Goal: Complete application form

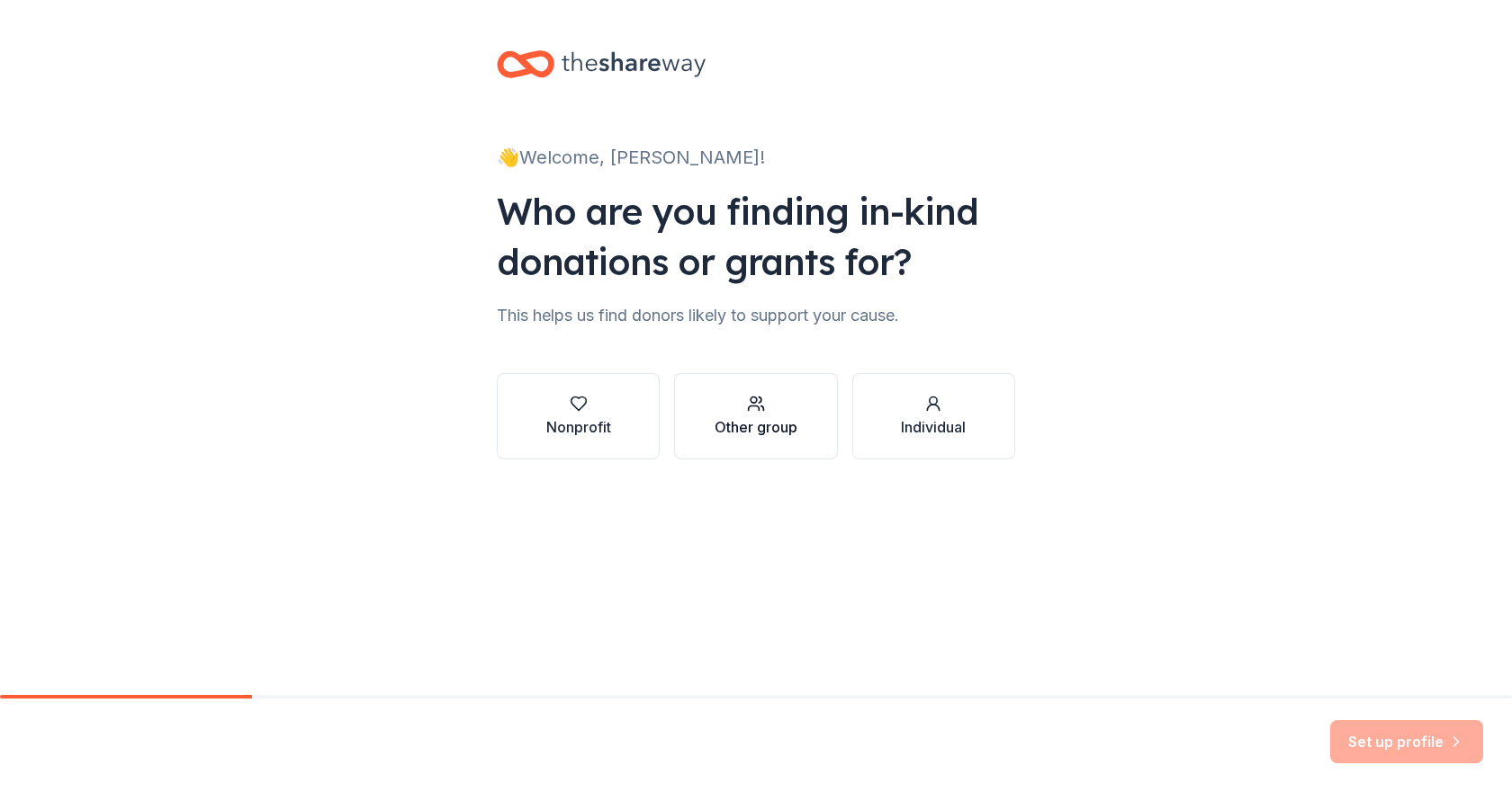
click at [763, 410] on icon "button" at bounding box center [763, 408] width 3 height 5
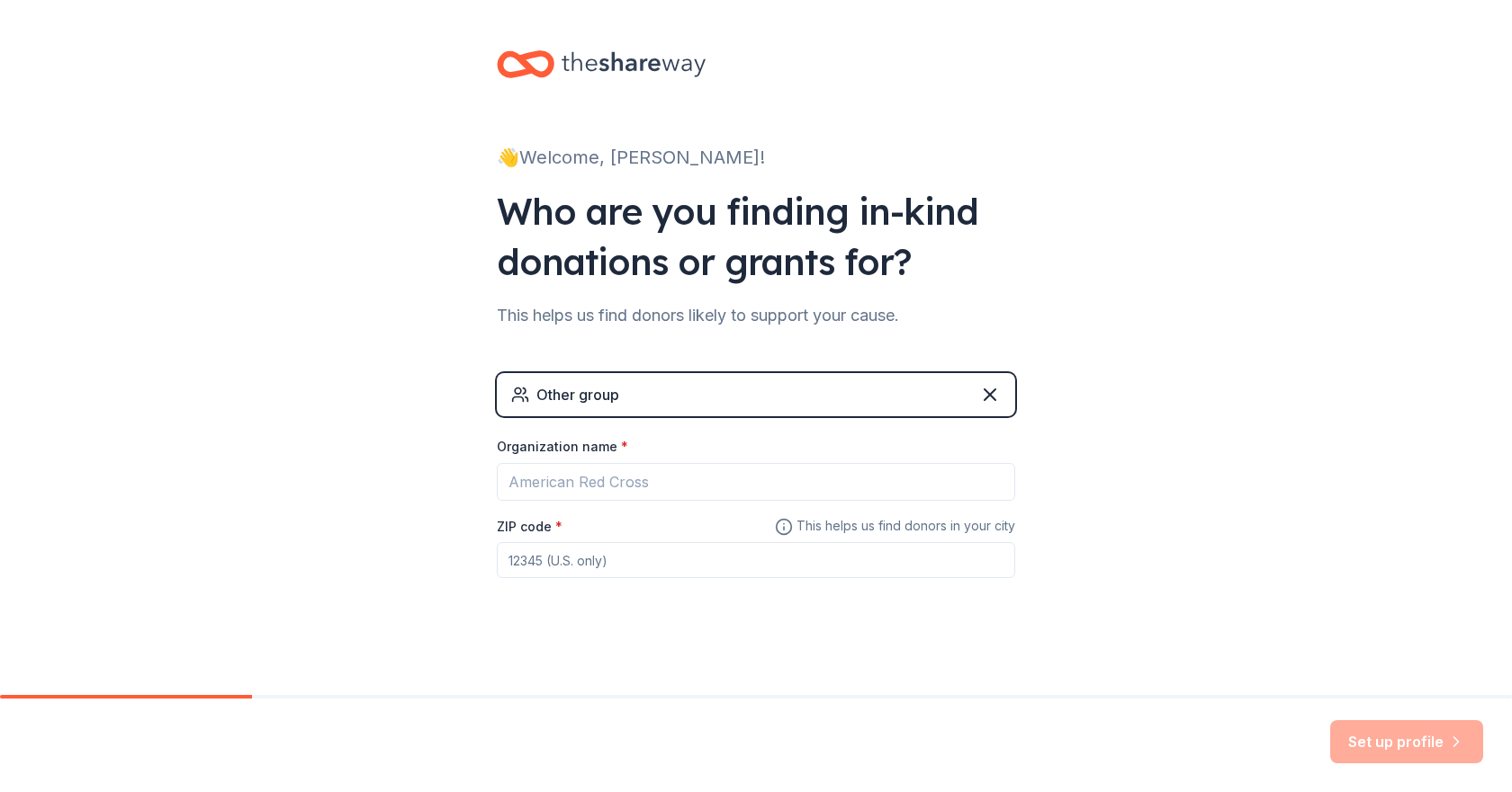
click at [701, 386] on div "Other group" at bounding box center [755, 395] width 518 height 43
click at [512, 562] on input "ZIP code *" at bounding box center [755, 560] width 518 height 36
click at [562, 482] on input "Organization name *" at bounding box center [755, 482] width 518 height 38
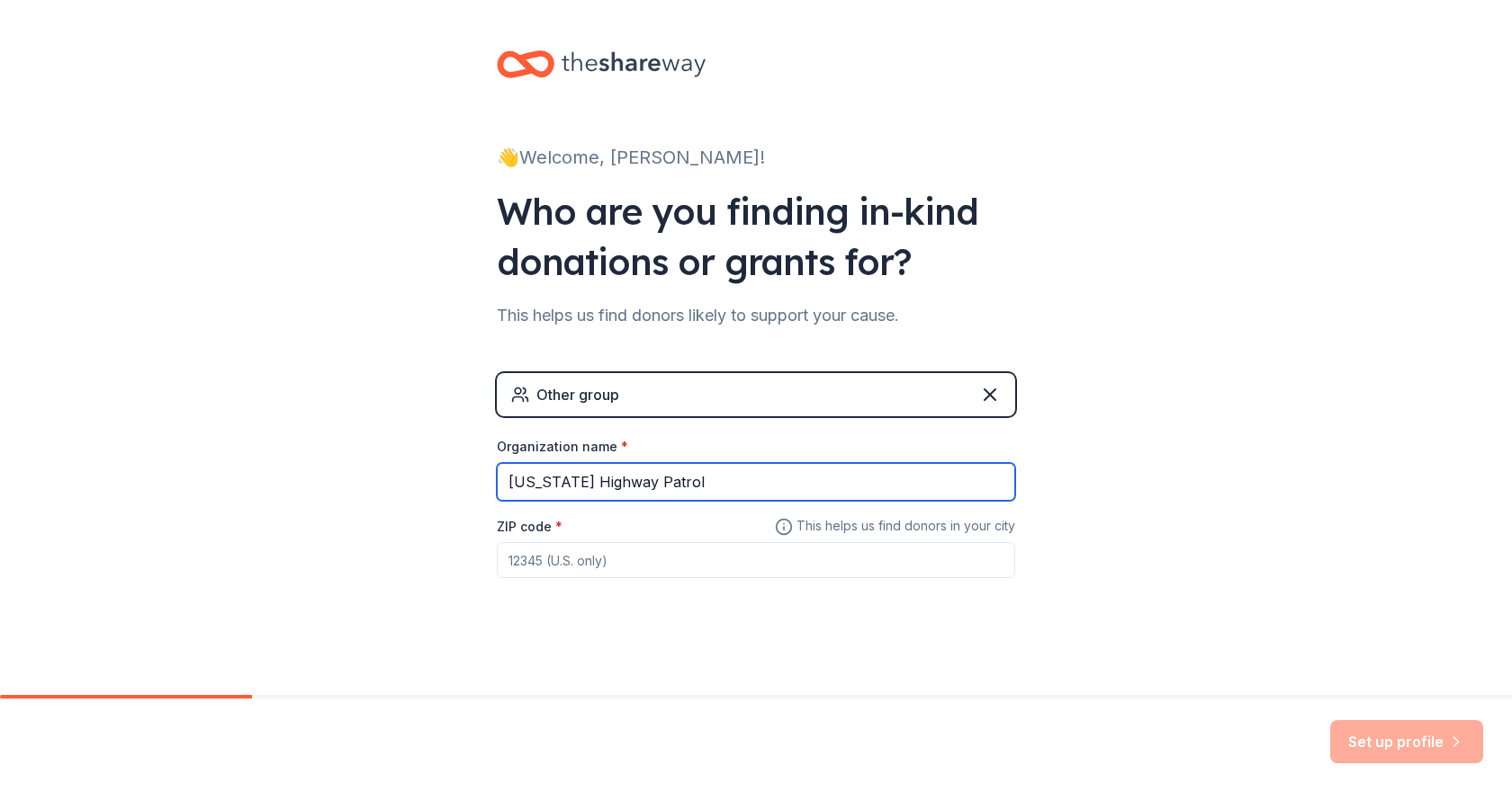
type input "[US_STATE] Highway Patrol"
click at [555, 534] on span "*" at bounding box center [559, 526] width 7 height 15
click at [547, 542] on input "ZIP code *" at bounding box center [755, 560] width 518 height 36
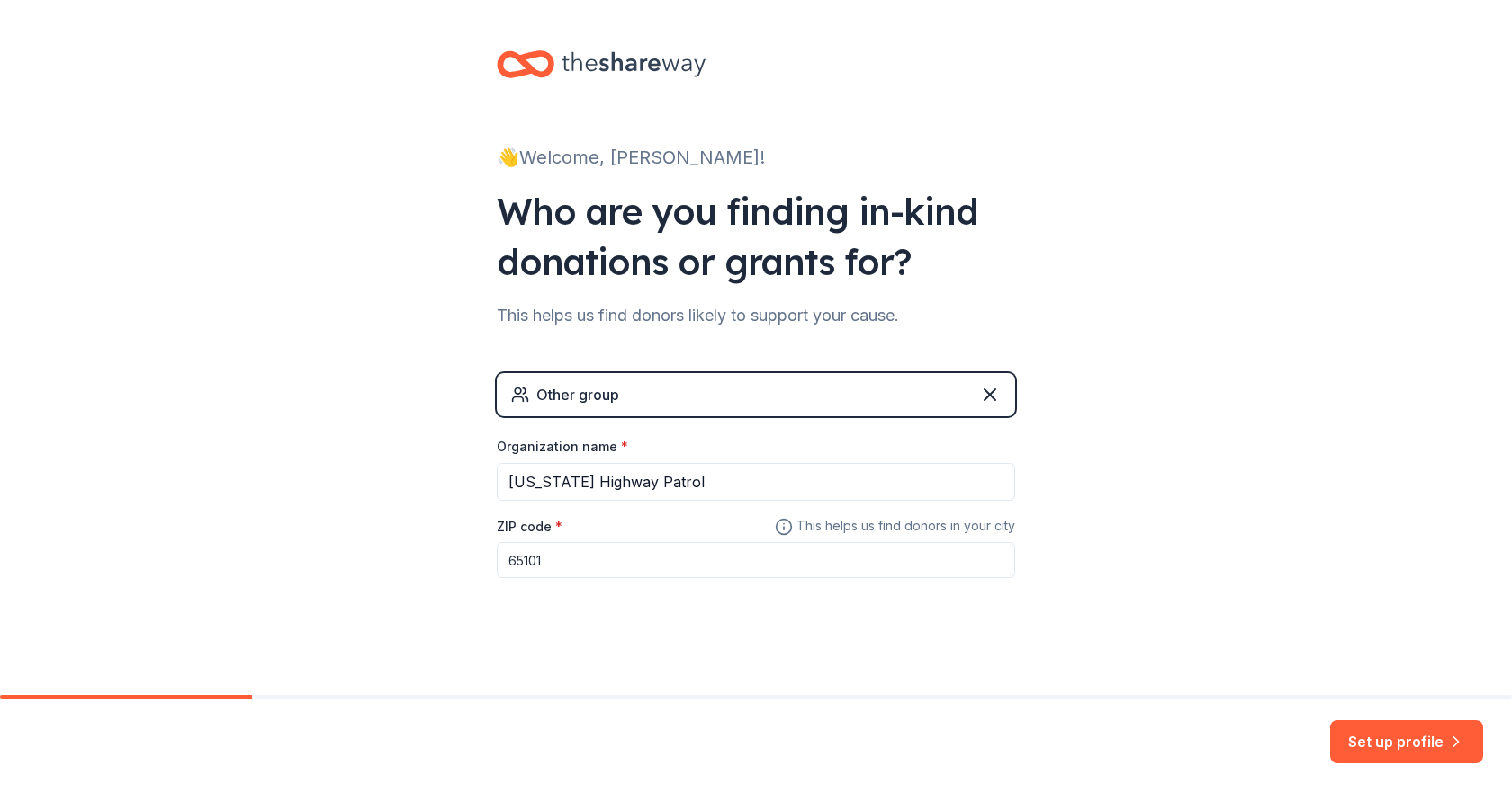
type input "65101"
click at [1094, 640] on div "👋 Welcome, Bennett! Who are you finding in-kind donations or grants for? This h…" at bounding box center [756, 350] width 1512 height 701
click at [1384, 734] on button "Set up profile" at bounding box center [1406, 742] width 153 height 43
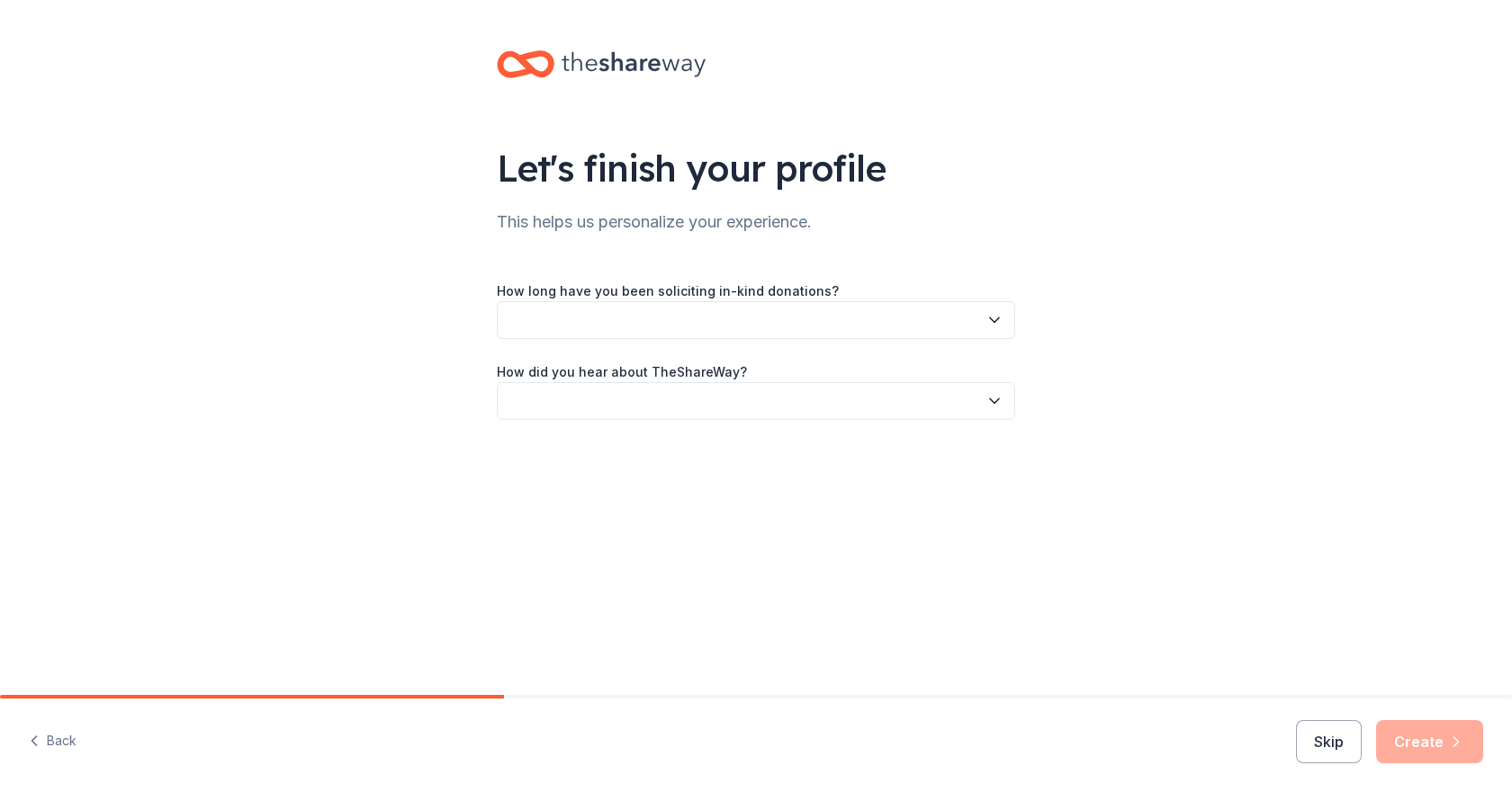
click at [689, 291] on label "How long have you been soliciting in-kind donations?" at bounding box center [668, 291] width 342 height 18
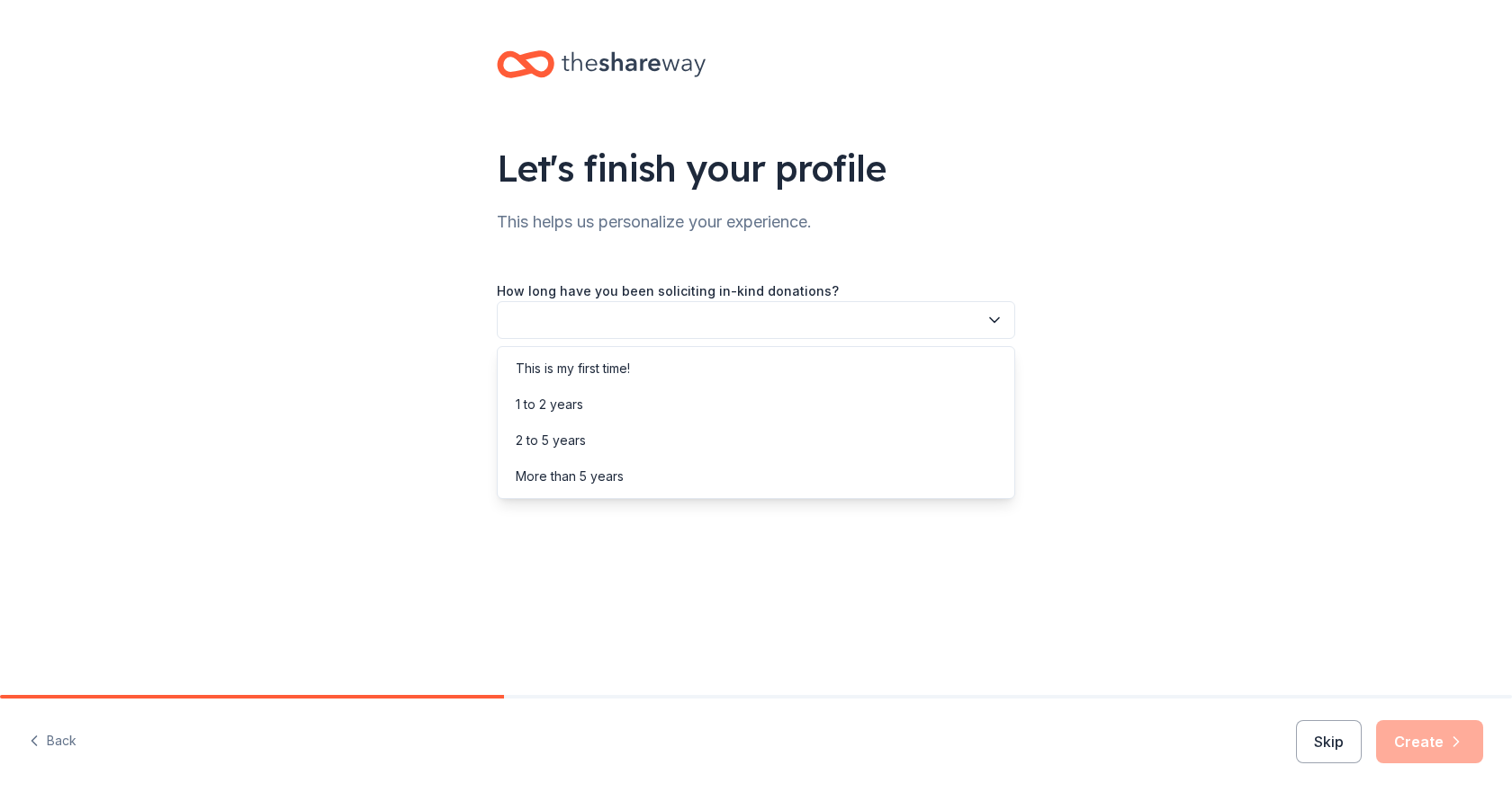
click at [989, 313] on icon "button" at bounding box center [994, 320] width 18 height 18
click at [578, 363] on div "This is my first time!" at bounding box center [572, 368] width 114 height 21
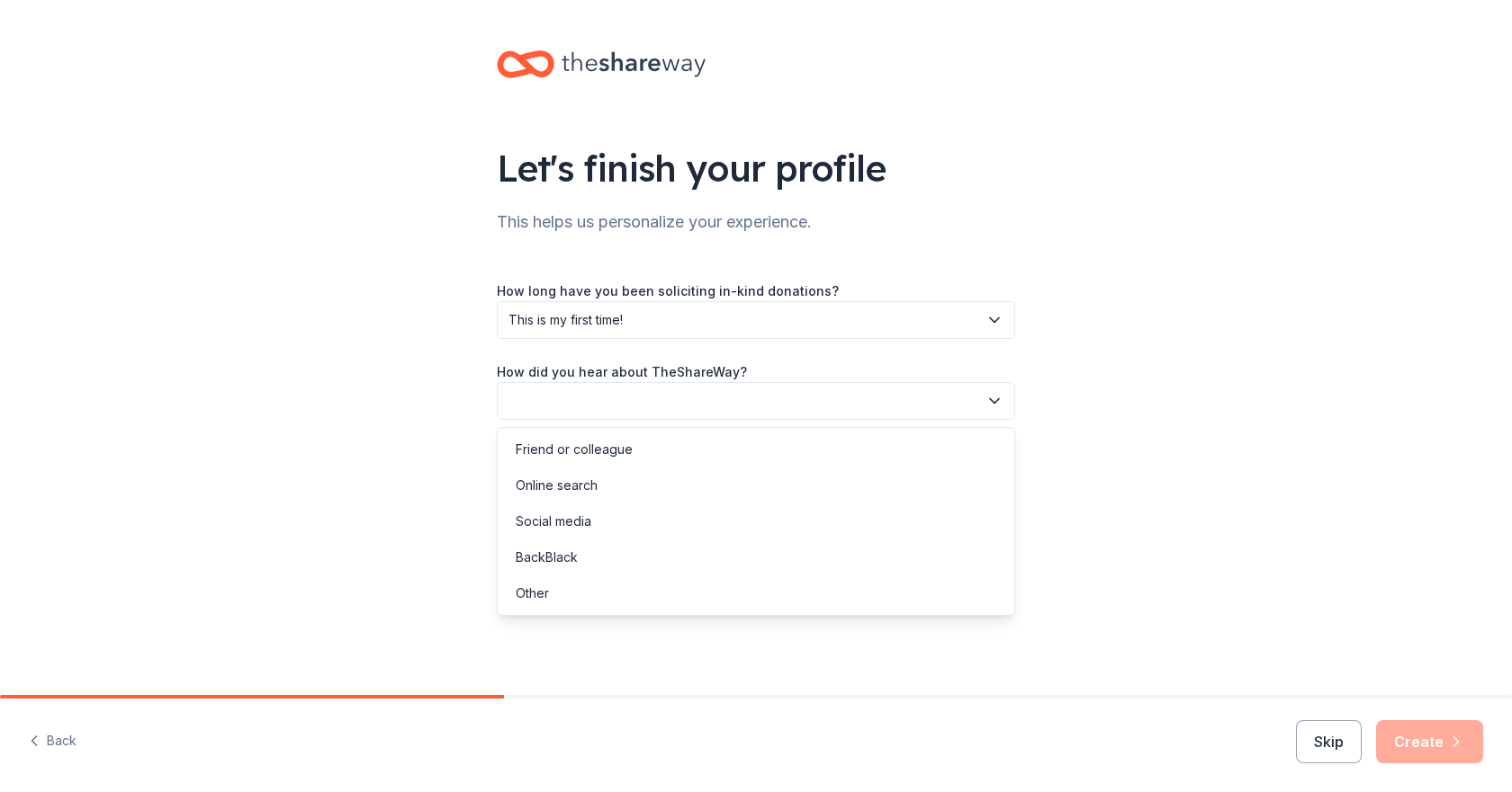
click at [992, 390] on button "button" at bounding box center [755, 401] width 518 height 38
click at [571, 483] on div "Online search" at bounding box center [556, 485] width 82 height 21
click at [1421, 734] on button "Create" at bounding box center [1428, 742] width 107 height 43
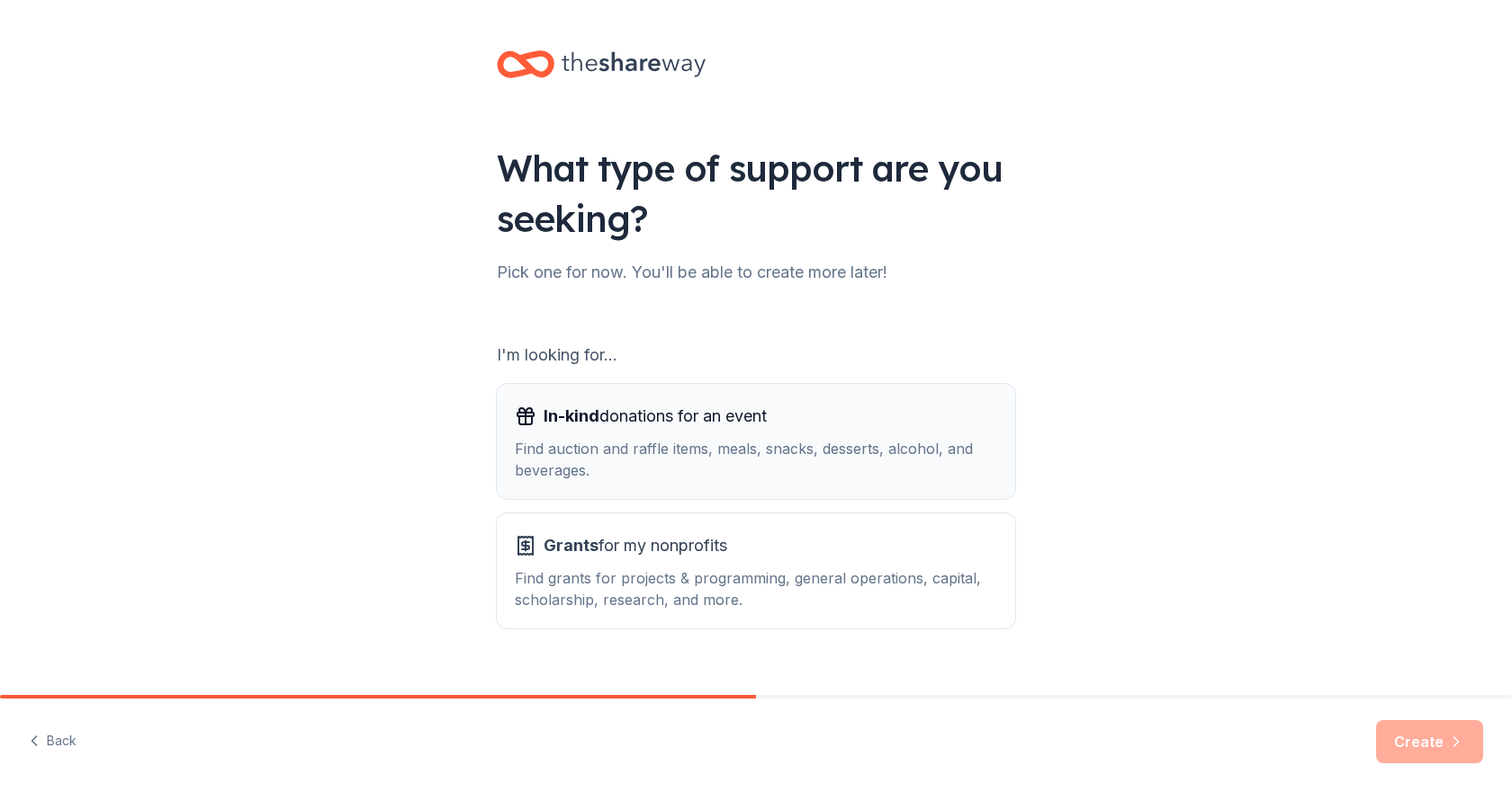
click at [710, 416] on span "In-kind donations for an event" at bounding box center [655, 416] width 223 height 29
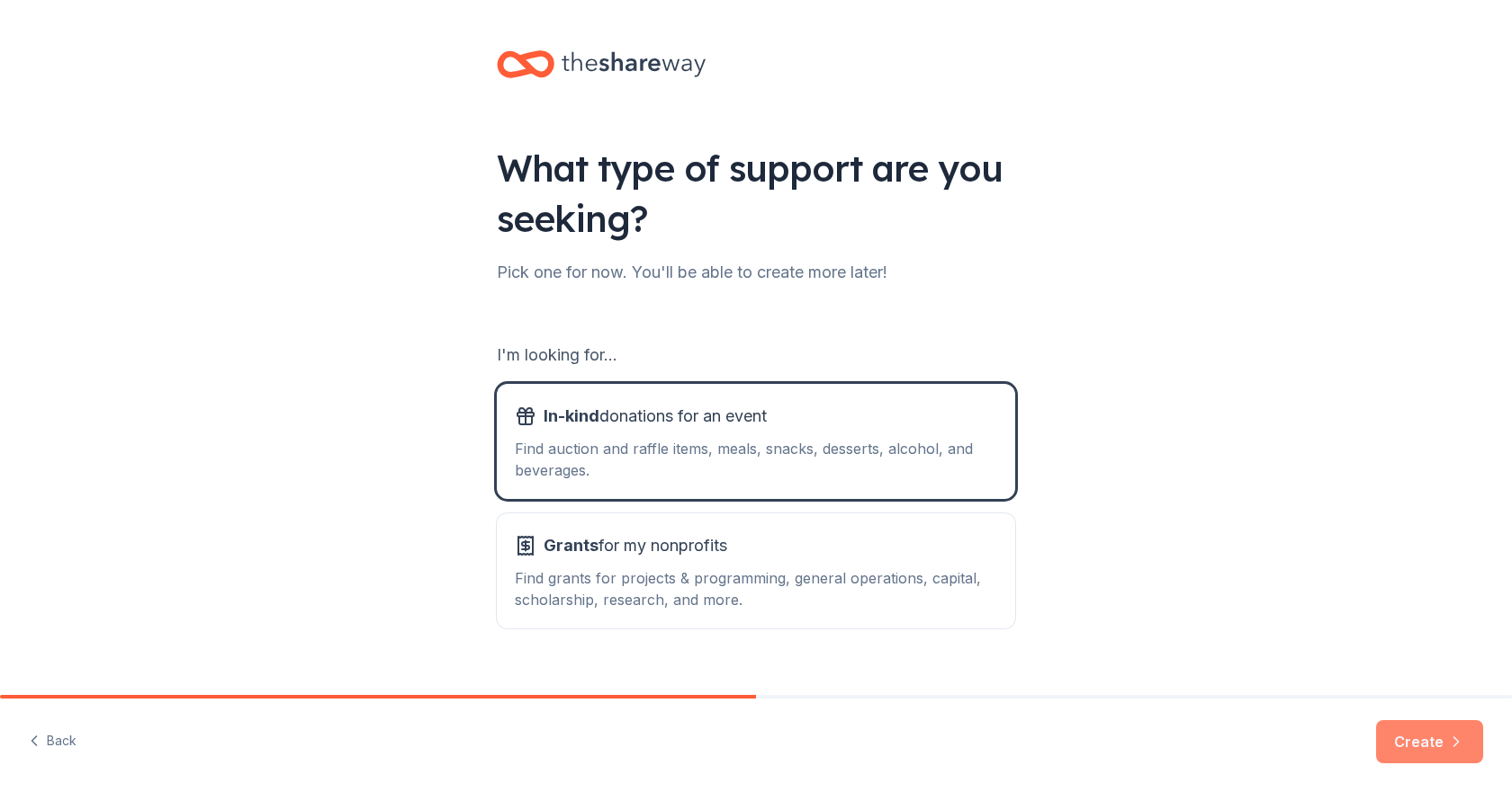
click at [1412, 735] on button "Create" at bounding box center [1428, 742] width 107 height 43
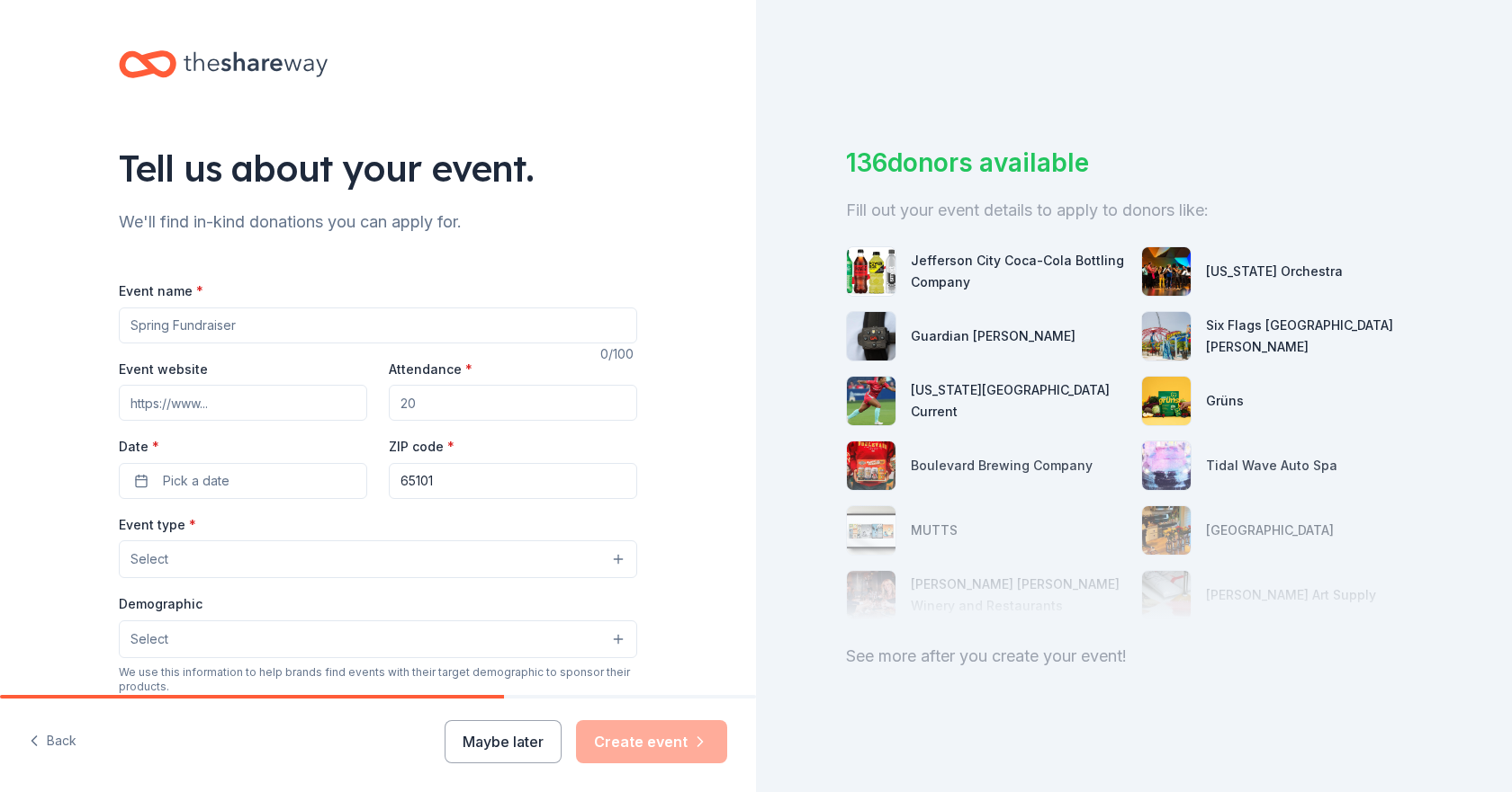
click at [155, 333] on input "Event name *" at bounding box center [378, 325] width 518 height 36
type input "Criminal Justice Information Services Conference"
click at [397, 403] on input "Attendance *" at bounding box center [512, 403] width 248 height 36
type input "300"
click at [168, 474] on span "Pick a date" at bounding box center [196, 481] width 67 height 21
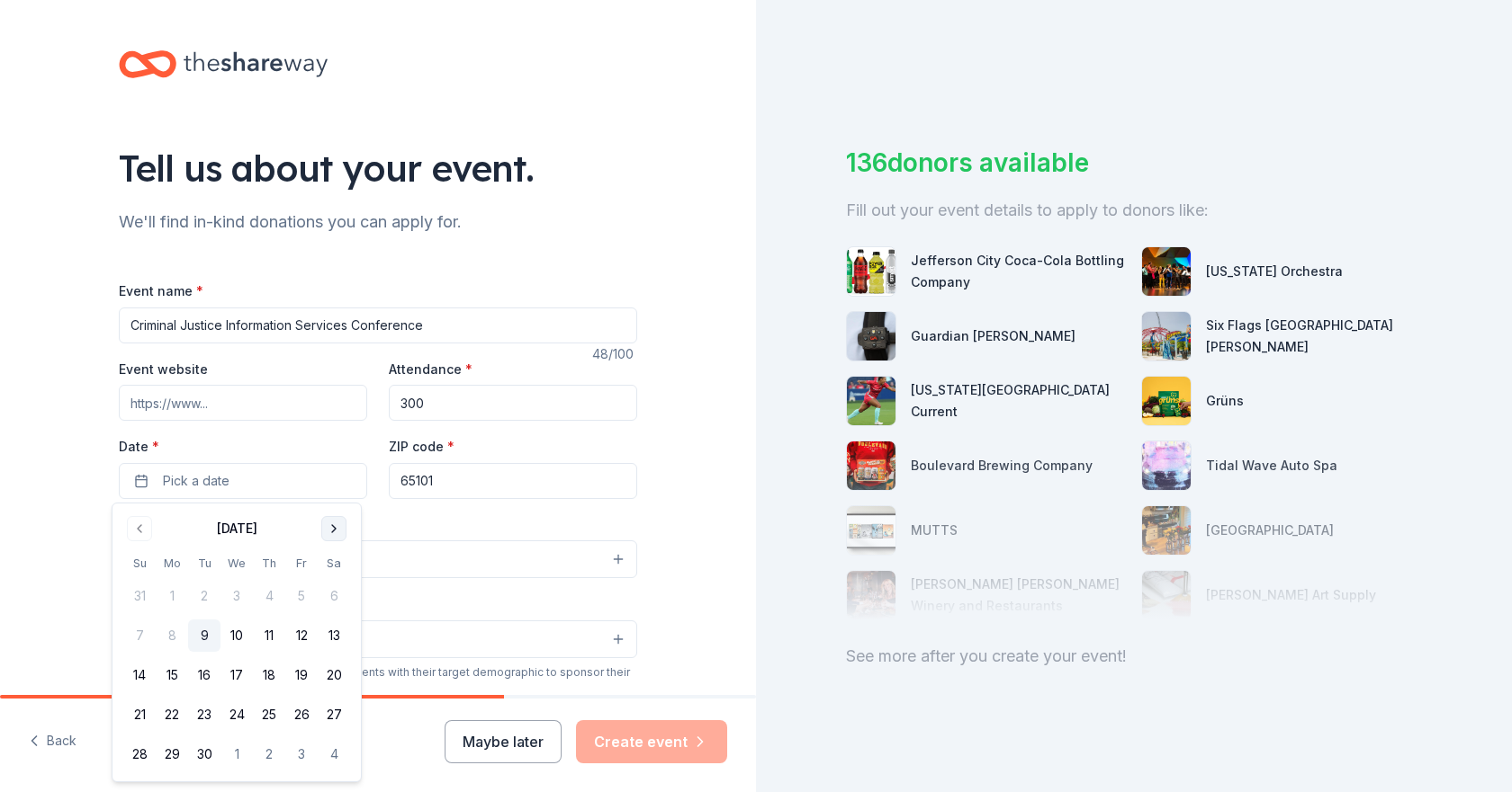
click at [330, 521] on button "Go to next month" at bounding box center [333, 528] width 25 height 25
click at [207, 750] on button "28" at bounding box center [204, 754] width 33 height 33
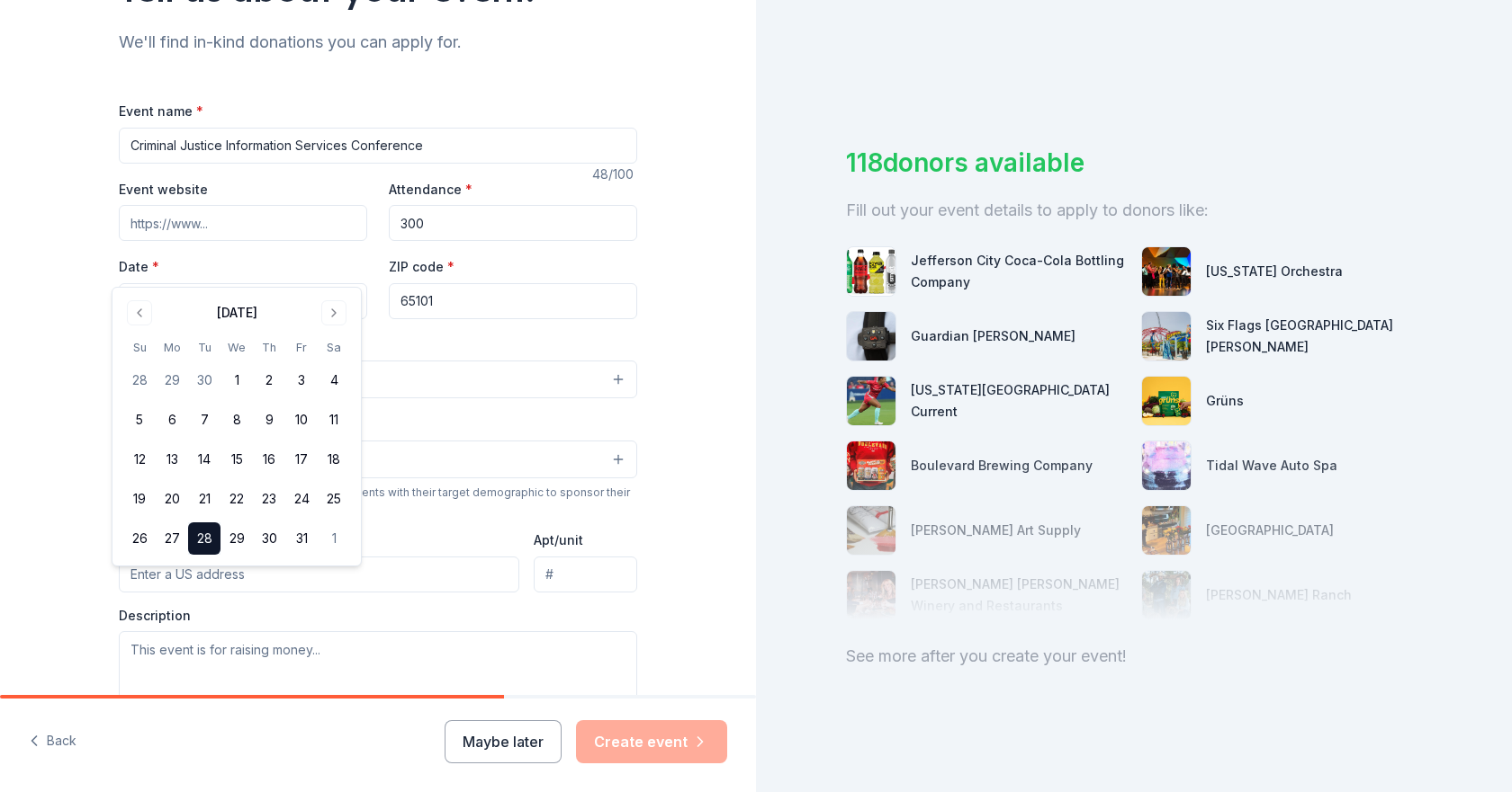
scroll to position [270, 0]
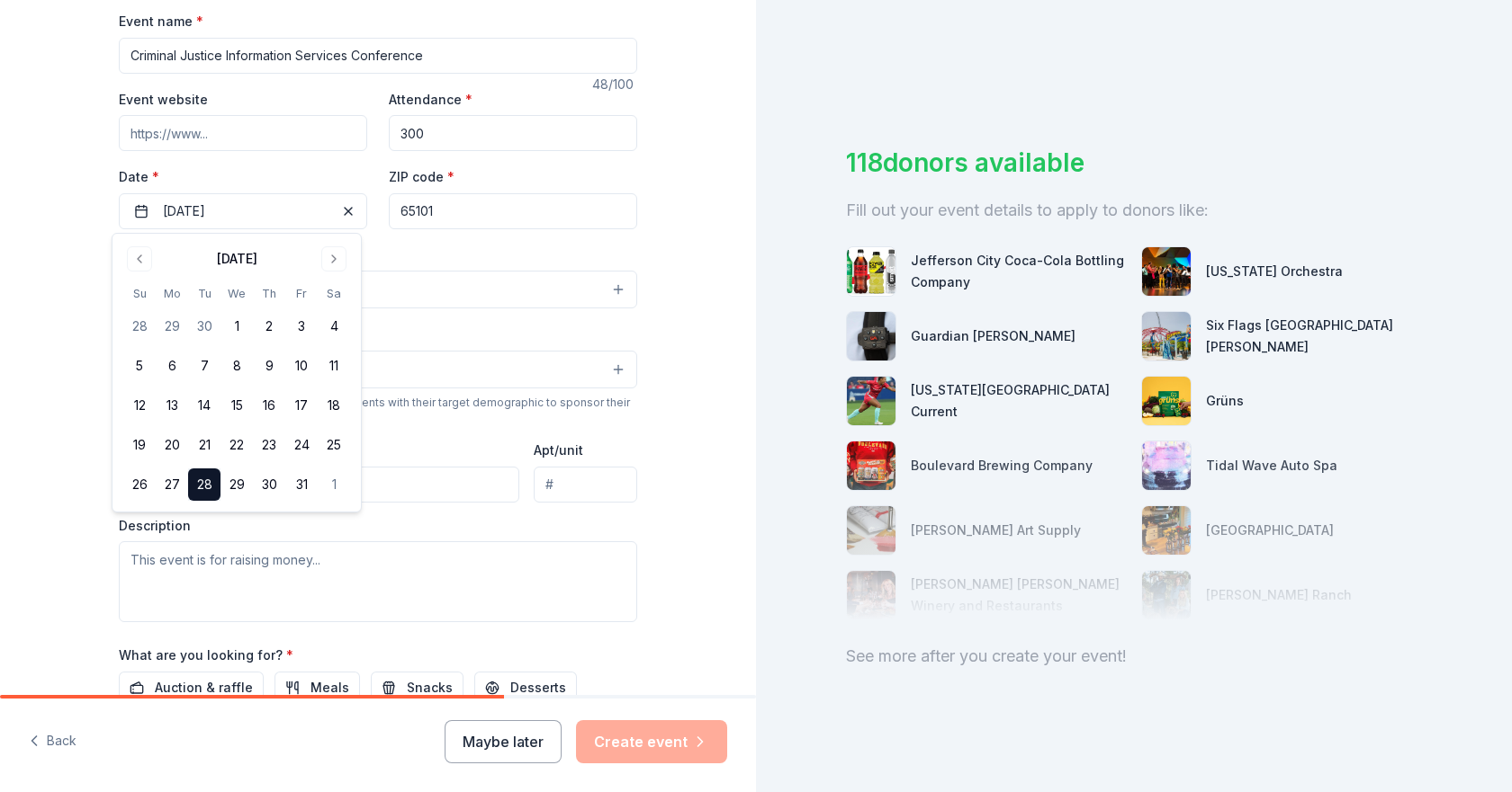
click at [492, 331] on div "Demographic Select" at bounding box center [378, 355] width 518 height 66
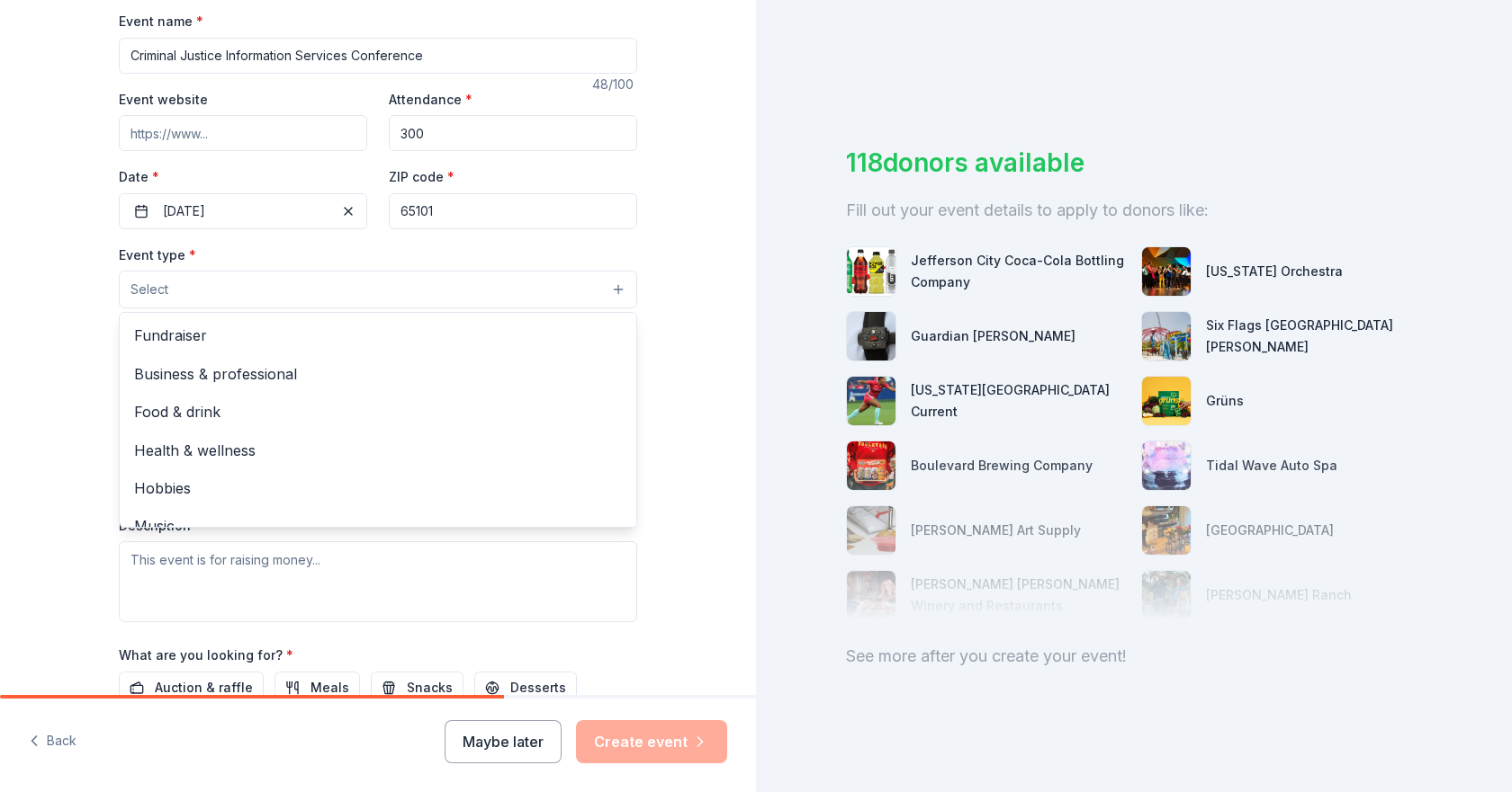
click at [149, 287] on span "Select" at bounding box center [149, 289] width 38 height 21
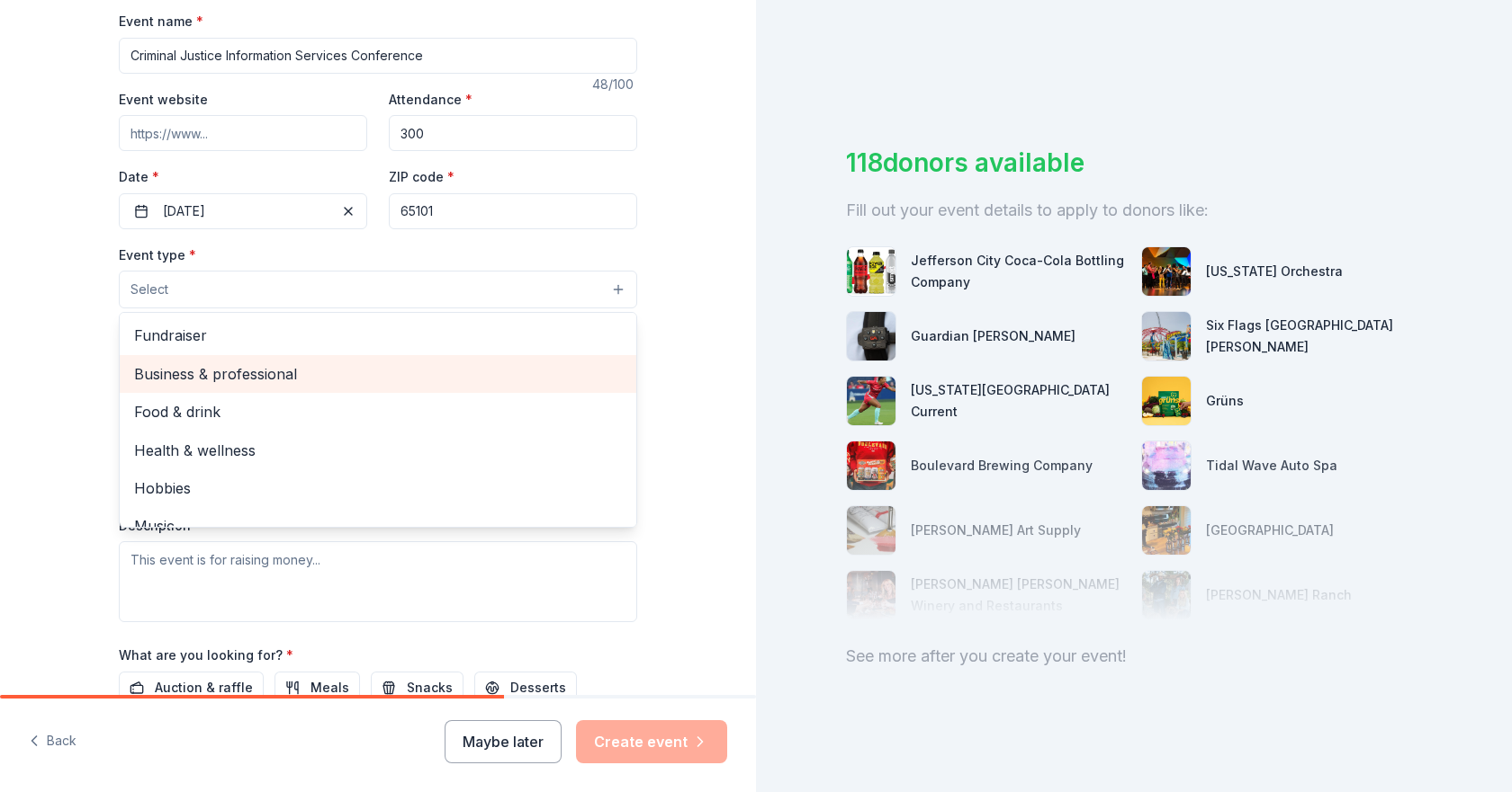
click at [198, 367] on span "Business & professional" at bounding box center [378, 374] width 487 height 23
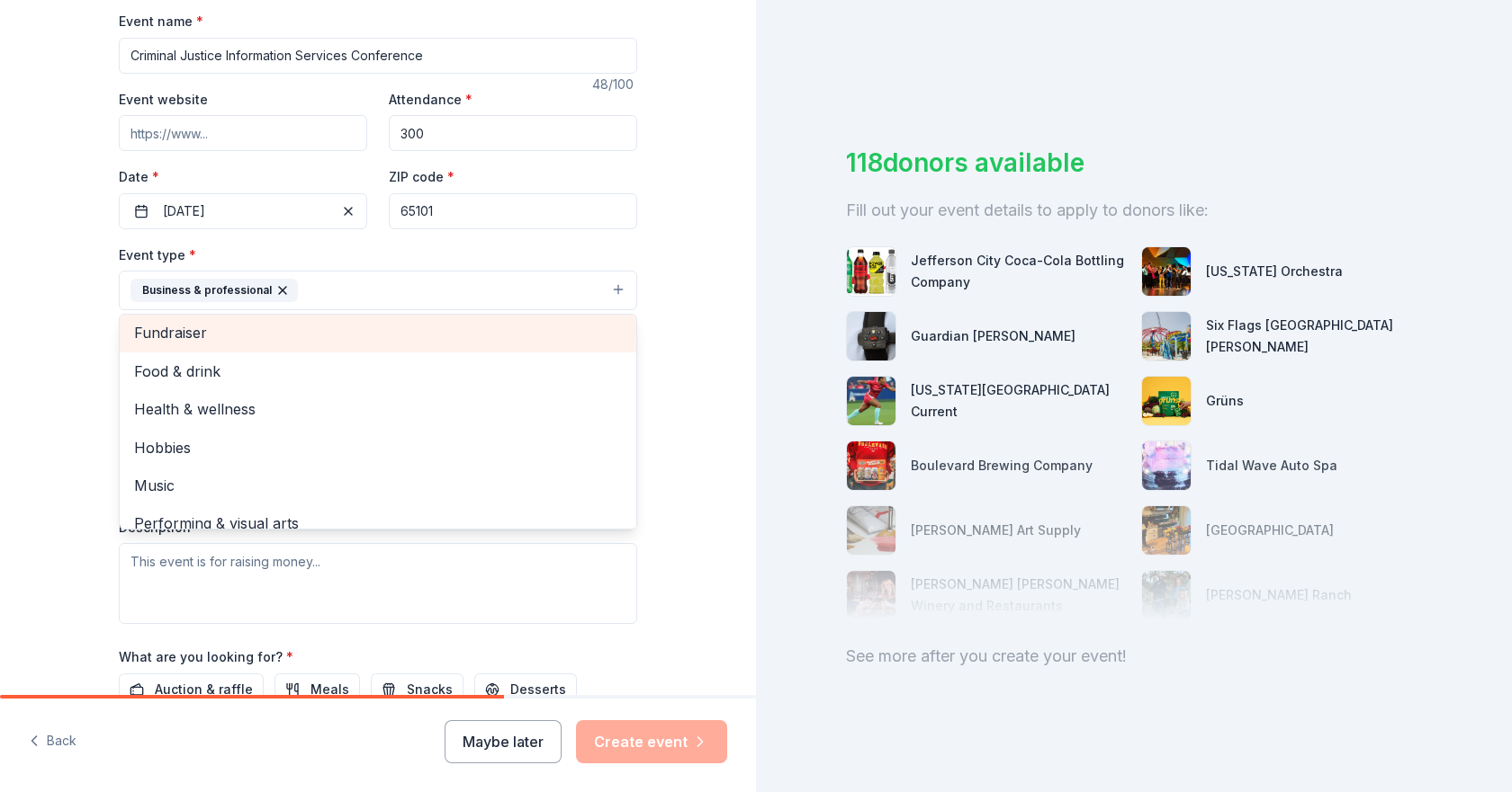
scroll to position [0, 0]
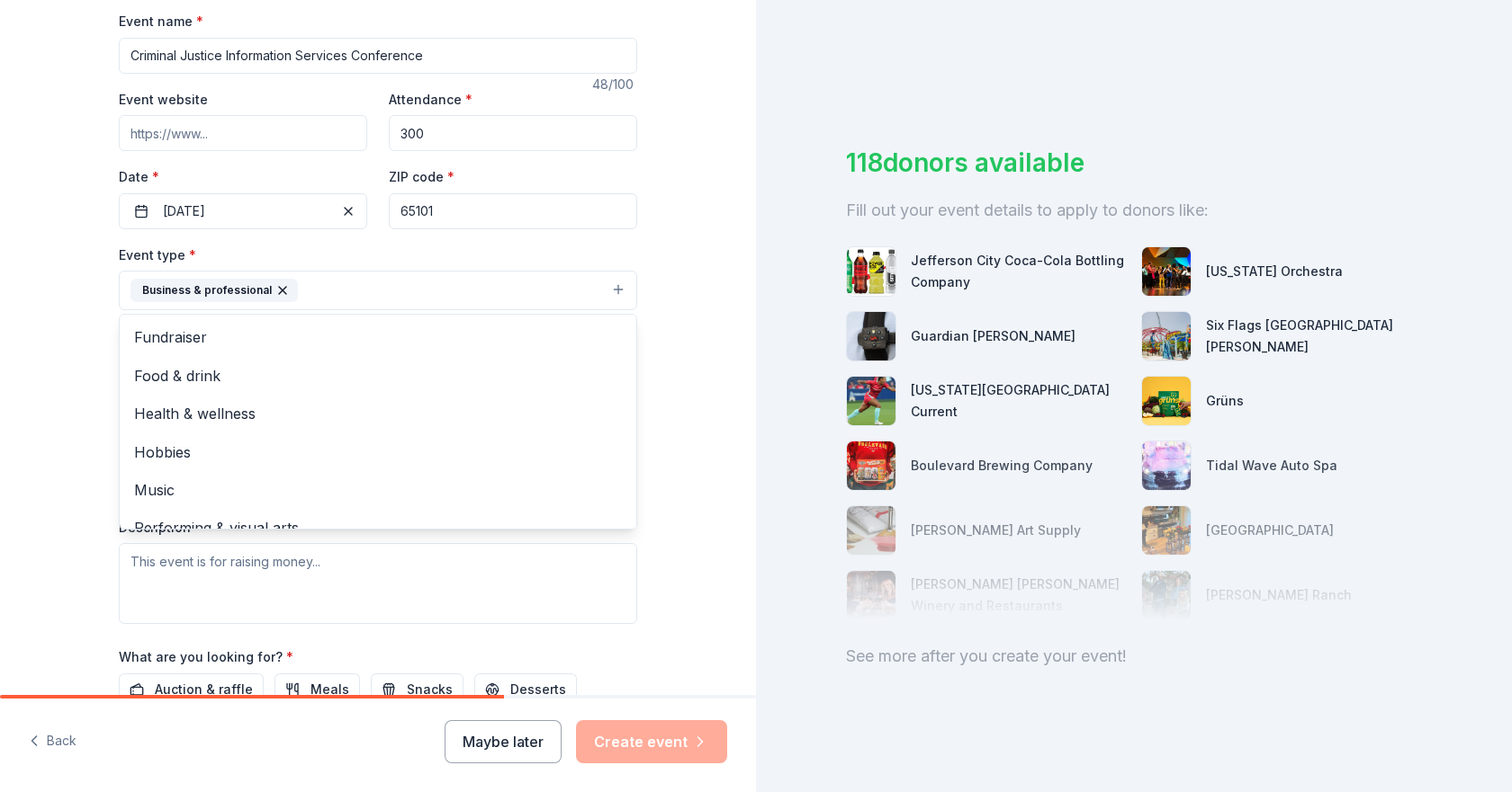
click at [696, 599] on div "Tell us about your event. We'll find in-kind donations you can apply for. Event…" at bounding box center [378, 330] width 756 height 1199
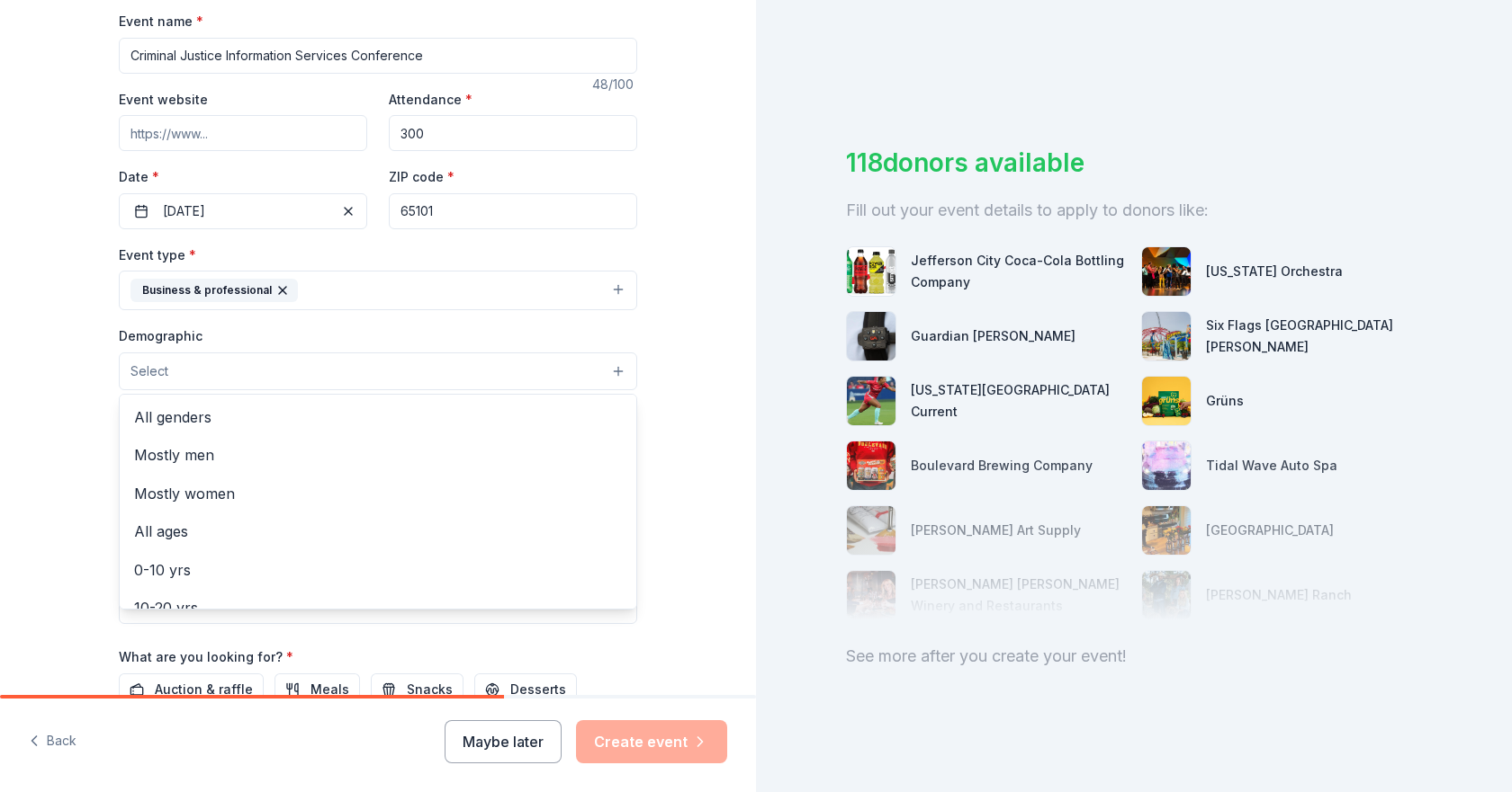
click at [139, 367] on span "Select" at bounding box center [149, 371] width 38 height 21
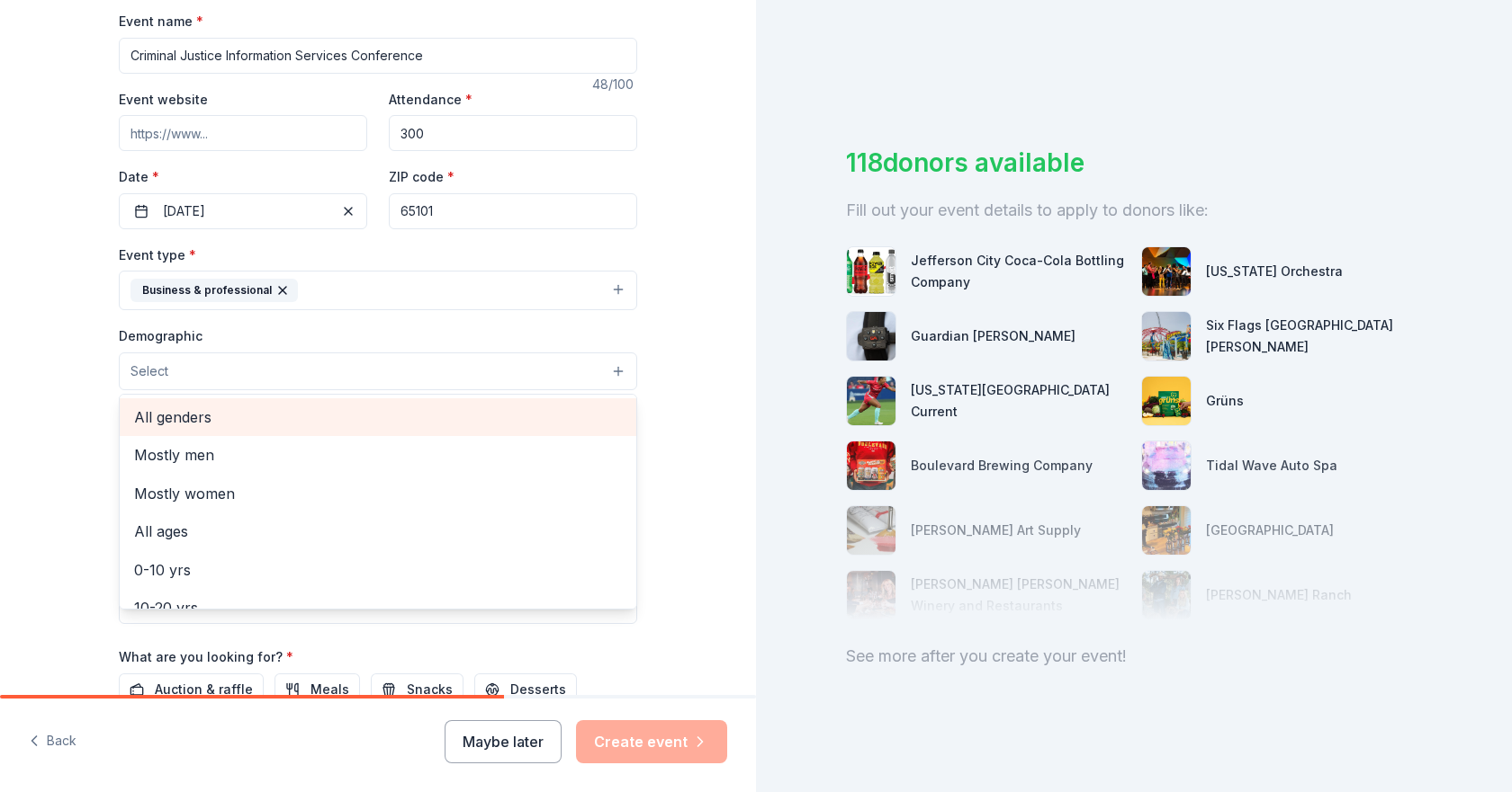
click at [168, 413] on span "All genders" at bounding box center [378, 416] width 487 height 23
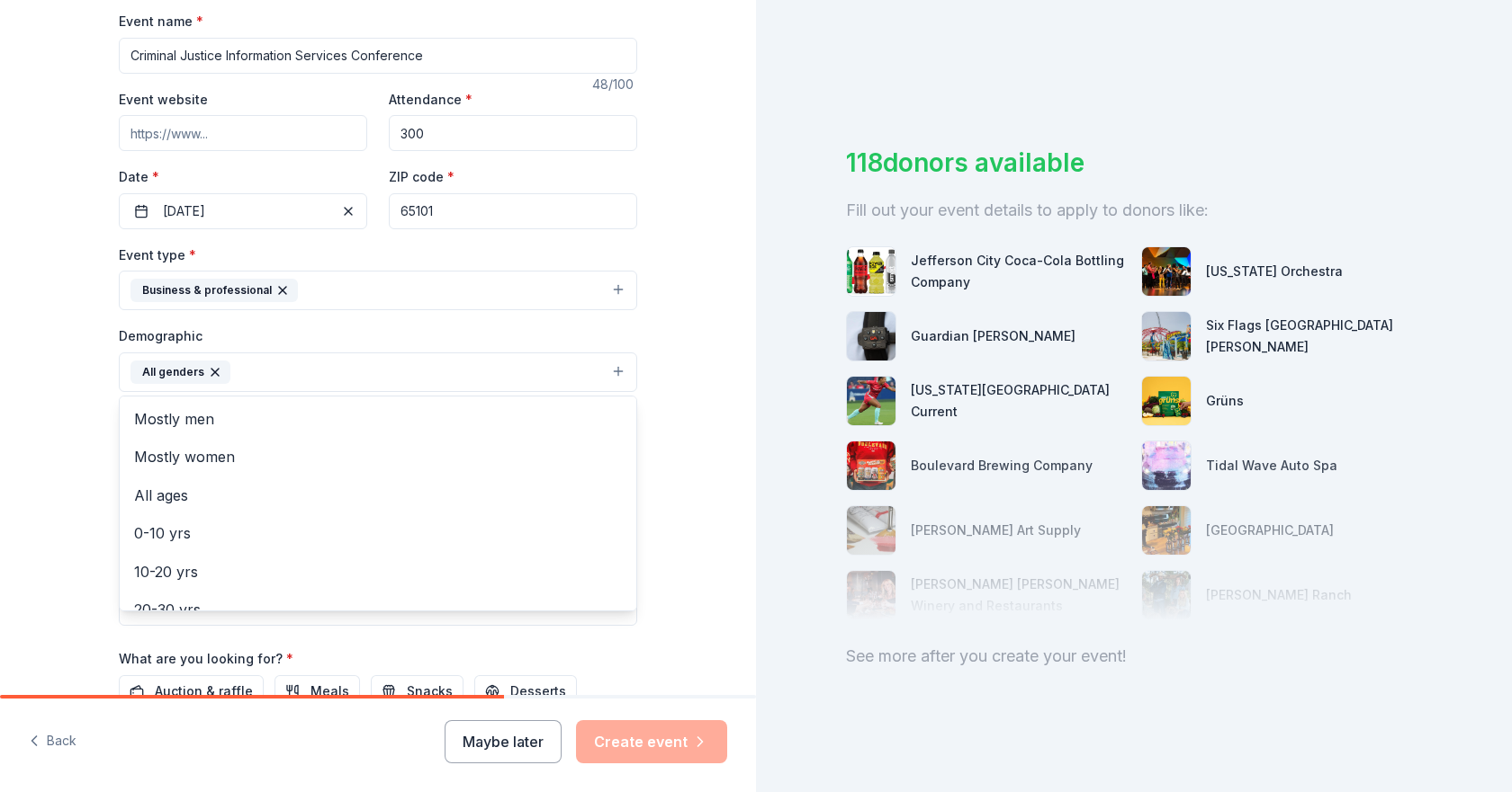
click at [643, 670] on div "Tell us about your event. We'll find in-kind donations you can apply for. Event…" at bounding box center [378, 331] width 576 height 1201
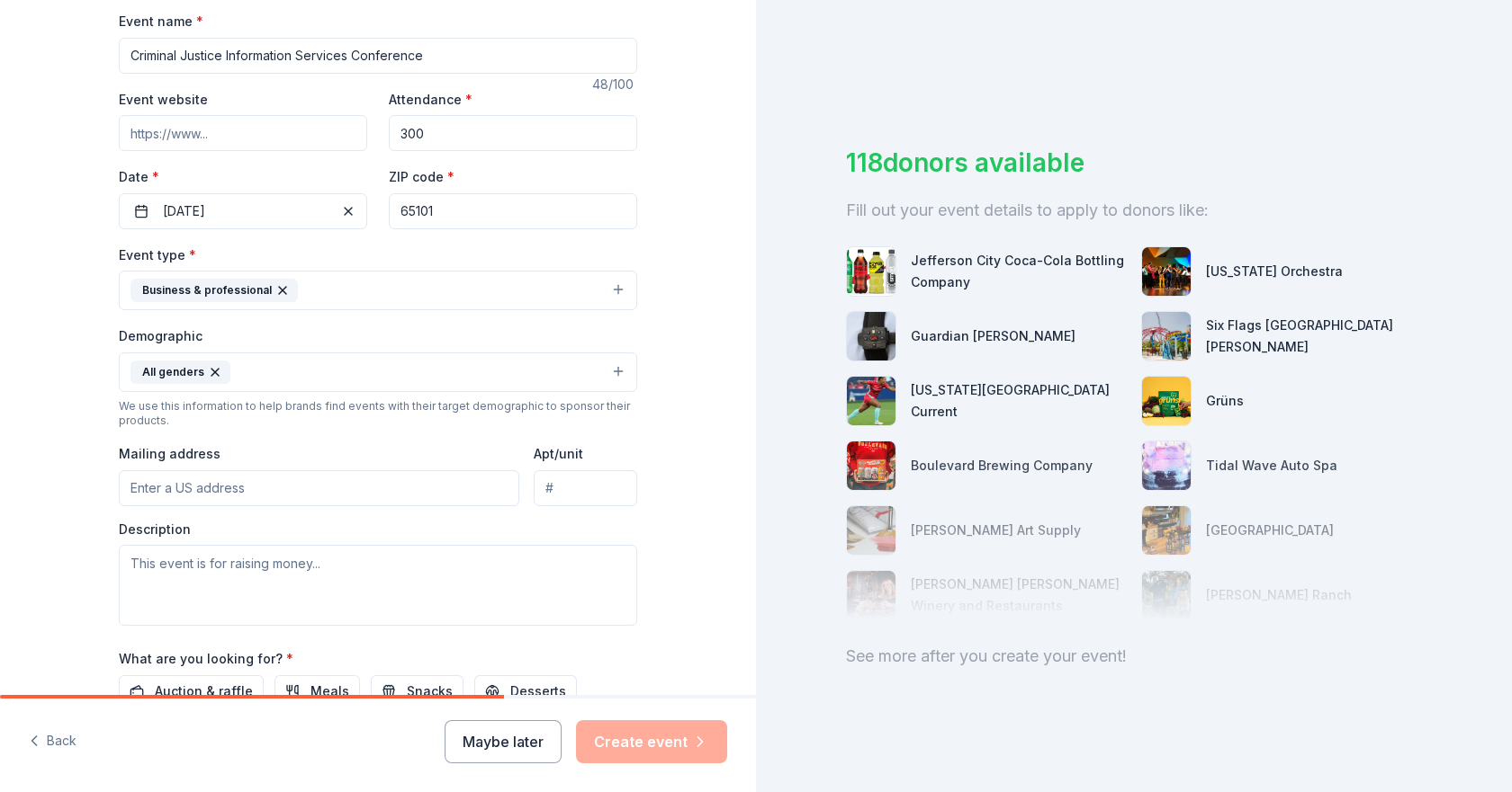
click at [177, 484] on input "Mailing address" at bounding box center [319, 488] width 401 height 36
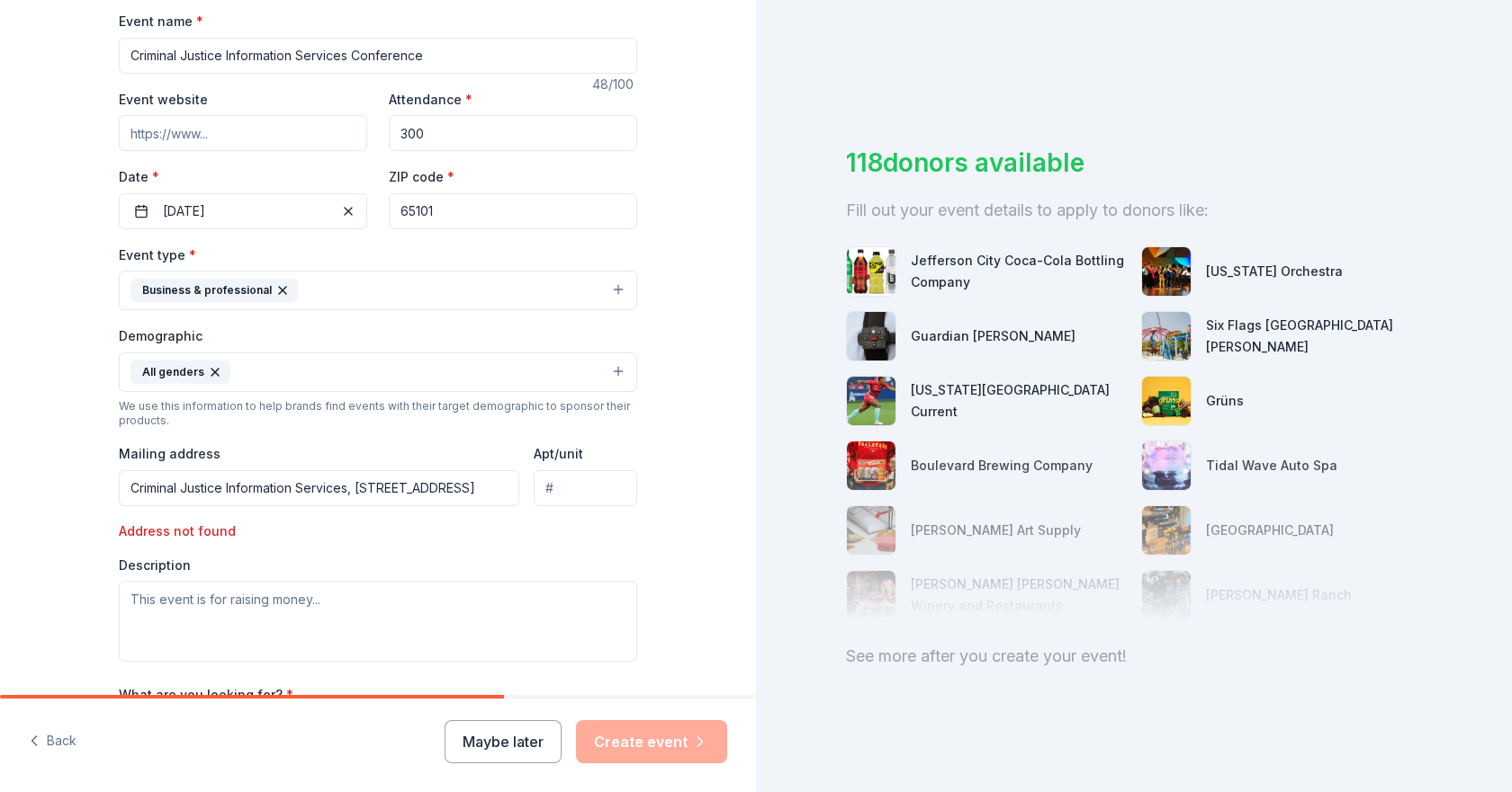
type input "1510 East Elm Street, Jefferson City, MO, 65101"
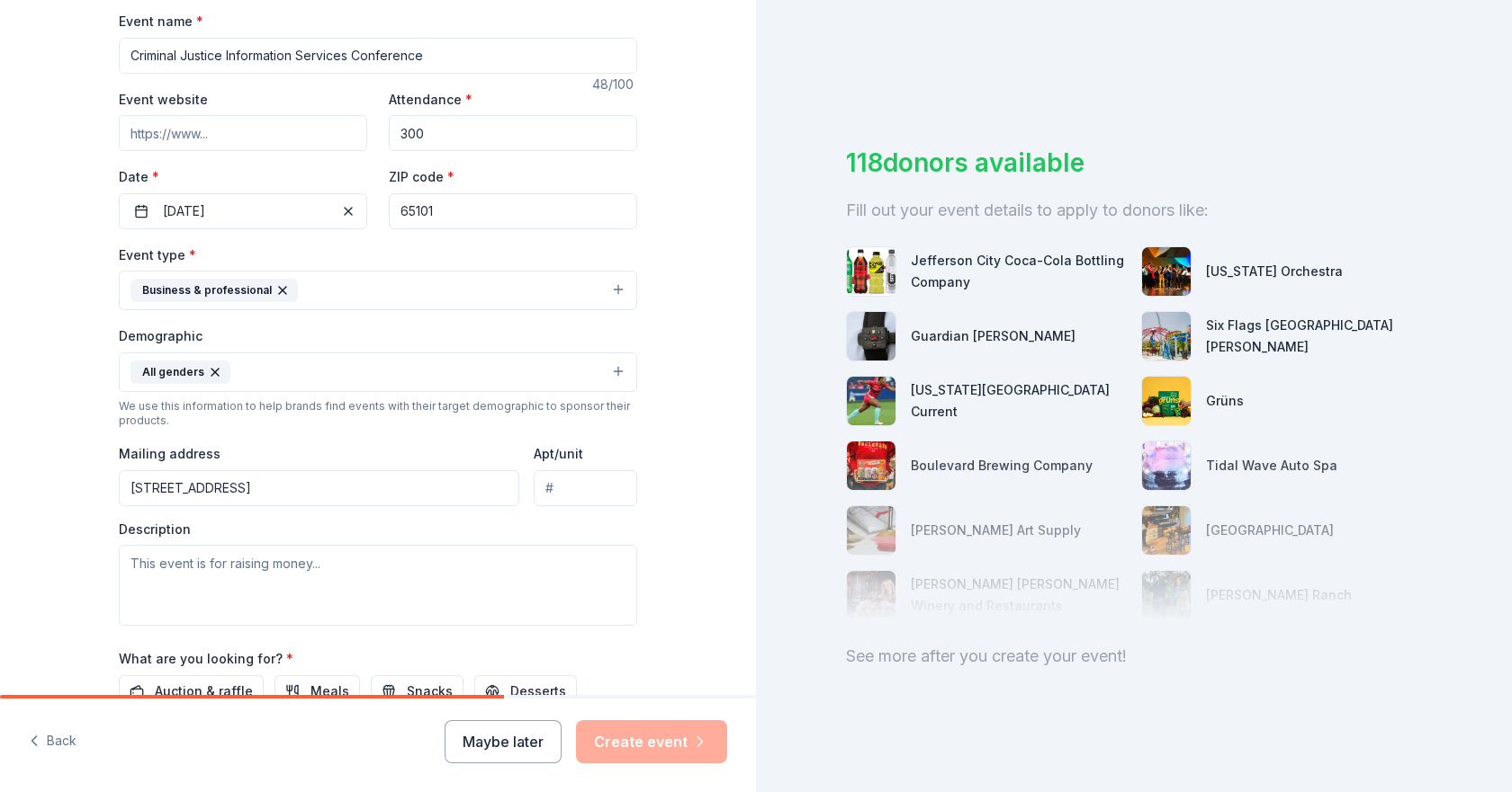
click at [541, 487] on input "Apt/unit" at bounding box center [585, 488] width 103 height 36
type input "PO Box 9500"
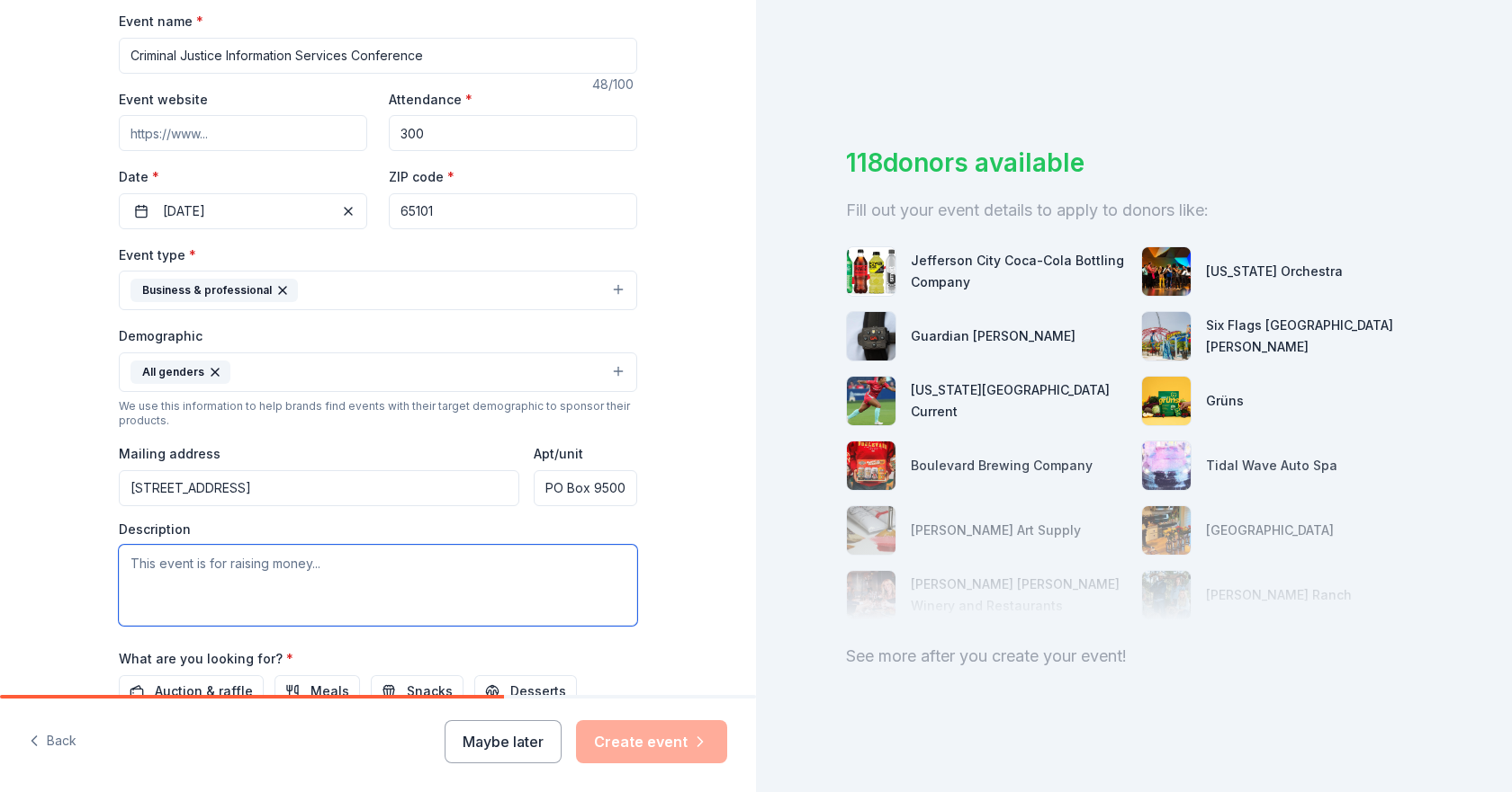
click at [236, 575] on textarea at bounding box center [378, 585] width 518 height 81
click at [126, 557] on textarea at bounding box center [378, 585] width 518 height 81
paste textarea "CJIS Conference, which will bring together officers, and both civilian and fede…"
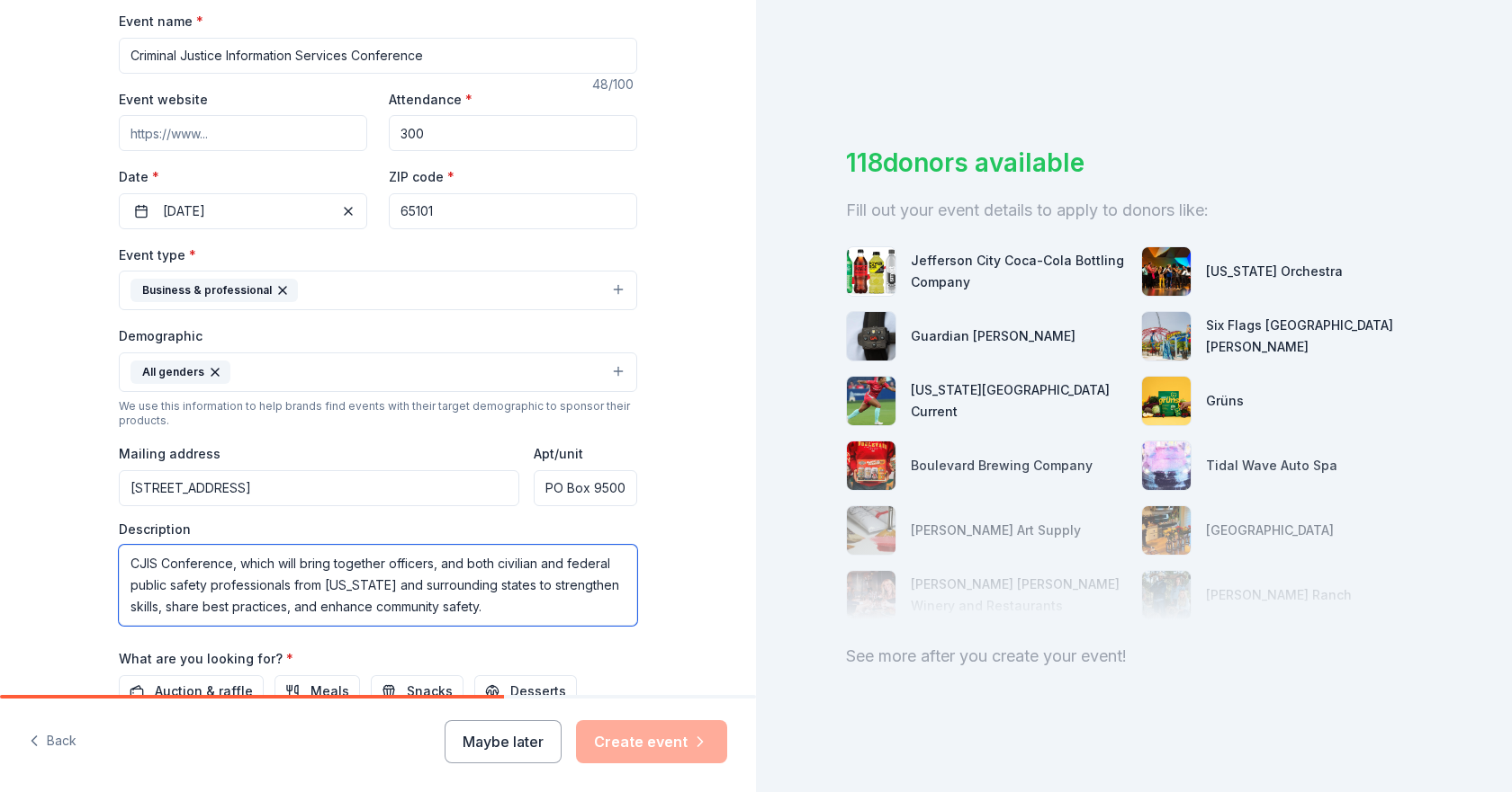
click at [126, 566] on textarea "CJIS Conference, which will bring together officers, and both civilian and fede…" at bounding box center [378, 585] width 518 height 81
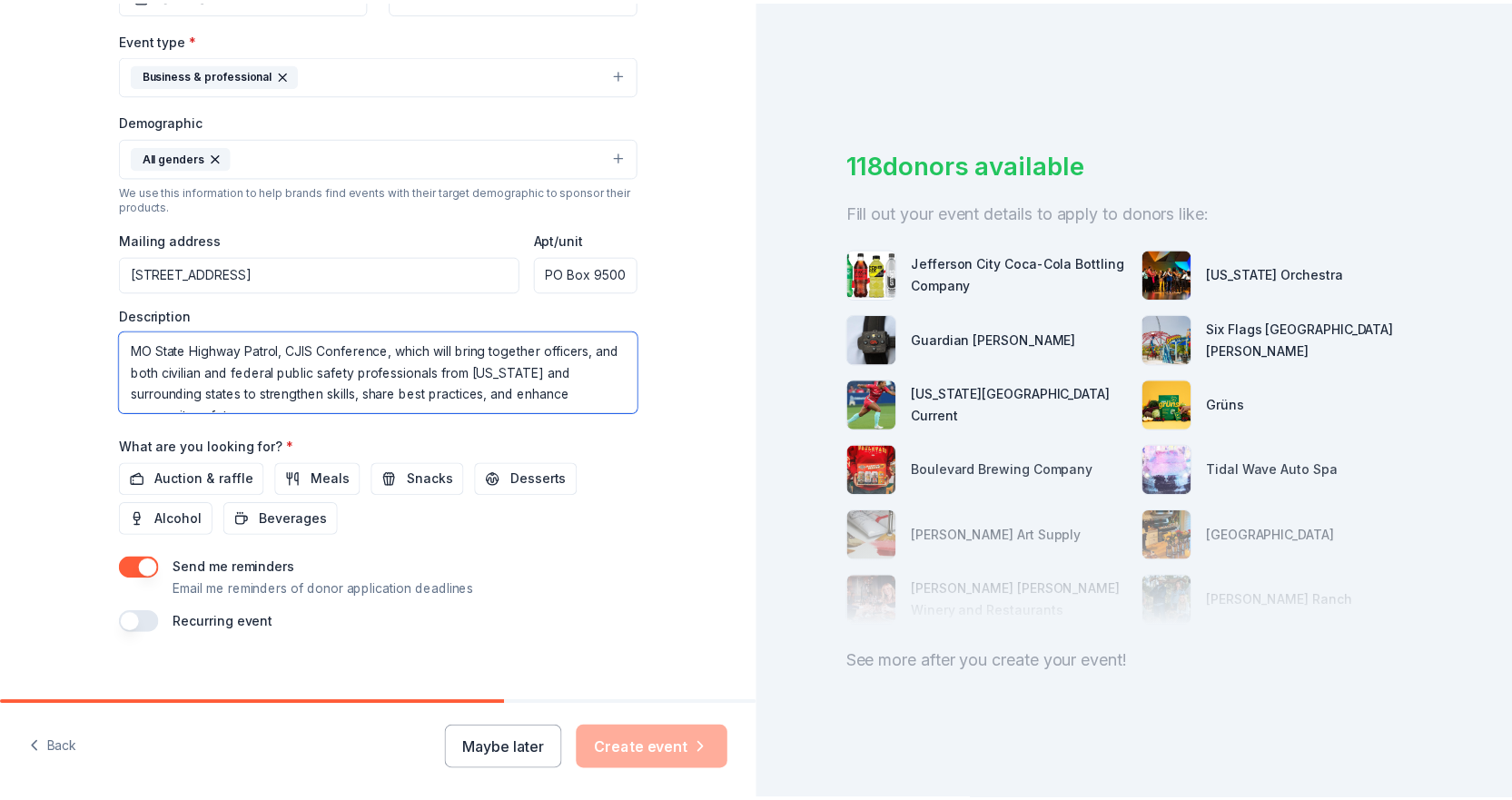
scroll to position [511, 0]
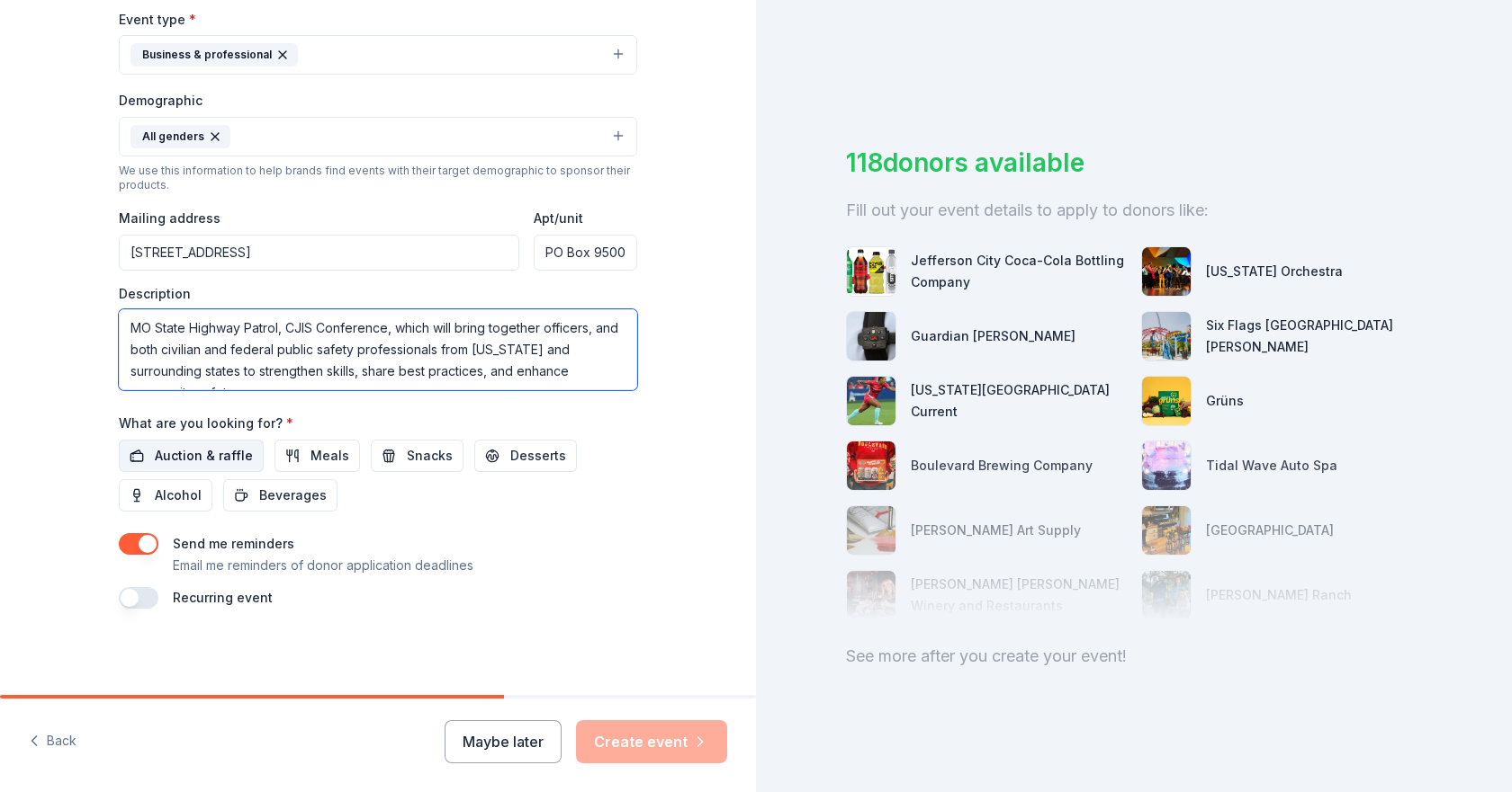
type textarea "MO State Highway Patrol, CJIS Conference, which will bring together officers, a…"
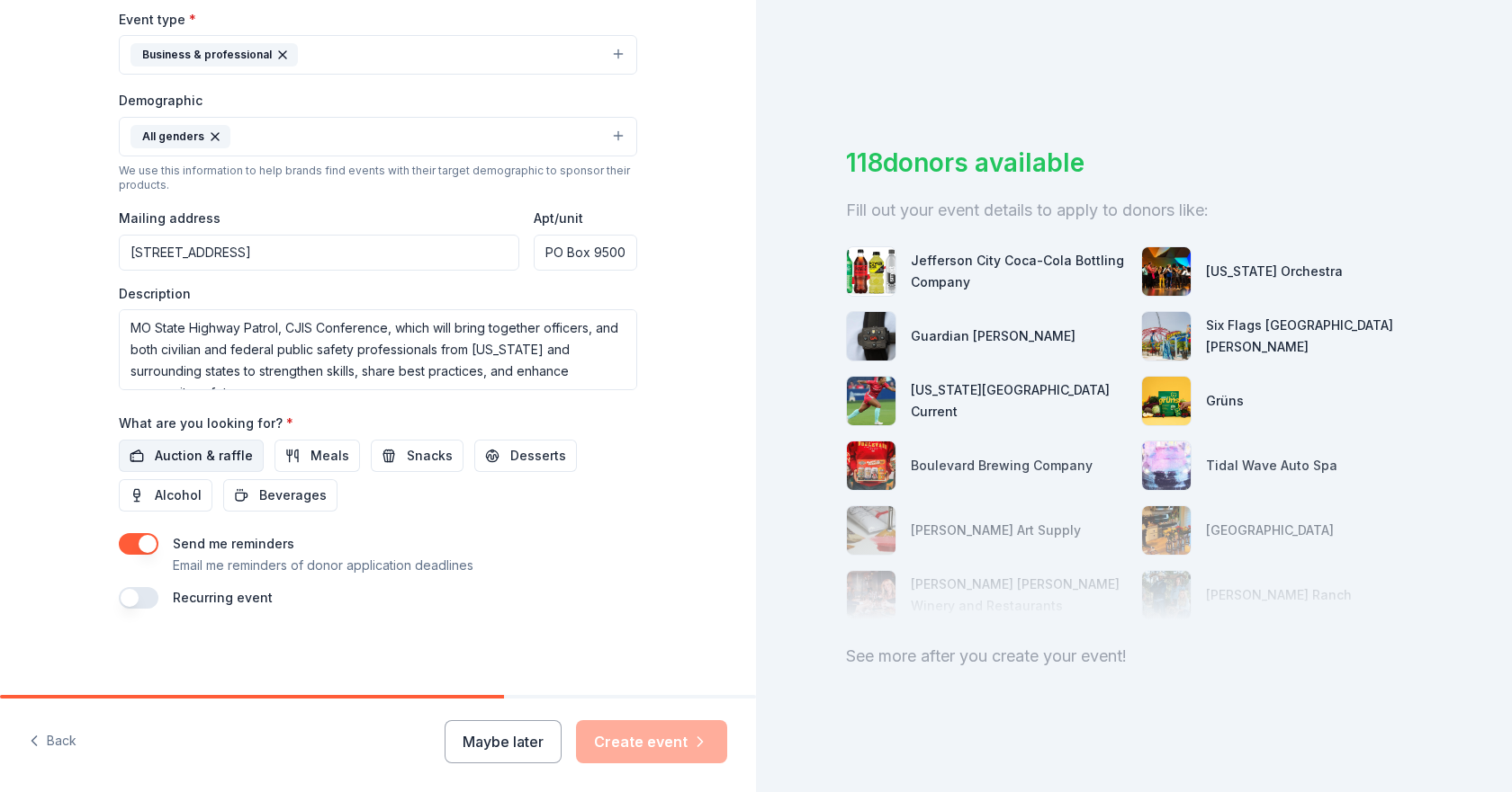
click at [183, 455] on span "Auction & raffle" at bounding box center [203, 455] width 98 height 21
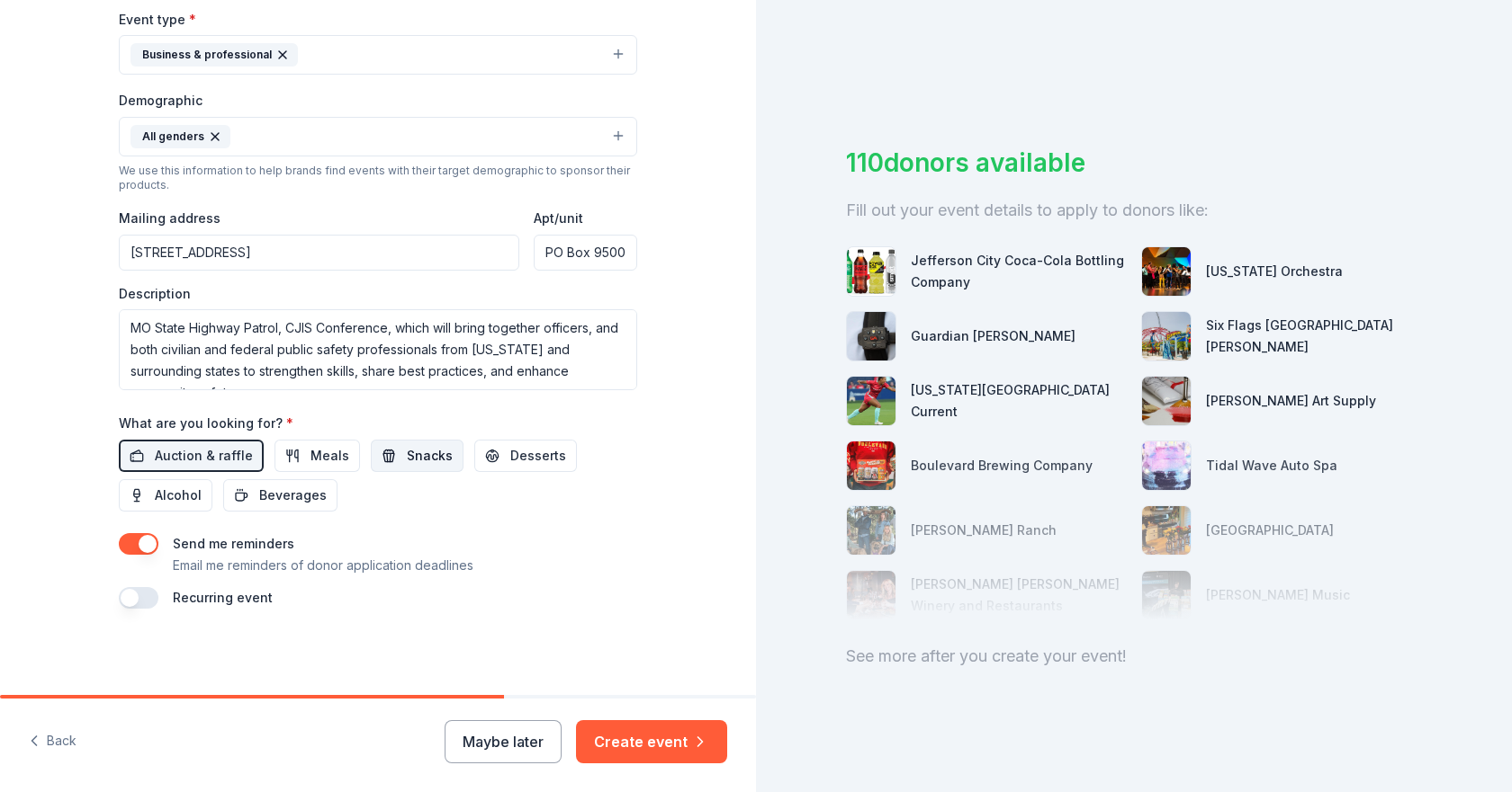
click at [406, 450] on span "Snacks" at bounding box center [429, 455] width 46 height 21
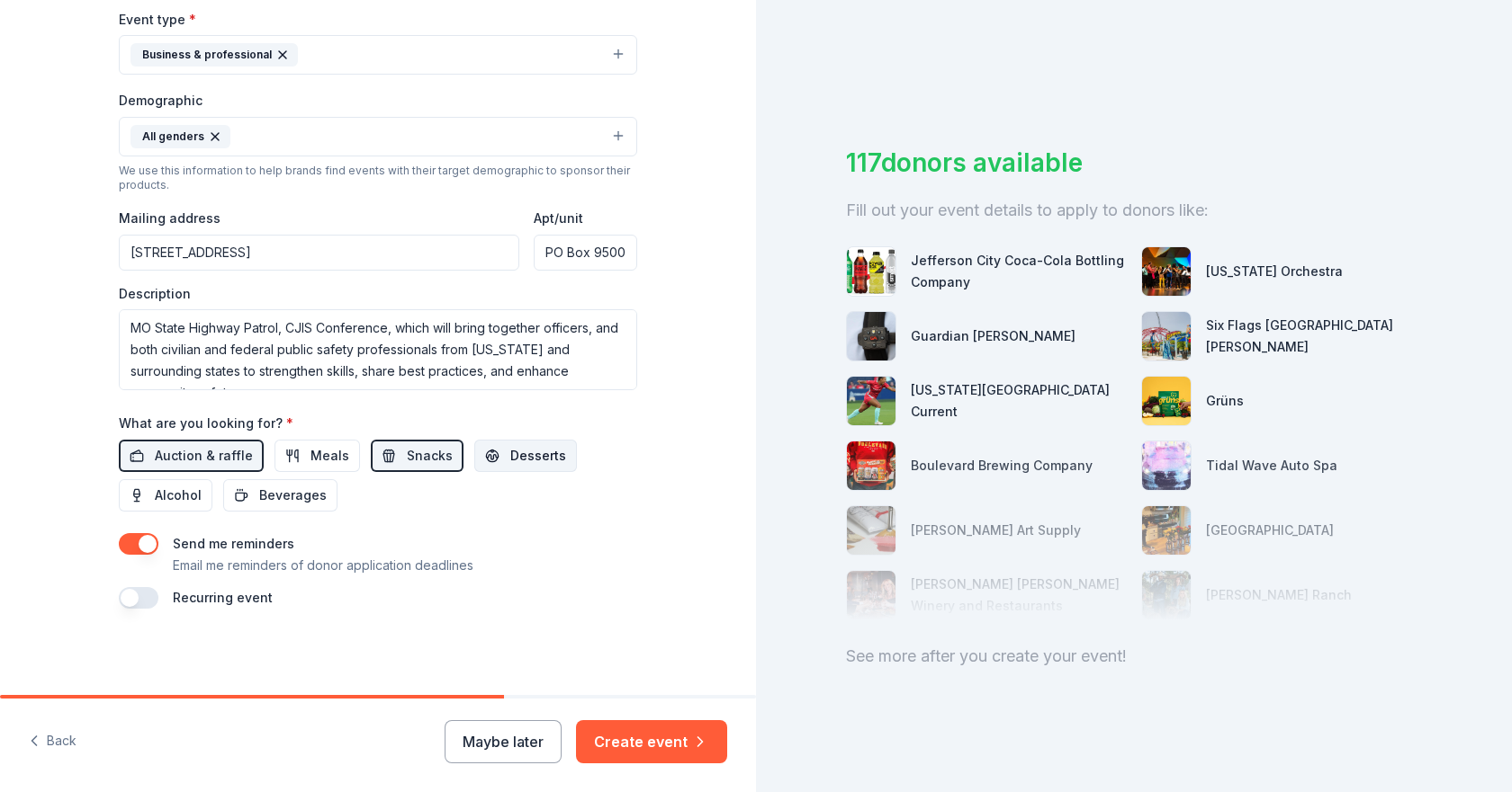
click at [516, 453] on span "Desserts" at bounding box center [538, 455] width 56 height 21
click at [311, 455] on span "Meals" at bounding box center [330, 455] width 39 height 21
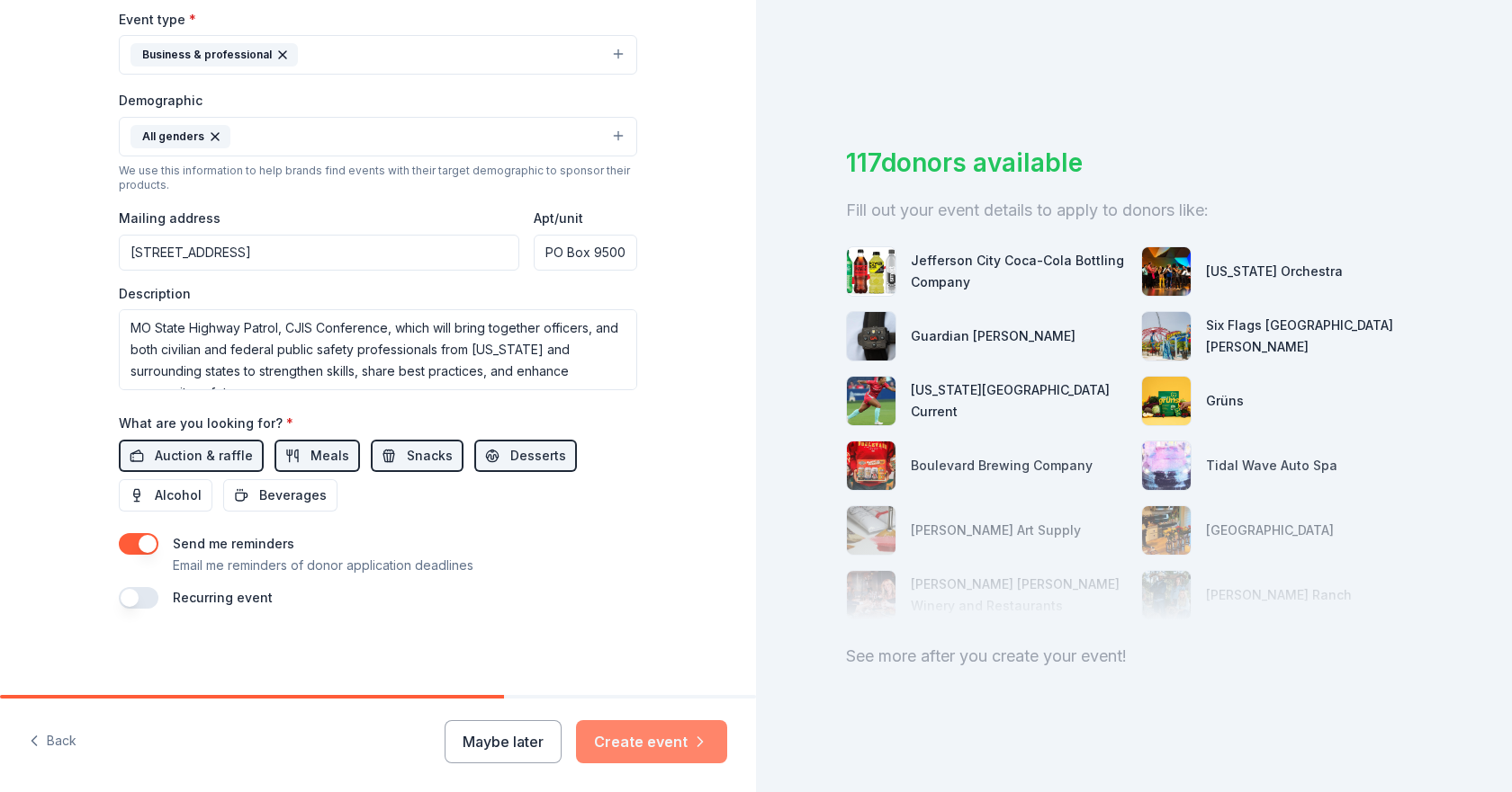
click at [643, 733] on button "Create event" at bounding box center [651, 742] width 152 height 43
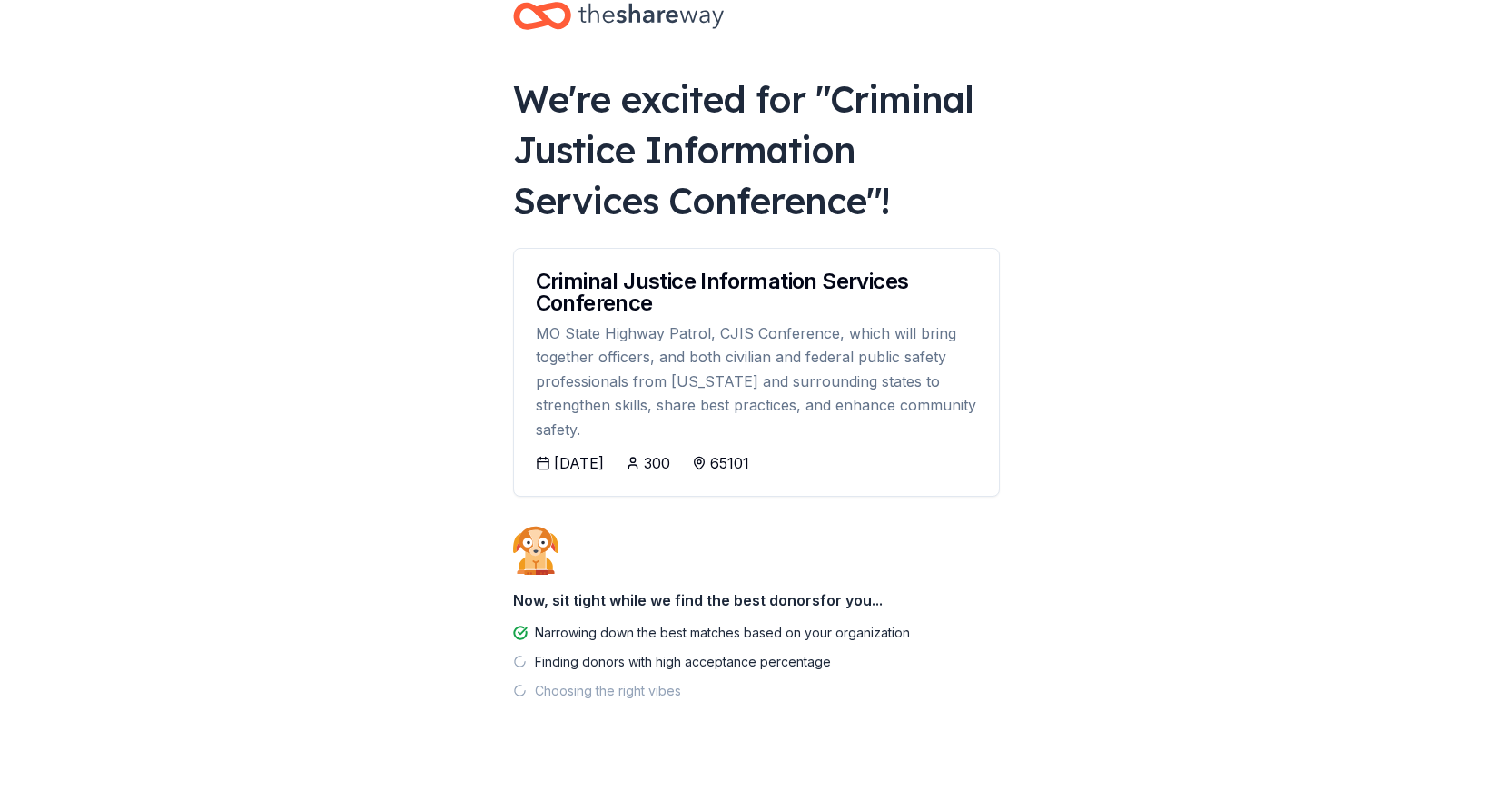
scroll to position [64, 0]
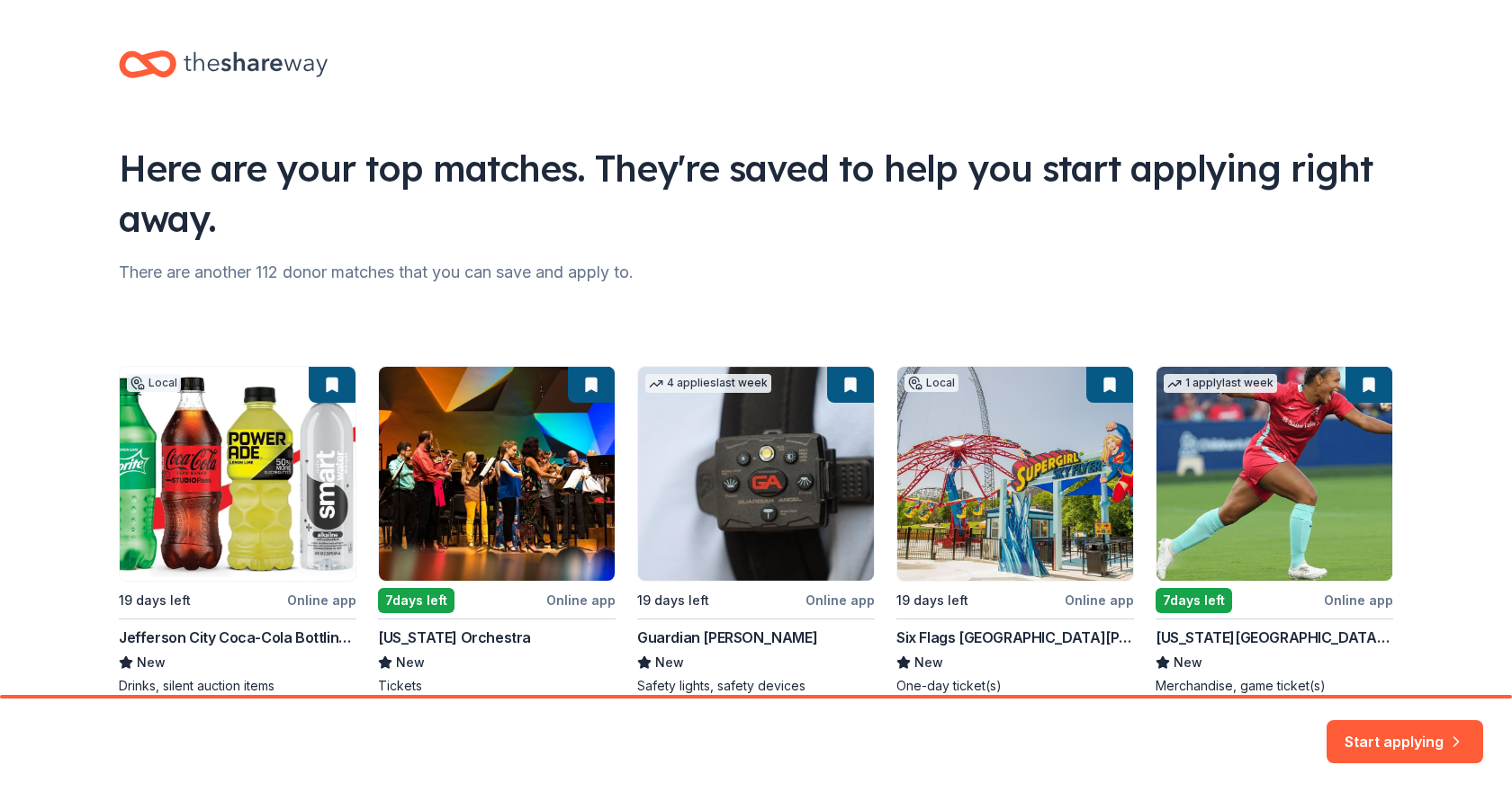
scroll to position [86, 0]
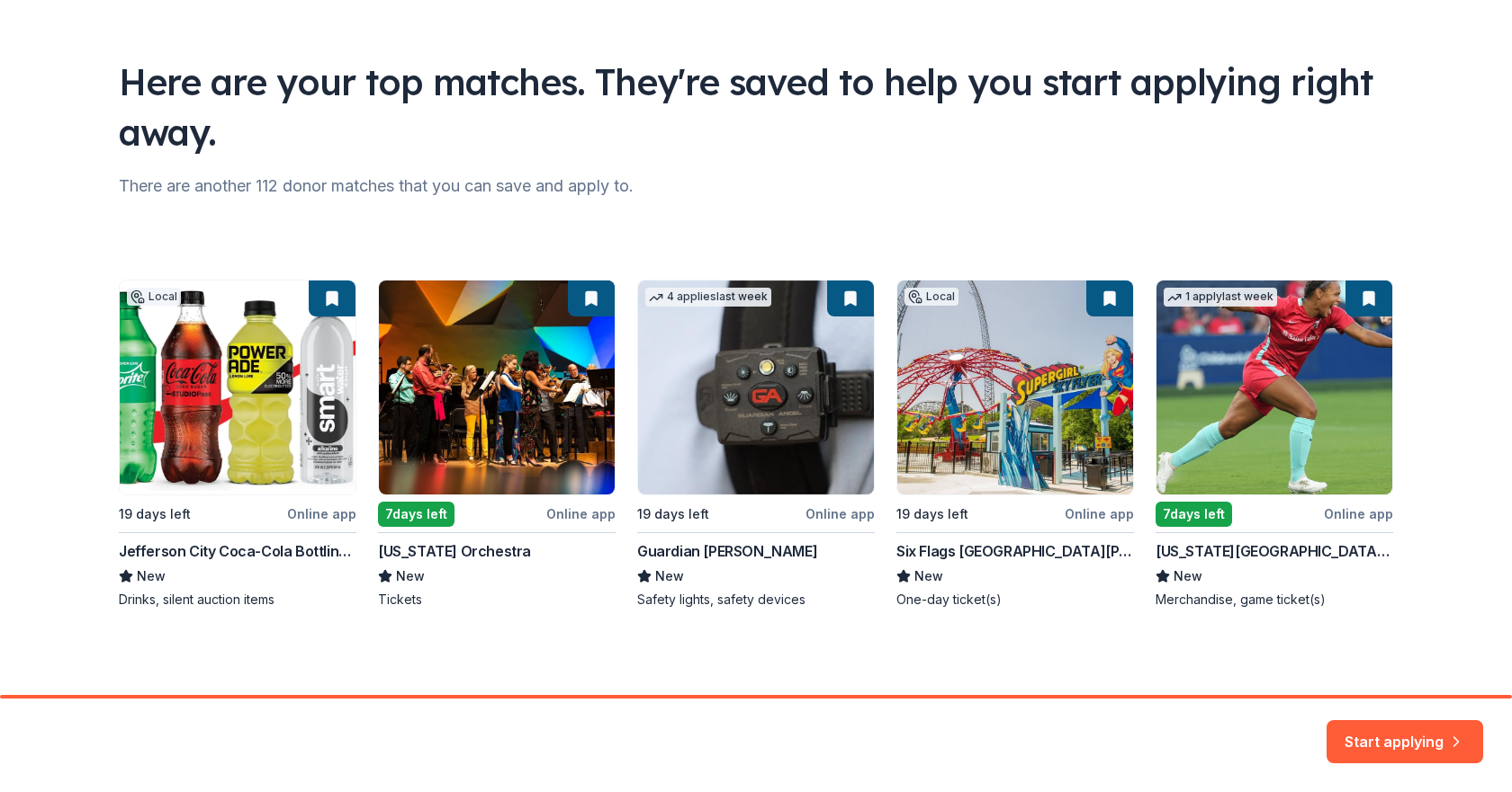
click at [307, 513] on div "Local 19 days left Online app Jefferson City Coca-Cola Bottling Company New Dri…" at bounding box center [756, 444] width 1274 height 329
click at [319, 501] on div "Local 19 days left Online app Jefferson City Coca-Cola Bottling Company New Dri…" at bounding box center [756, 444] width 1274 height 329
click at [309, 418] on div "Local 19 days left Online app Jefferson City Coca-Cola Bottling Company New Dri…" at bounding box center [756, 444] width 1274 height 329
click at [208, 333] on div "Local 19 days left Online app Jefferson City Coca-Cola Bottling Company New Dri…" at bounding box center [756, 444] width 1274 height 329
click at [193, 499] on div "Local 19 days left Online app Jefferson City Coca-Cola Bottling Company New Dri…" at bounding box center [756, 444] width 1274 height 329
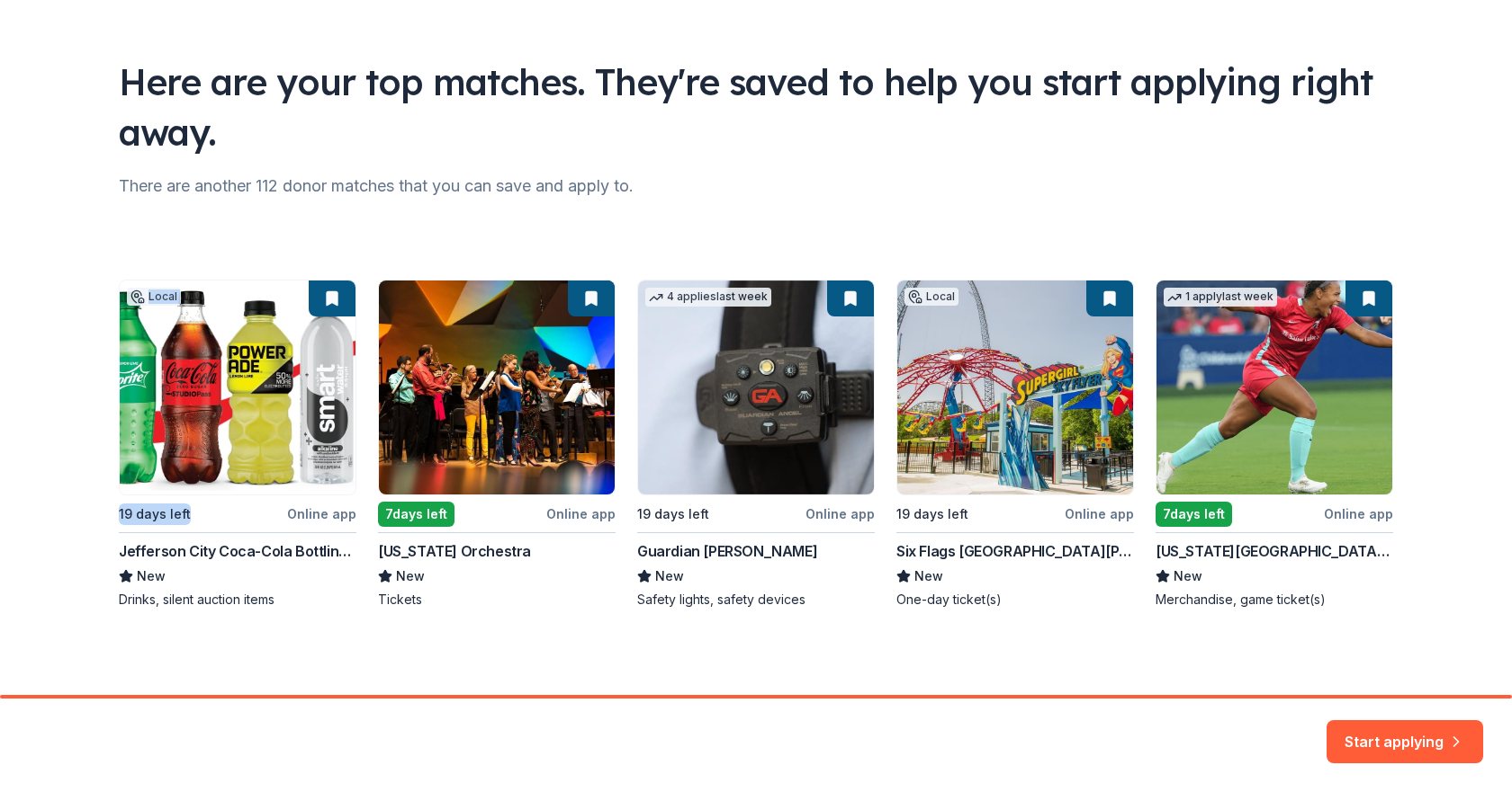
click at [225, 428] on div "Local 19 days left Online app Jefferson City Coca-Cola Bottling Company New Dri…" at bounding box center [756, 444] width 1274 height 329
click at [185, 544] on div "Local 19 days left Online app Jefferson City Coca-Cola Bottling Company New Dri…" at bounding box center [756, 444] width 1274 height 329
click at [143, 572] on div "Local 19 days left Online app Jefferson City Coca-Cola Bottling Company New Dri…" at bounding box center [756, 444] width 1274 height 329
click at [166, 601] on div "Local 19 days left Online app Jefferson City Coca-Cola Bottling Company New Dri…" at bounding box center [756, 444] width 1274 height 329
click at [722, 549] on div "Local 19 days left Online app Jefferson City Coca-Cola Bottling Company New Dri…" at bounding box center [756, 444] width 1274 height 329
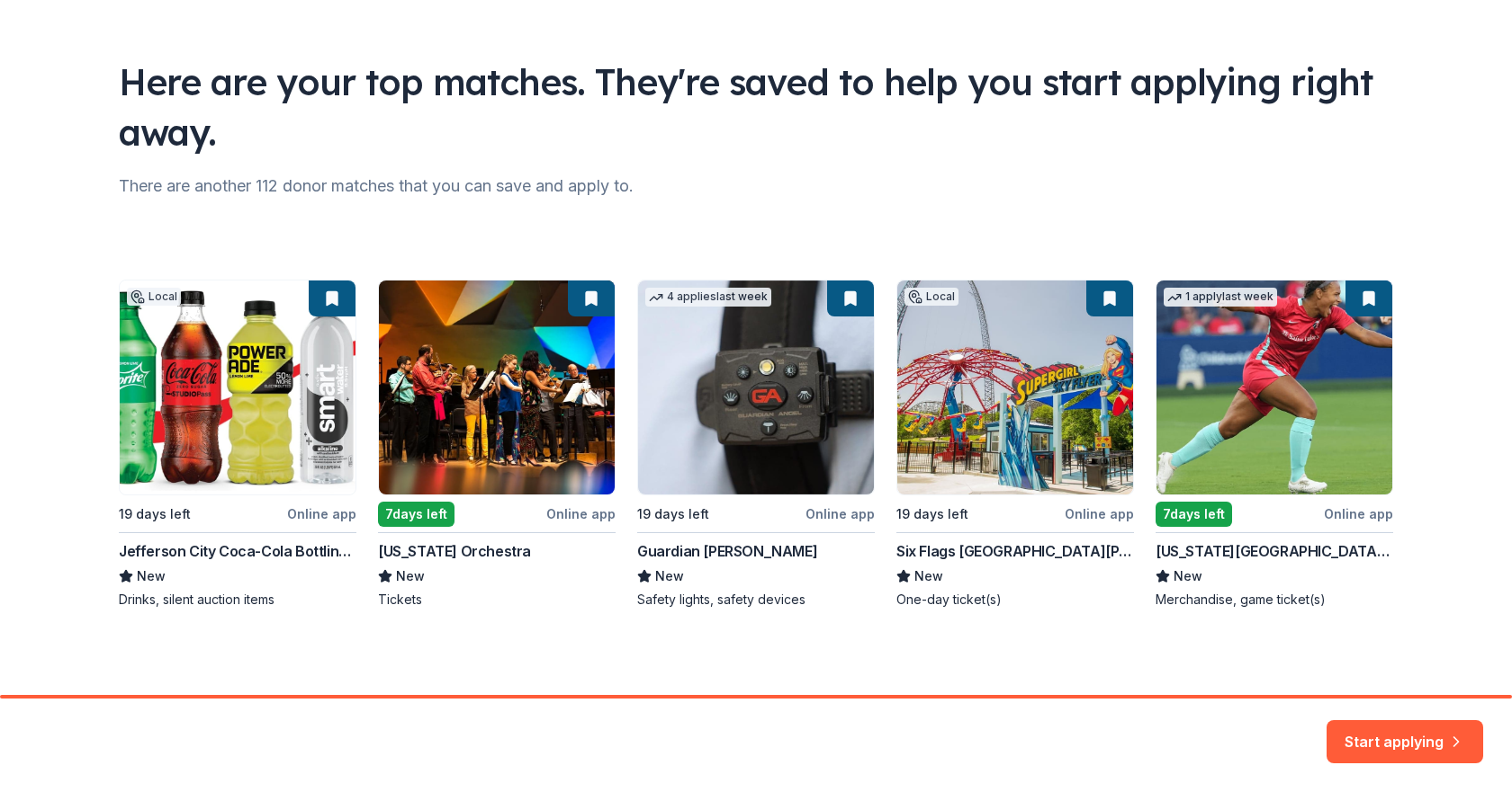
click at [821, 512] on div "Local 19 days left Online app Jefferson City Coca-Cola Bottling Company New Dri…" at bounding box center [756, 444] width 1274 height 329
click at [759, 390] on div "Local 19 days left Online app Jefferson City Coca-Cola Bottling Company New Dri…" at bounding box center [756, 444] width 1274 height 329
drag, startPoint x: 630, startPoint y: 548, endPoint x: 776, endPoint y: 554, distance: 146.1
click at [776, 554] on div "Local 19 days left Online app Jefferson City Coca-Cola Bottling Company New Dri…" at bounding box center [756, 444] width 1274 height 329
click at [714, 548] on div "Local 19 days left Online app Jefferson City Coca-Cola Bottling Company New Dri…" at bounding box center [756, 444] width 1274 height 329
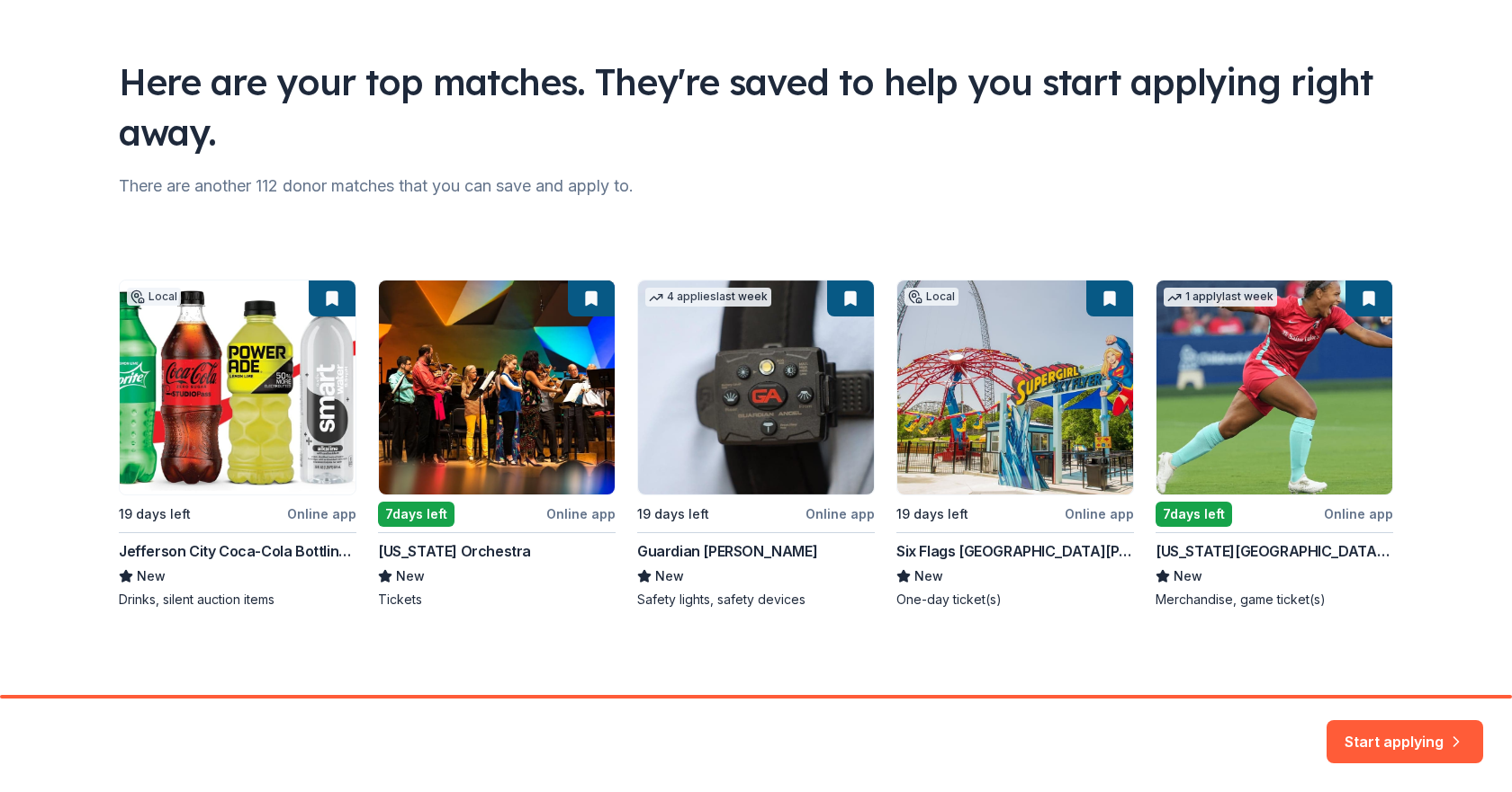
click at [699, 297] on div "Local 19 days left Online app Jefferson City Coca-Cola Bottling Company New Dri…" at bounding box center [756, 444] width 1274 height 329
click at [846, 296] on div "Local 19 days left Online app Jefferson City Coca-Cola Bottling Company New Dri…" at bounding box center [756, 444] width 1274 height 329
click at [730, 399] on div "Local 19 days left Online app Jefferson City Coca-Cola Bottling Company New Dri…" at bounding box center [756, 444] width 1274 height 329
drag, startPoint x: 630, startPoint y: 550, endPoint x: 767, endPoint y: 565, distance: 137.8
click at [767, 565] on div "Local 19 days left Online app Jefferson City Coca-Cola Bottling Company New Dri…" at bounding box center [756, 444] width 1274 height 329
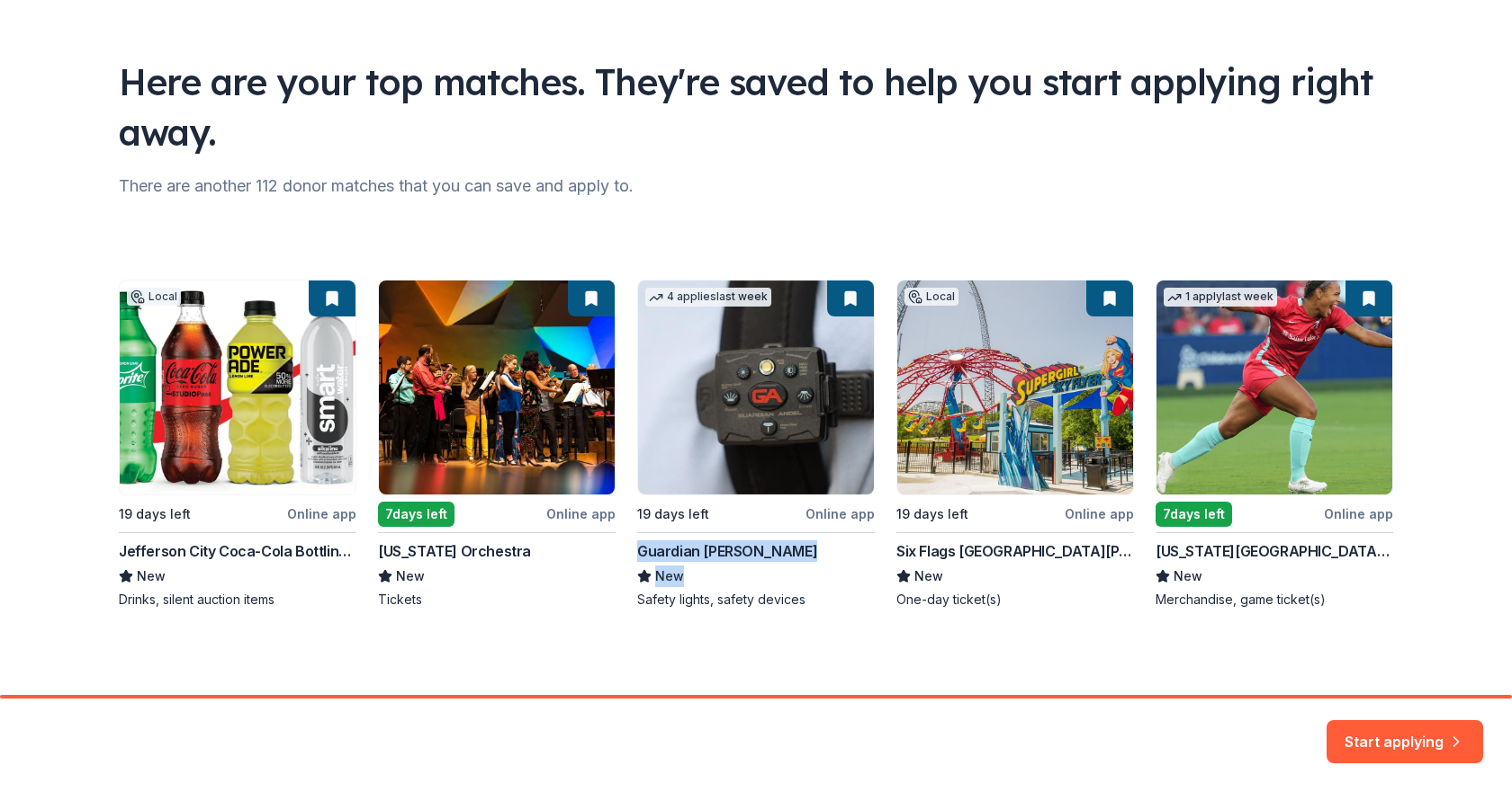
copy div "Guardian Angel Device New"
click at [1083, 511] on div "Local 19 days left Online app Jefferson City Coca-Cola Bottling Company New Dri…" at bounding box center [756, 444] width 1274 height 329
click at [1094, 516] on div "Local 19 days left Online app Jefferson City Coca-Cola Bottling Company New Dri…" at bounding box center [756, 444] width 1274 height 329
click at [1089, 508] on div "Local 19 days left Online app Jefferson City Coca-Cola Bottling Company New Dri…" at bounding box center [756, 444] width 1274 height 329
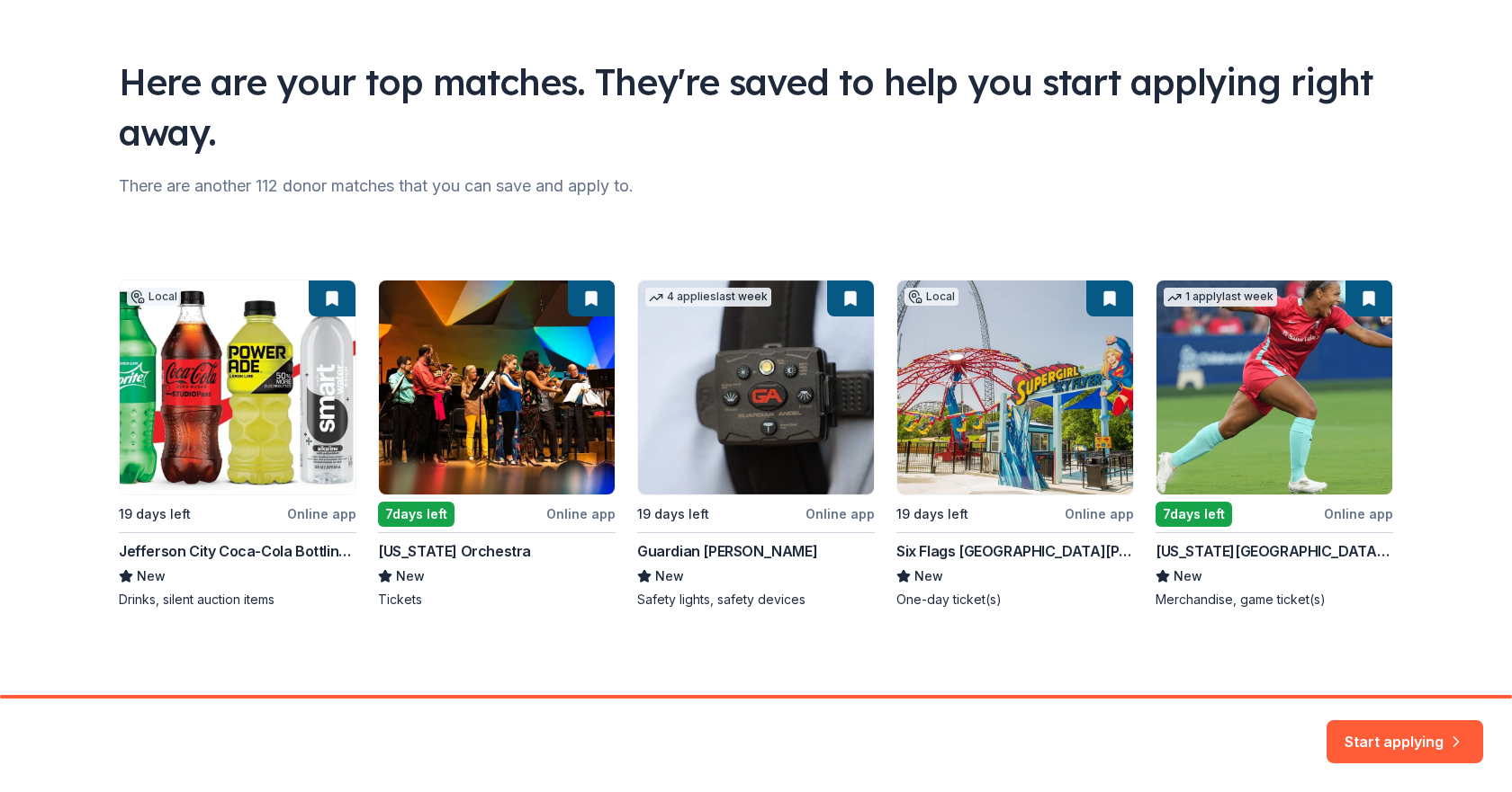
click at [1065, 492] on div "Local 19 days left Online app Jefferson City Coca-Cola Bottling Company New Dri…" at bounding box center [756, 444] width 1274 height 329
click at [318, 505] on div "Local 19 days left Online app Jefferson City Coca-Cola Bottling Company New Dri…" at bounding box center [756, 444] width 1274 height 329
click at [317, 511] on div "Local 19 days left Online app Jefferson City Coca-Cola Bottling Company New Dri…" at bounding box center [756, 444] width 1274 height 329
click at [219, 548] on div "Local 19 days left Online app Jefferson City Coca-Cola Bottling Company New Dri…" at bounding box center [756, 444] width 1274 height 329
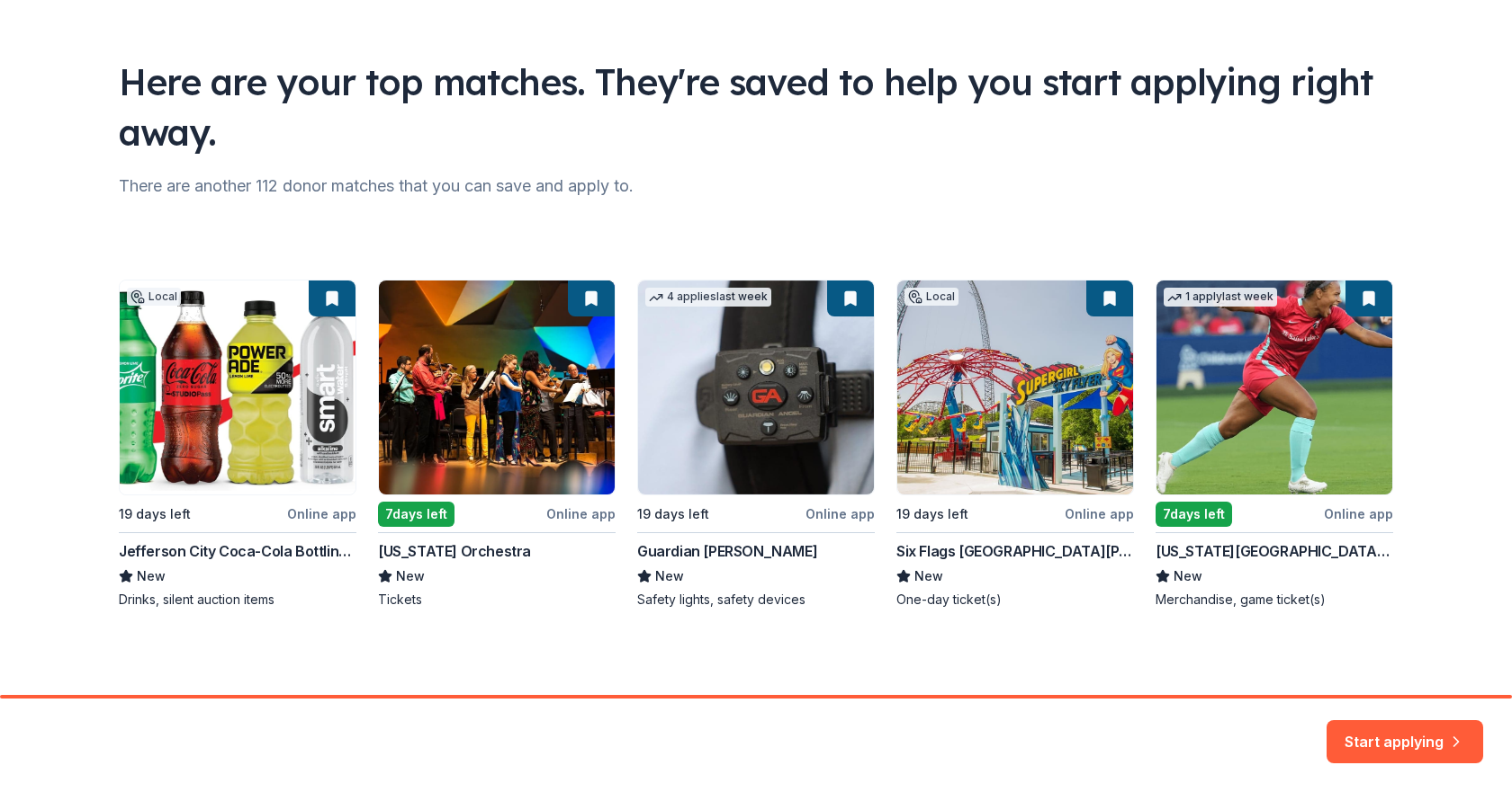
click at [219, 548] on div "Local 19 days left Online app Jefferson City Coca-Cola Bottling Company New Dri…" at bounding box center [756, 444] width 1274 height 329
click at [930, 550] on div "Local 19 days left Online app Jefferson City Coca-Cola Bottling Company New Dri…" at bounding box center [756, 444] width 1274 height 329
click at [1221, 550] on div "Local 19 days left Online app Jefferson City Coca-Cola Bottling Company New Dri…" at bounding box center [756, 444] width 1274 height 329
click at [1356, 517] on div "Local 19 days left Online app Jefferson City Coca-Cola Bottling Company New Dri…" at bounding box center [756, 444] width 1274 height 329
click at [1281, 403] on div "Local 19 days left Online app Jefferson City Coca-Cola Bottling Company New Dri…" at bounding box center [756, 444] width 1274 height 329
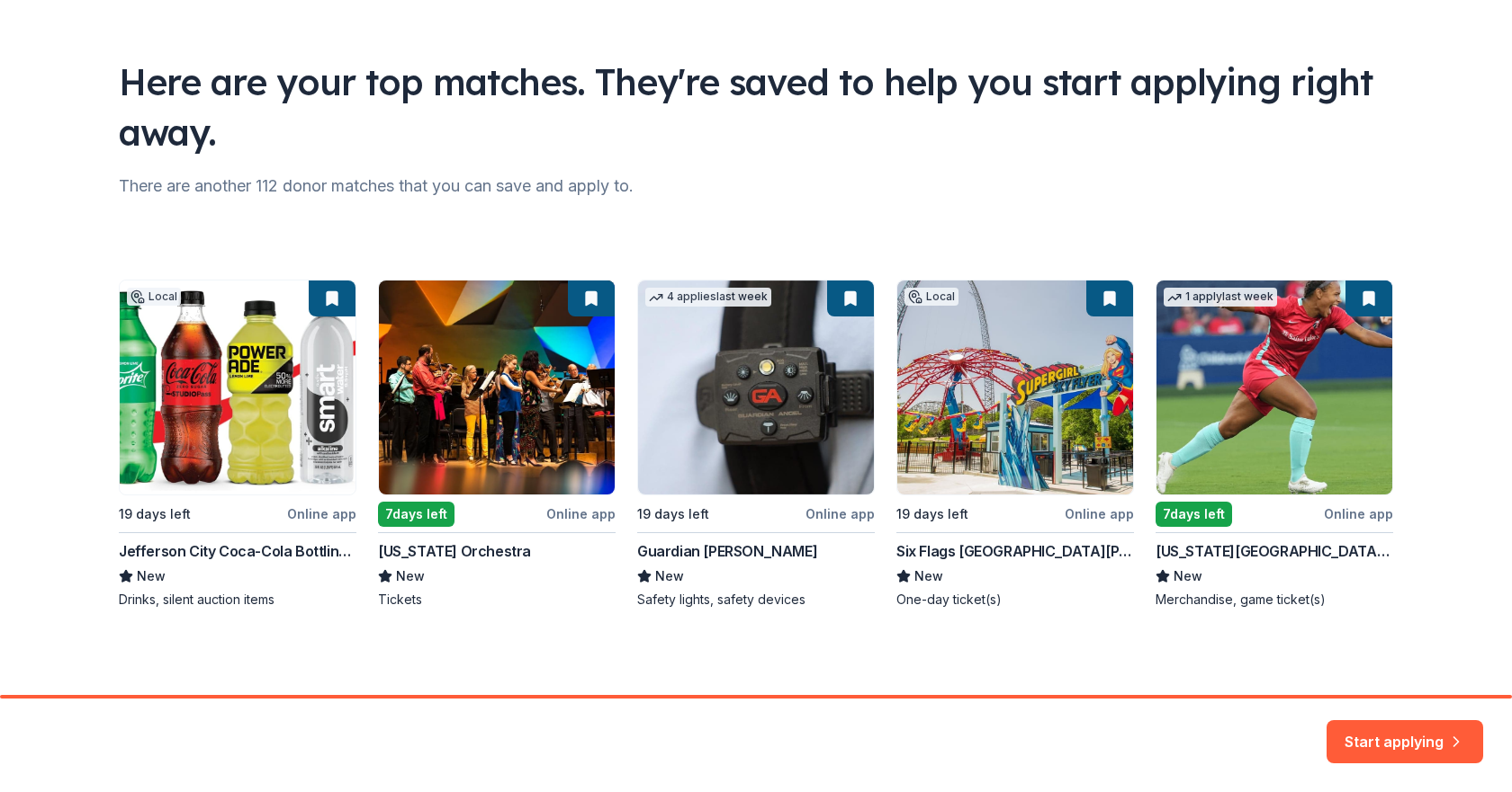
click at [1225, 377] on div "Local 19 days left Online app Jefferson City Coca-Cola Bottling Company New Dri…" at bounding box center [756, 444] width 1274 height 329
click at [1283, 412] on div "Local 19 days left Online app Jefferson City Coca-Cola Bottling Company New Dri…" at bounding box center [756, 444] width 1274 height 329
click at [1386, 731] on button "Start applying" at bounding box center [1404, 731] width 156 height 43
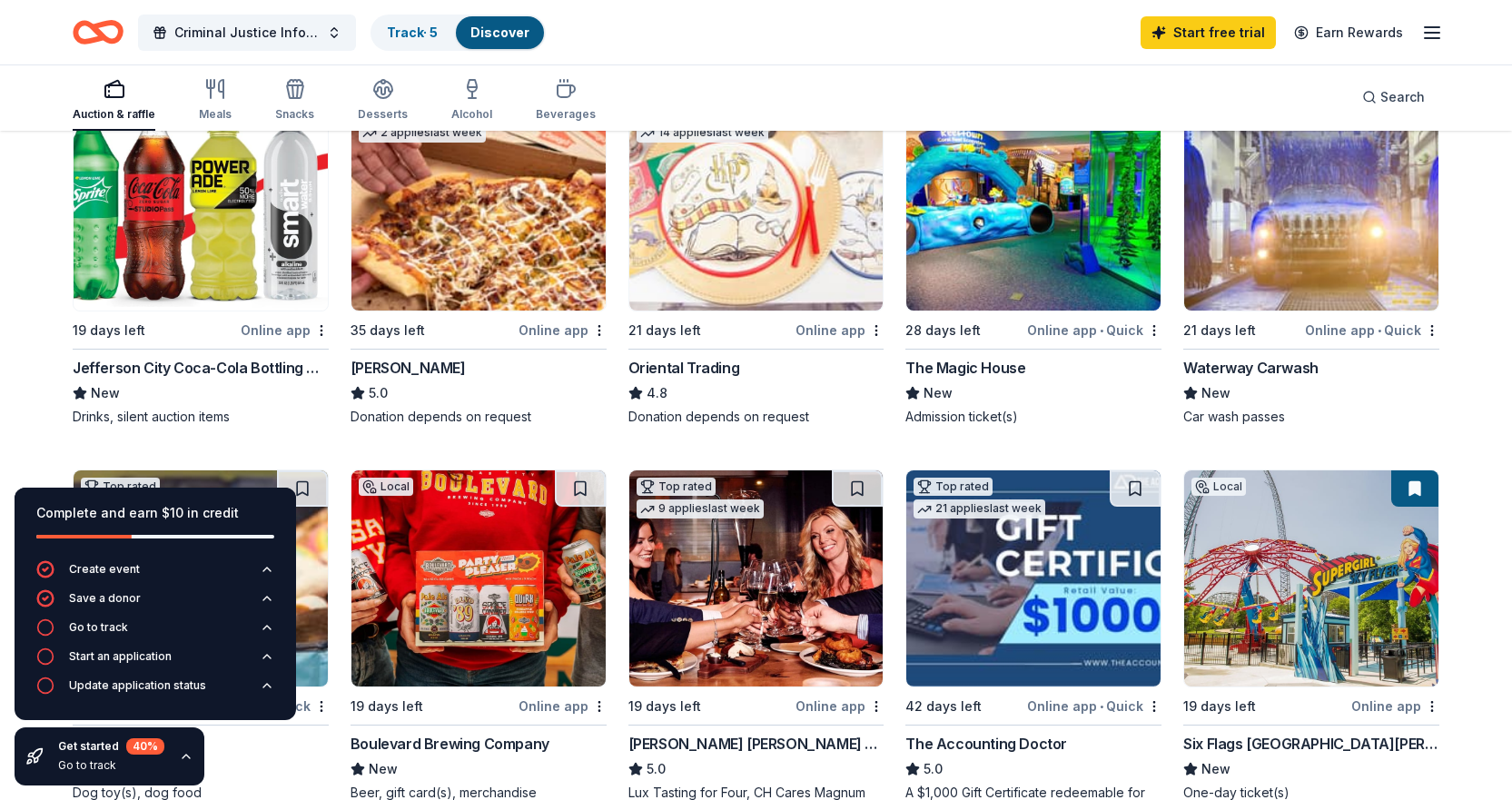
scroll to position [272, 0]
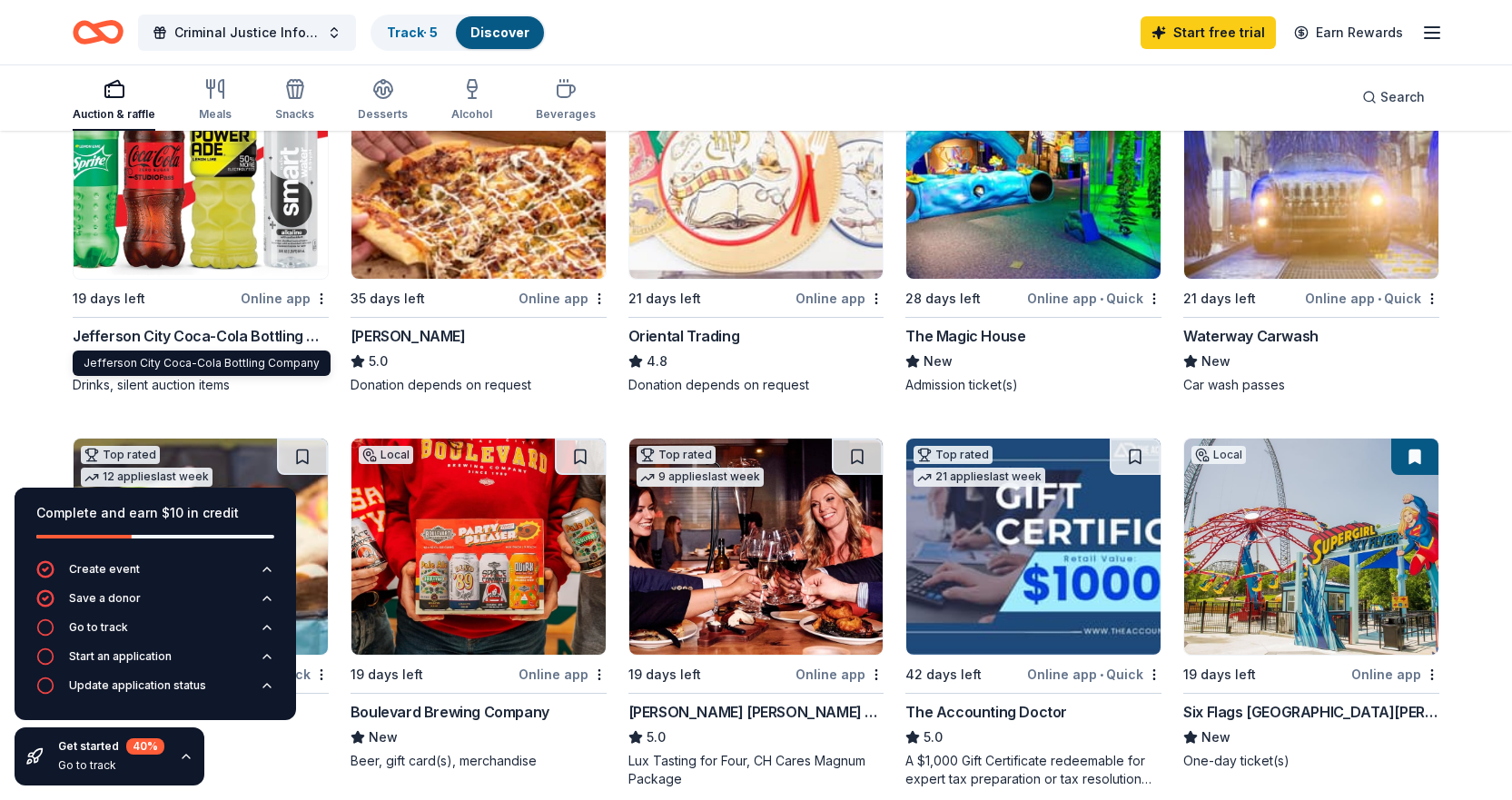
click at [220, 334] on div "Jefferson City Coca-Cola Bottling Company" at bounding box center [200, 335] width 256 height 22
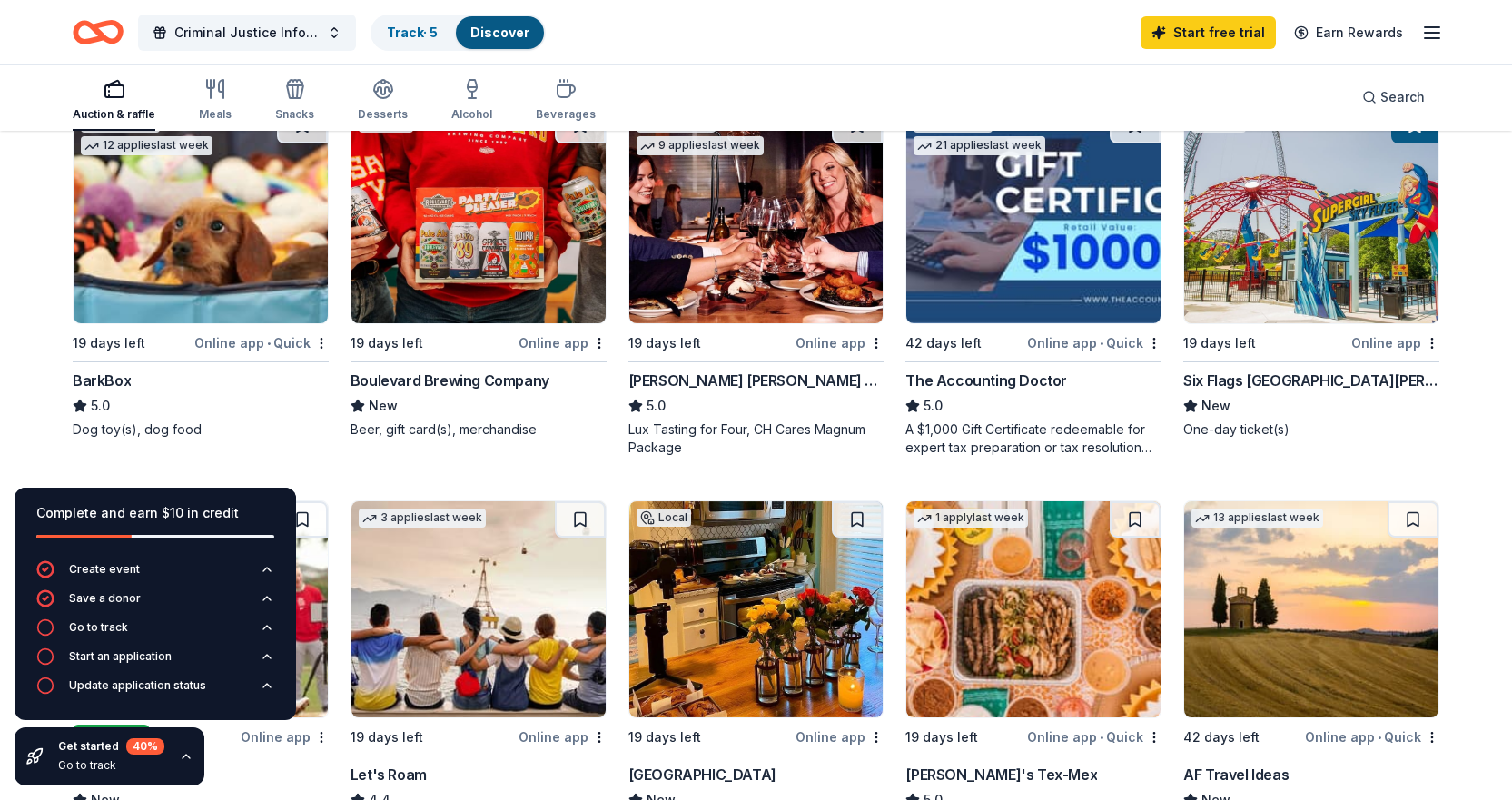
scroll to position [636, 0]
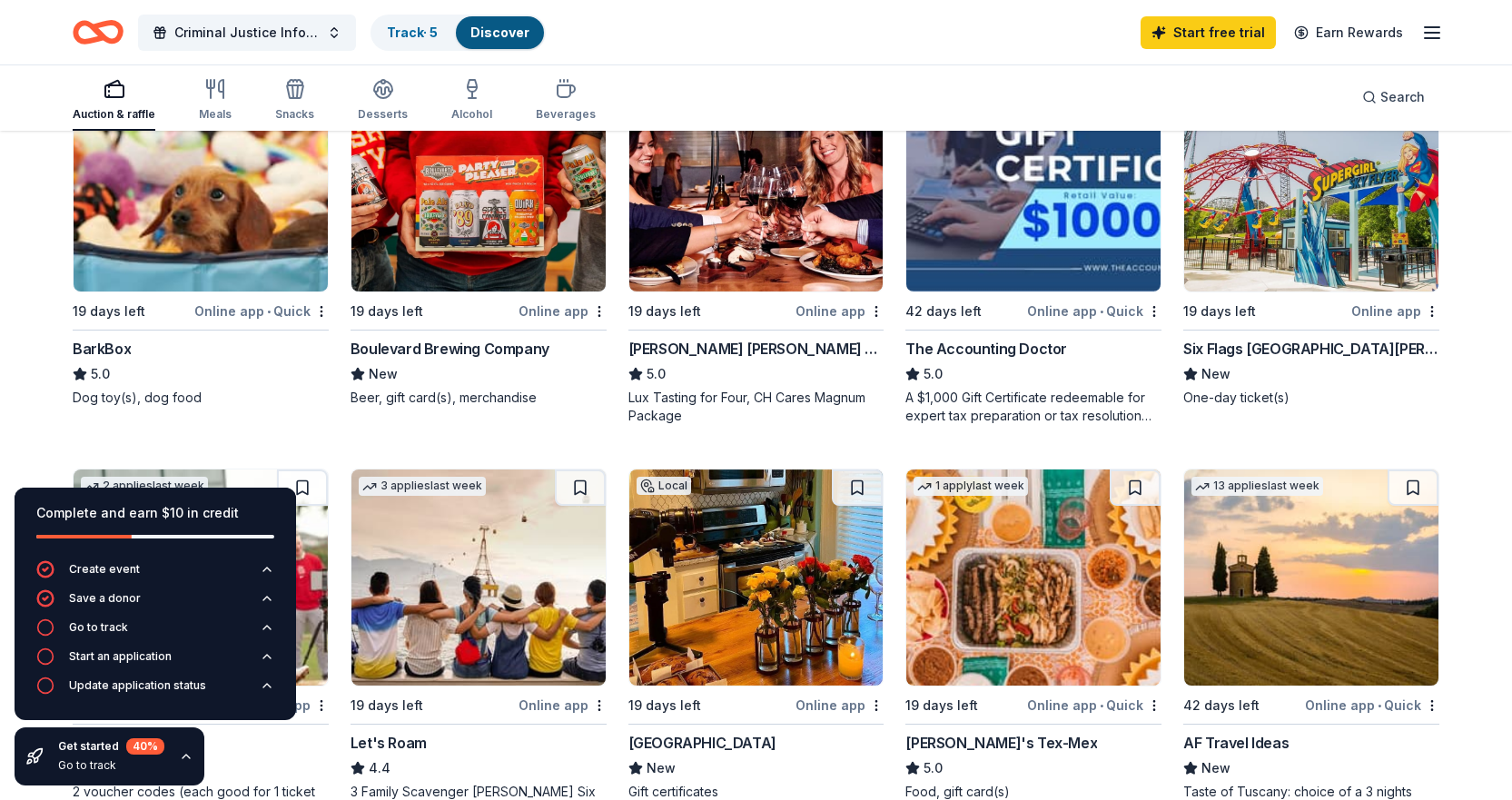
click at [237, 301] on div "Online app • Quick" at bounding box center [261, 311] width 134 height 23
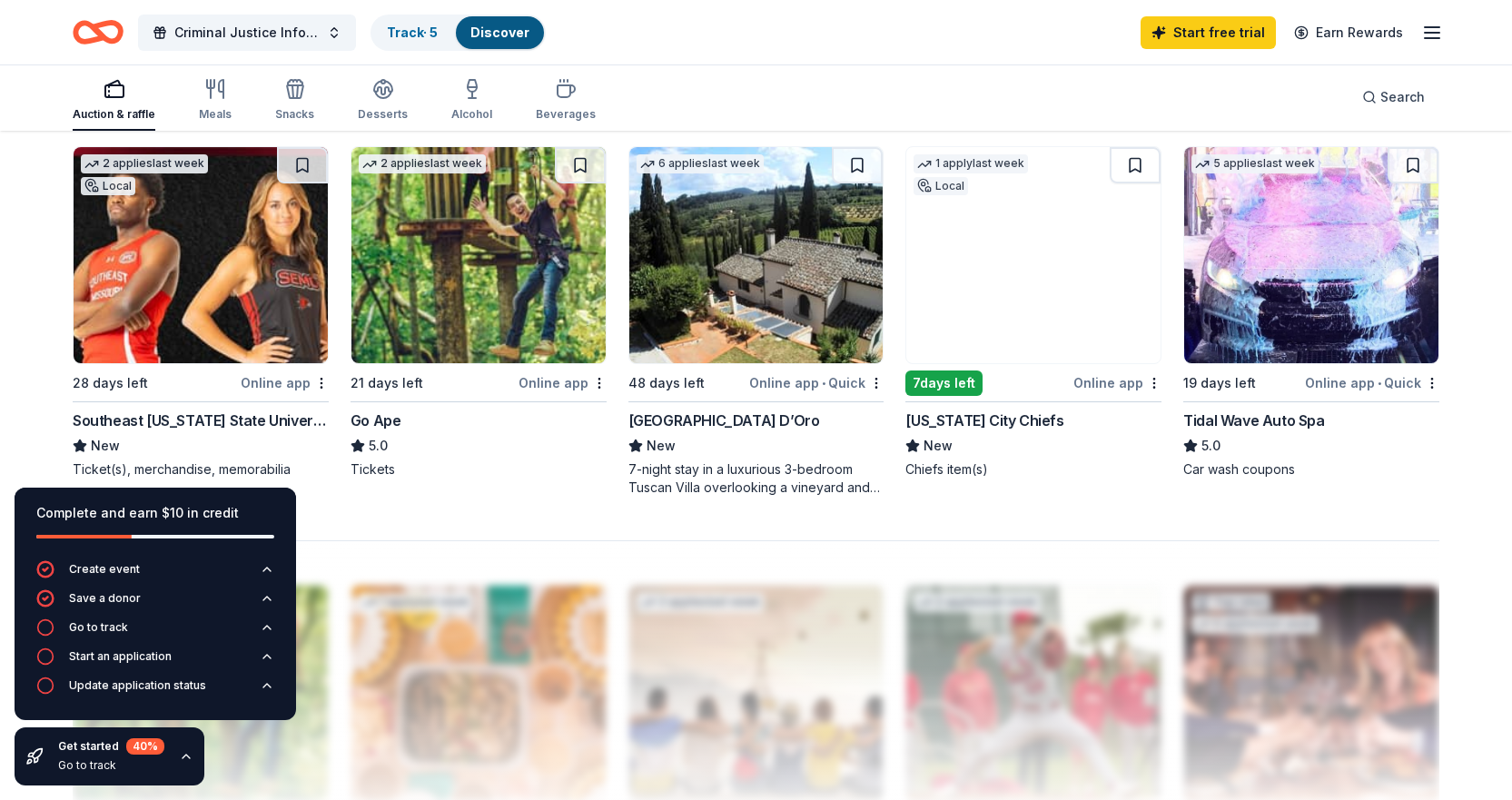
scroll to position [1362, 0]
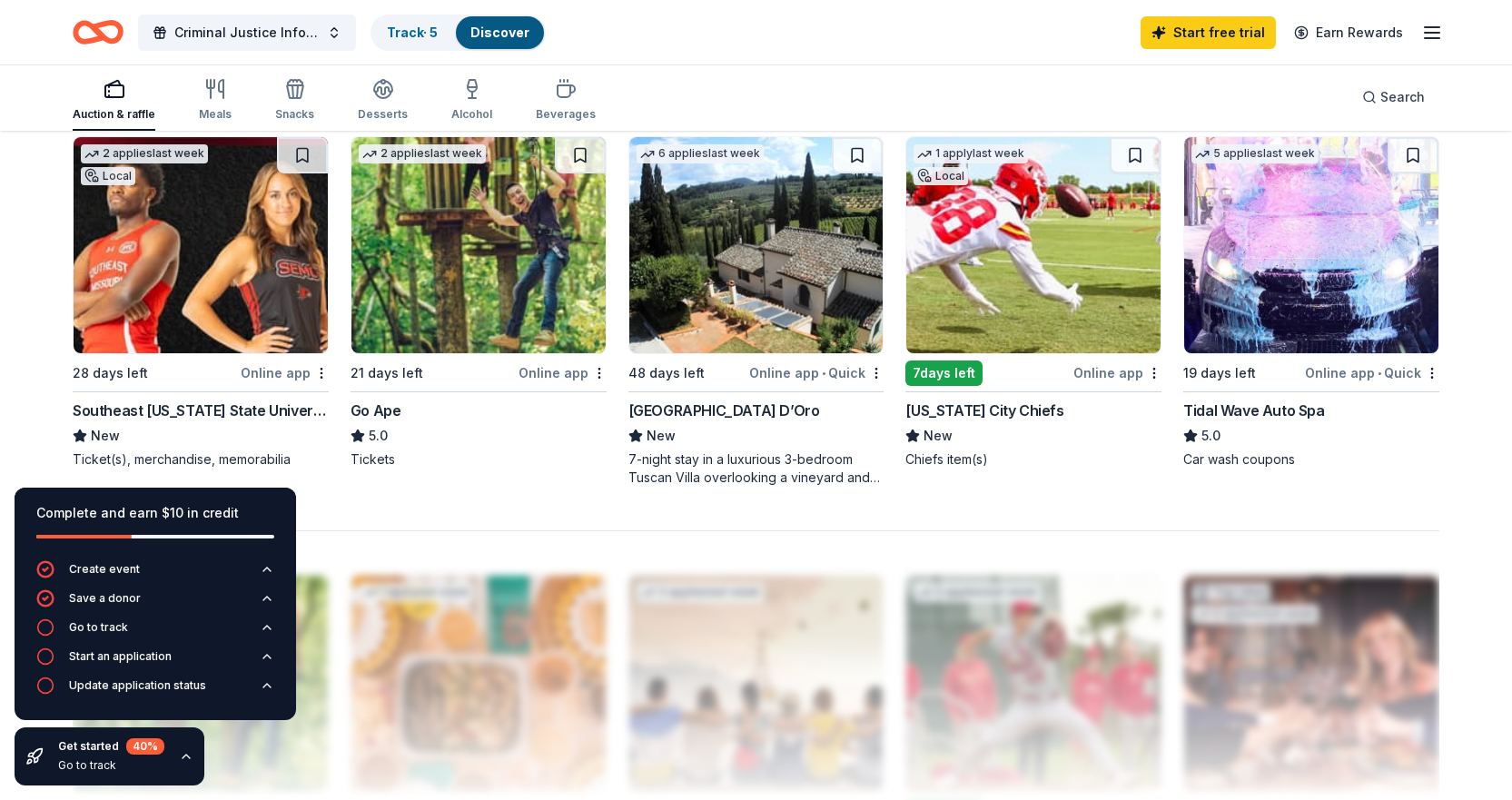
click at [1296, 285] on img at bounding box center [1311, 245] width 254 height 216
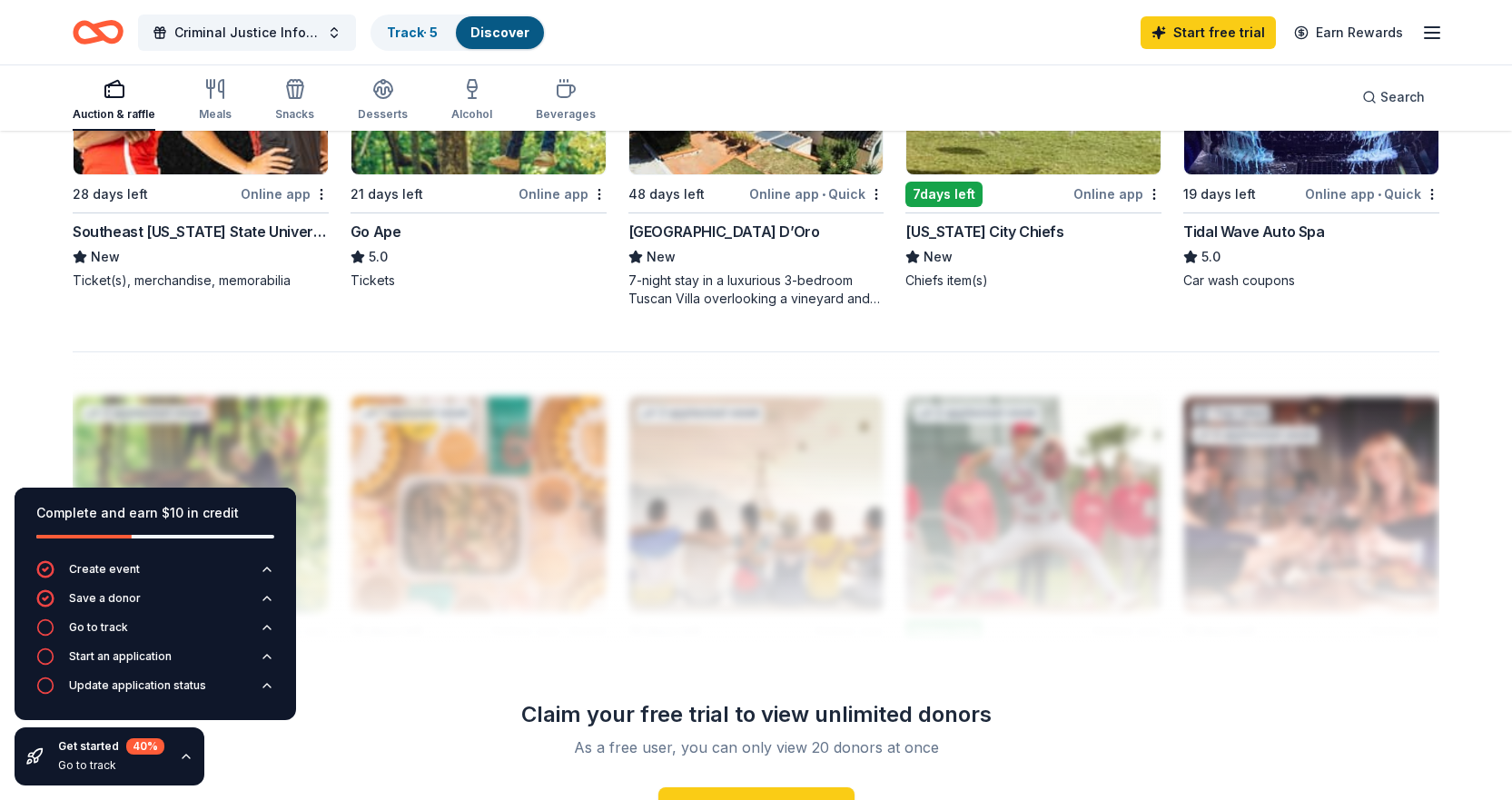
scroll to position [1636, 0]
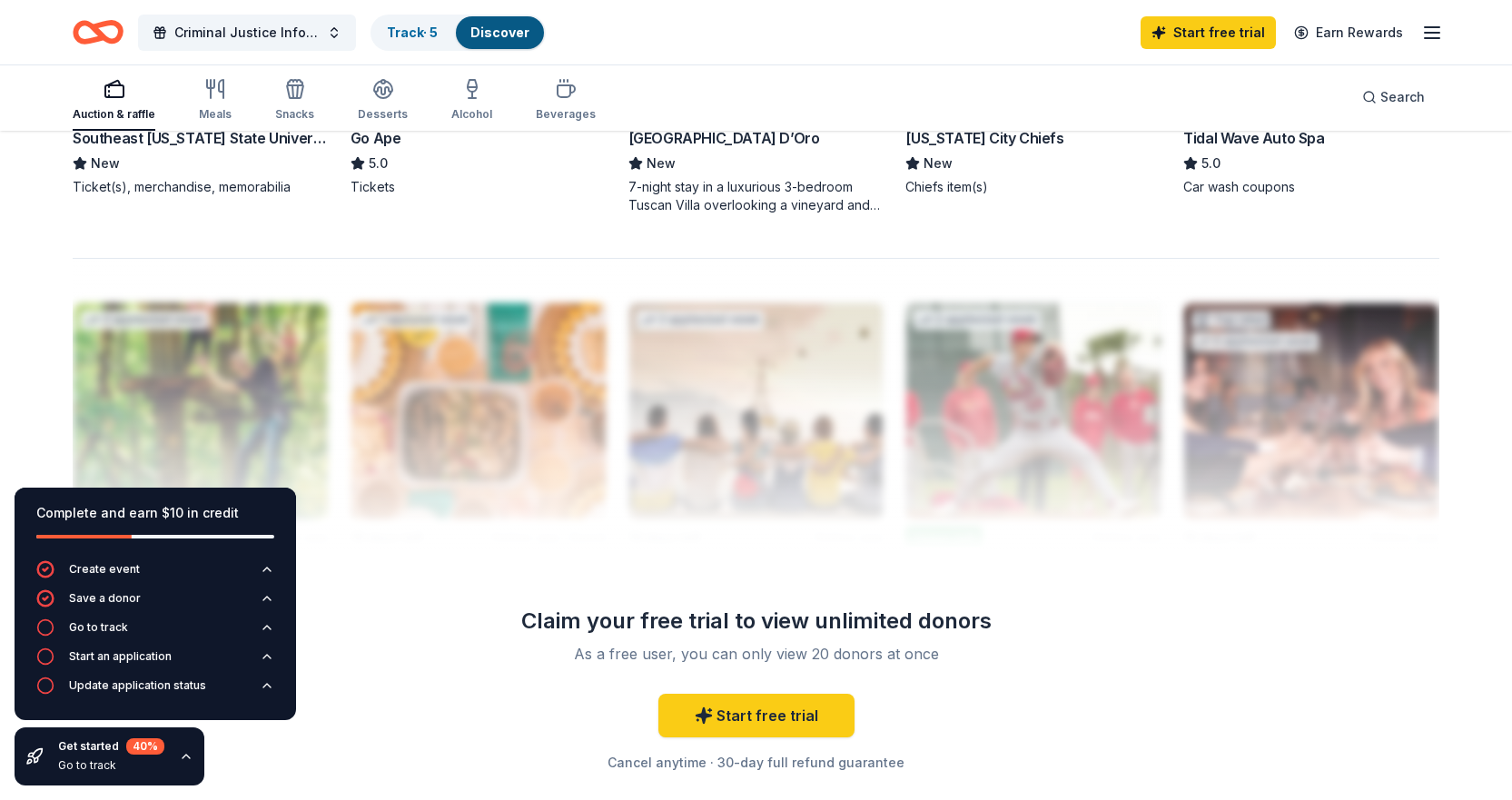
click at [293, 315] on div at bounding box center [756, 404] width 1367 height 291
click at [291, 328] on div at bounding box center [756, 404] width 1367 height 291
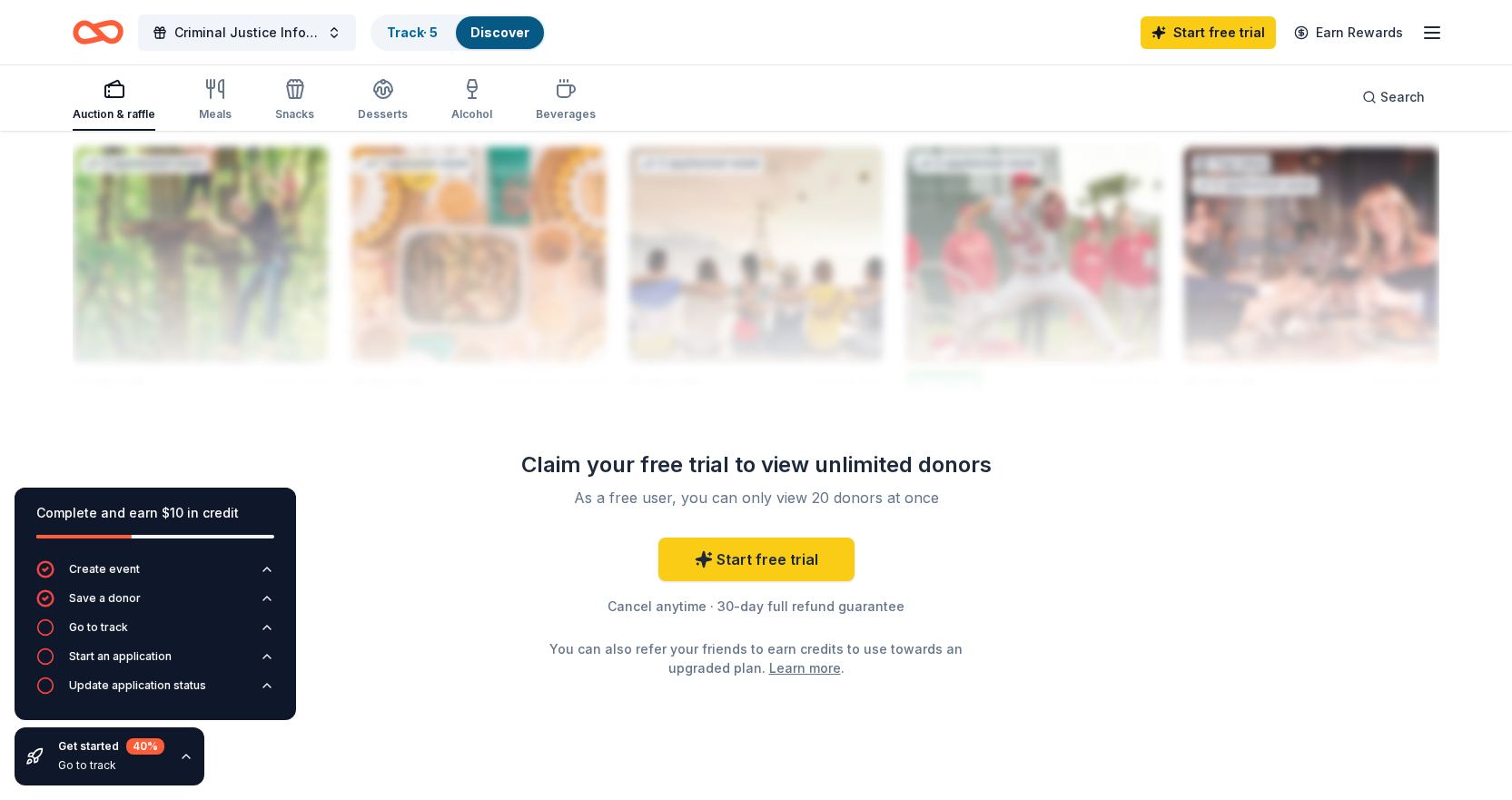
scroll to position [1822, 0]
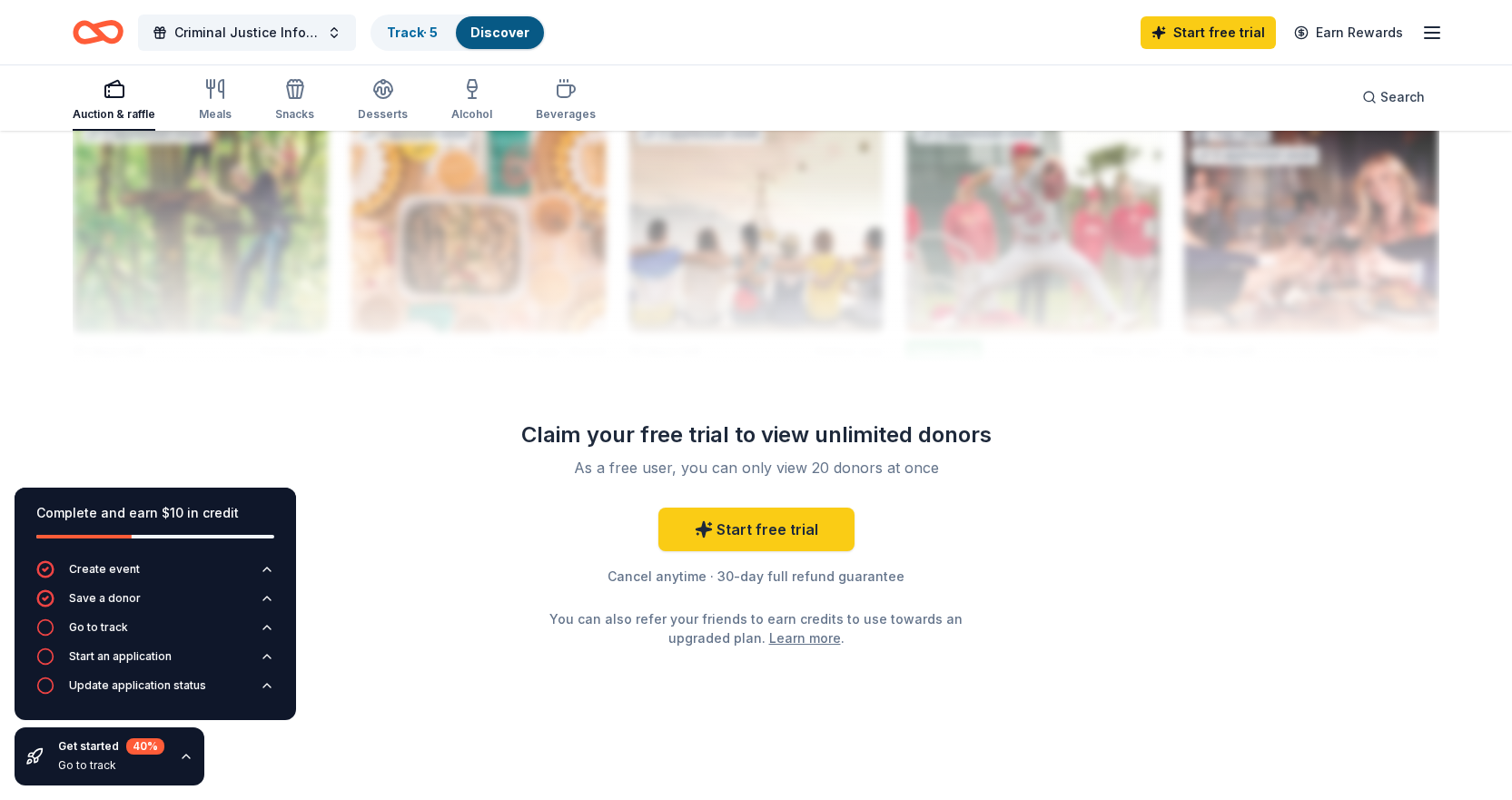
click at [267, 524] on div "Complete and earn $10 in credit" at bounding box center [156, 524] width 238 height 43
click at [748, 520] on link "Start free trial" at bounding box center [756, 530] width 196 height 43
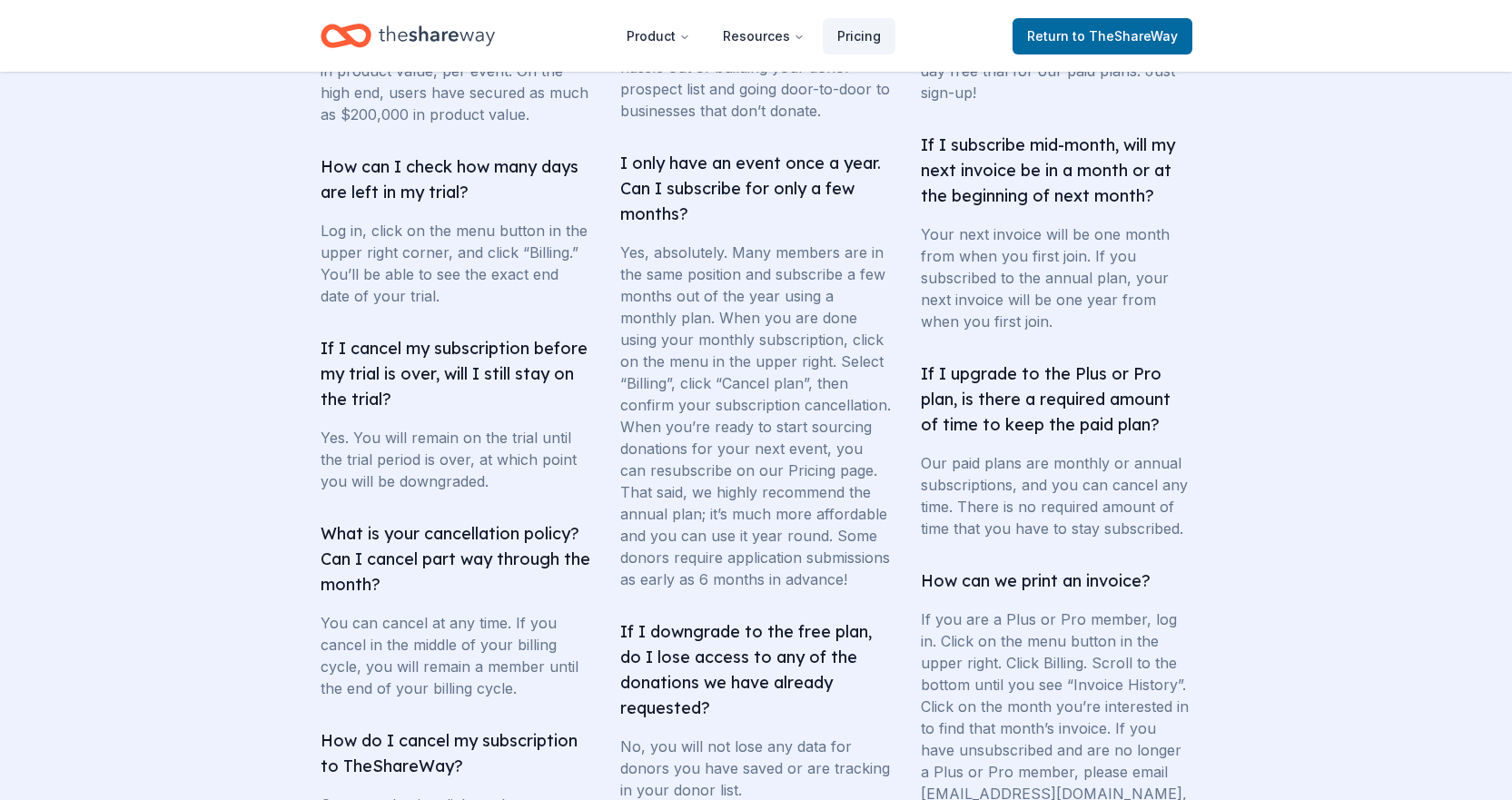
scroll to position [3180, 0]
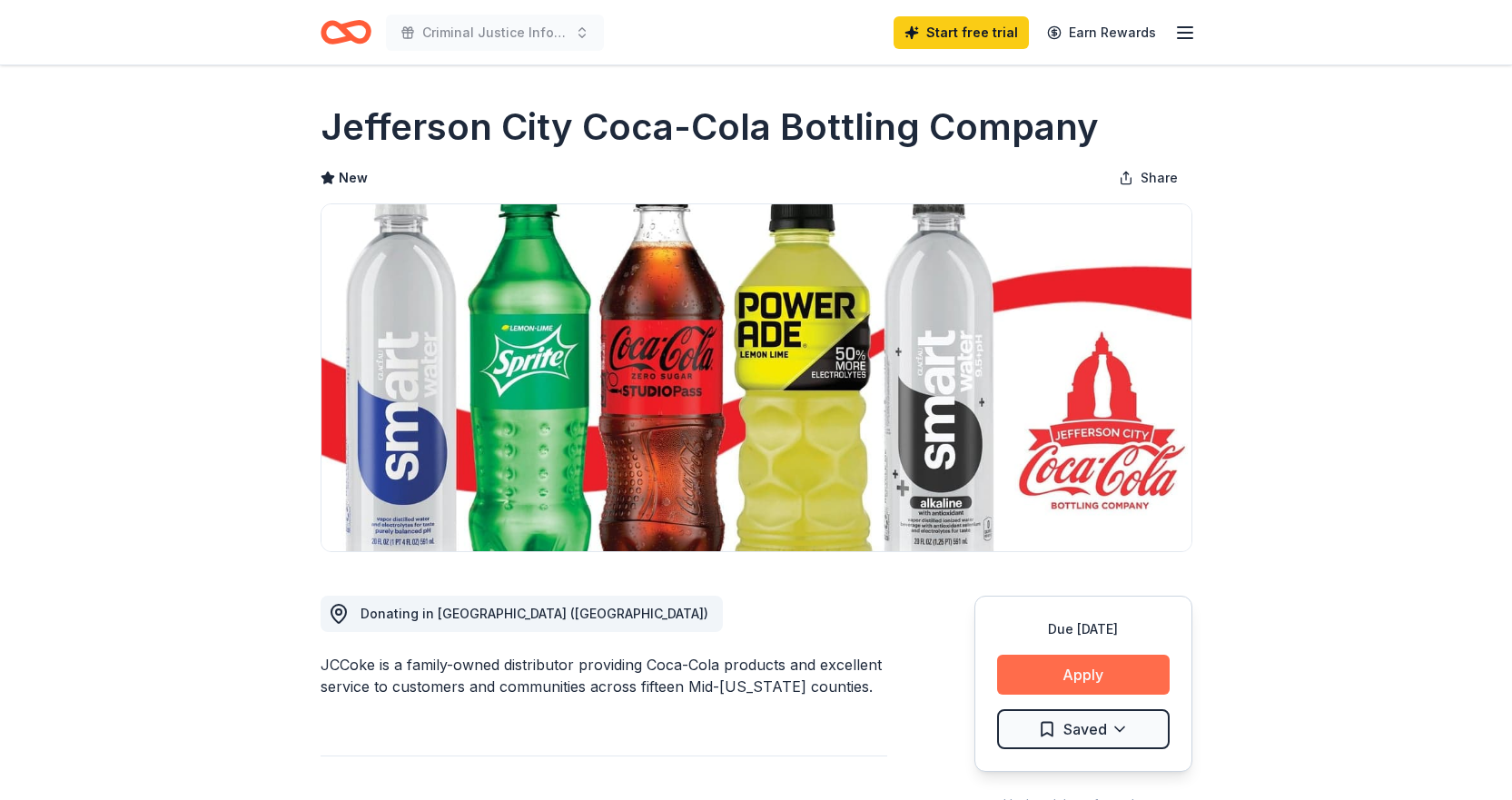
click at [1072, 674] on button "Apply" at bounding box center [1083, 675] width 173 height 40
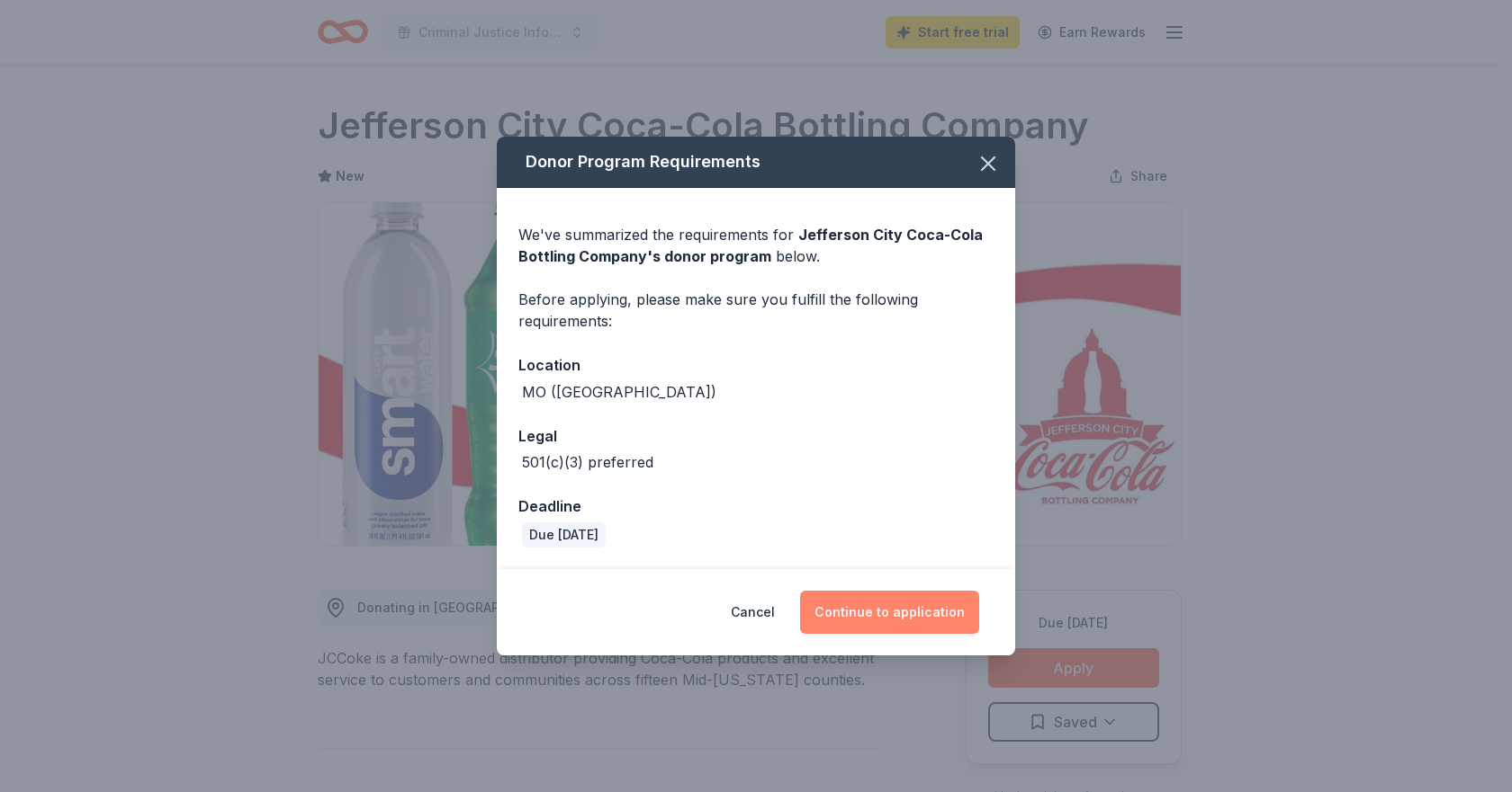
click at [865, 602] on button "Continue to application" at bounding box center [889, 613] width 179 height 43
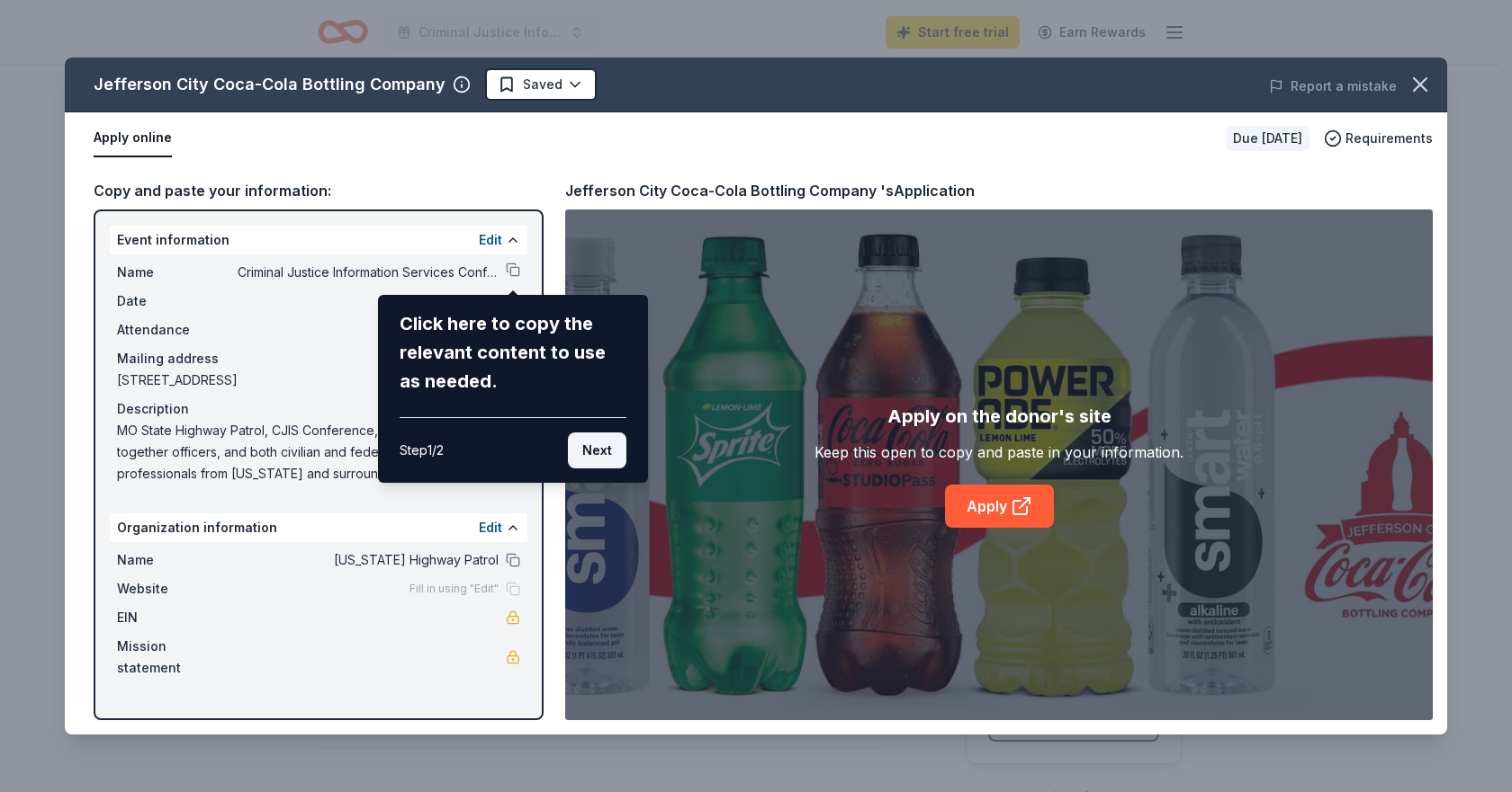
click at [597, 454] on button "Next" at bounding box center [597, 450] width 59 height 36
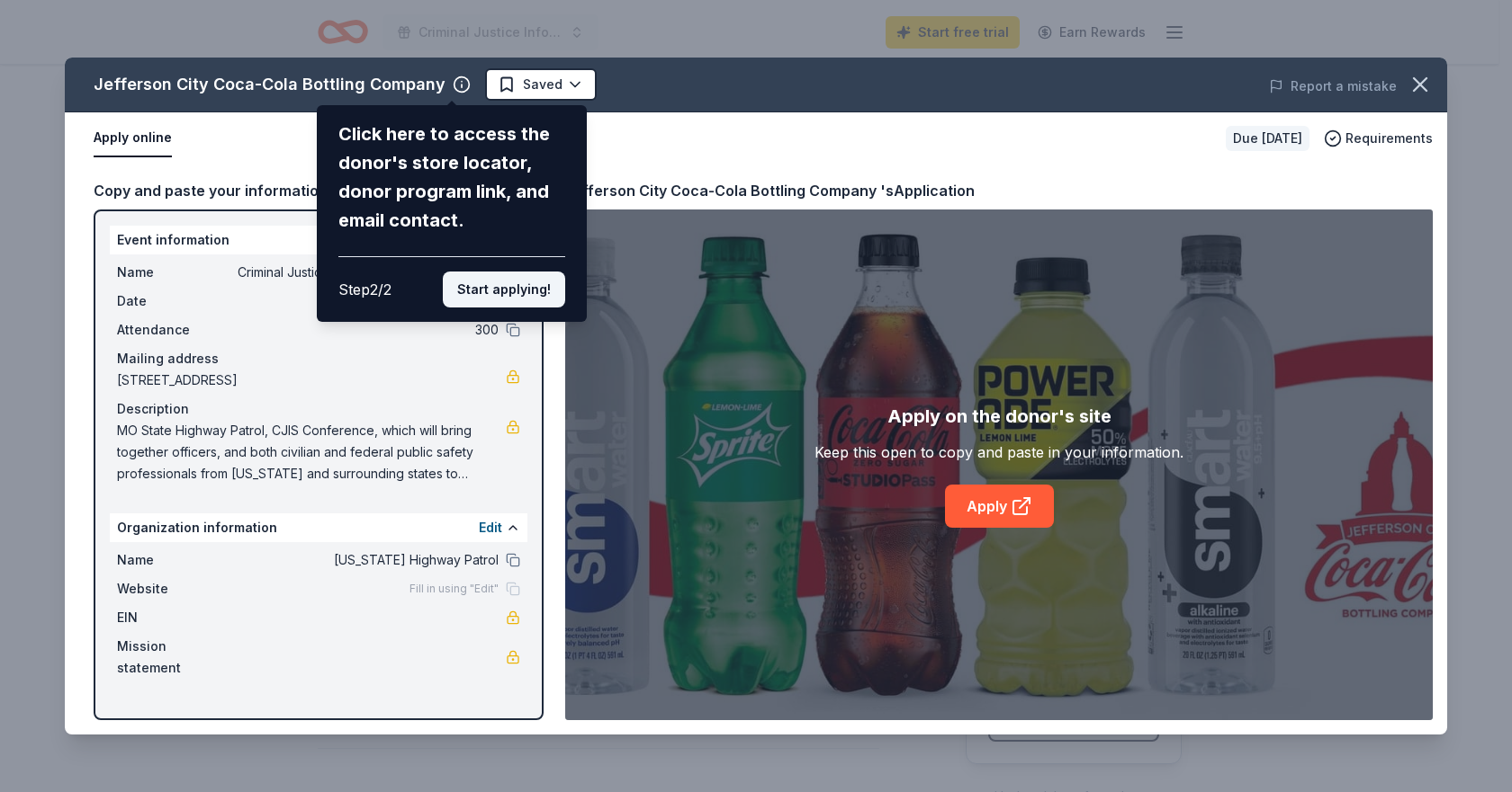
click at [489, 287] on button "Start applying!" at bounding box center [504, 289] width 123 height 36
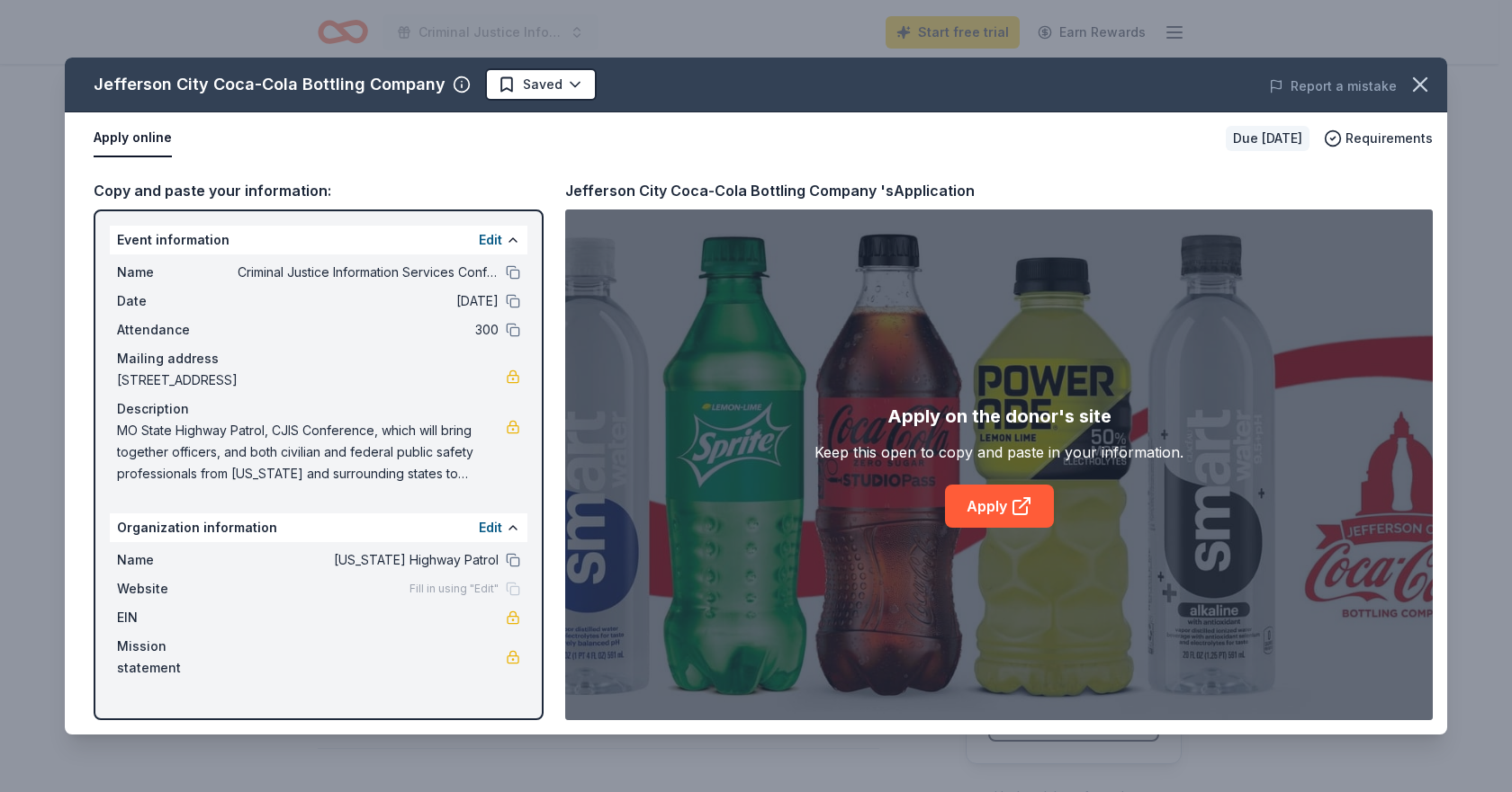
click at [458, 278] on div "Jefferson City Coca-Cola Bottling Company Saved Report a mistake Apply online D…" at bounding box center [756, 396] width 1382 height 678
click at [512, 275] on div "Jefferson City Coca-Cola Bottling Company Saved Report a mistake Apply online D…" at bounding box center [756, 396] width 1382 height 678
click at [418, 587] on span "Fill in using "Edit"" at bounding box center [454, 588] width 89 height 14
click at [507, 589] on div "Fill in using "Edit"" at bounding box center [464, 588] width 111 height 14
click at [144, 140] on button "Apply online" at bounding box center [133, 139] width 78 height 38
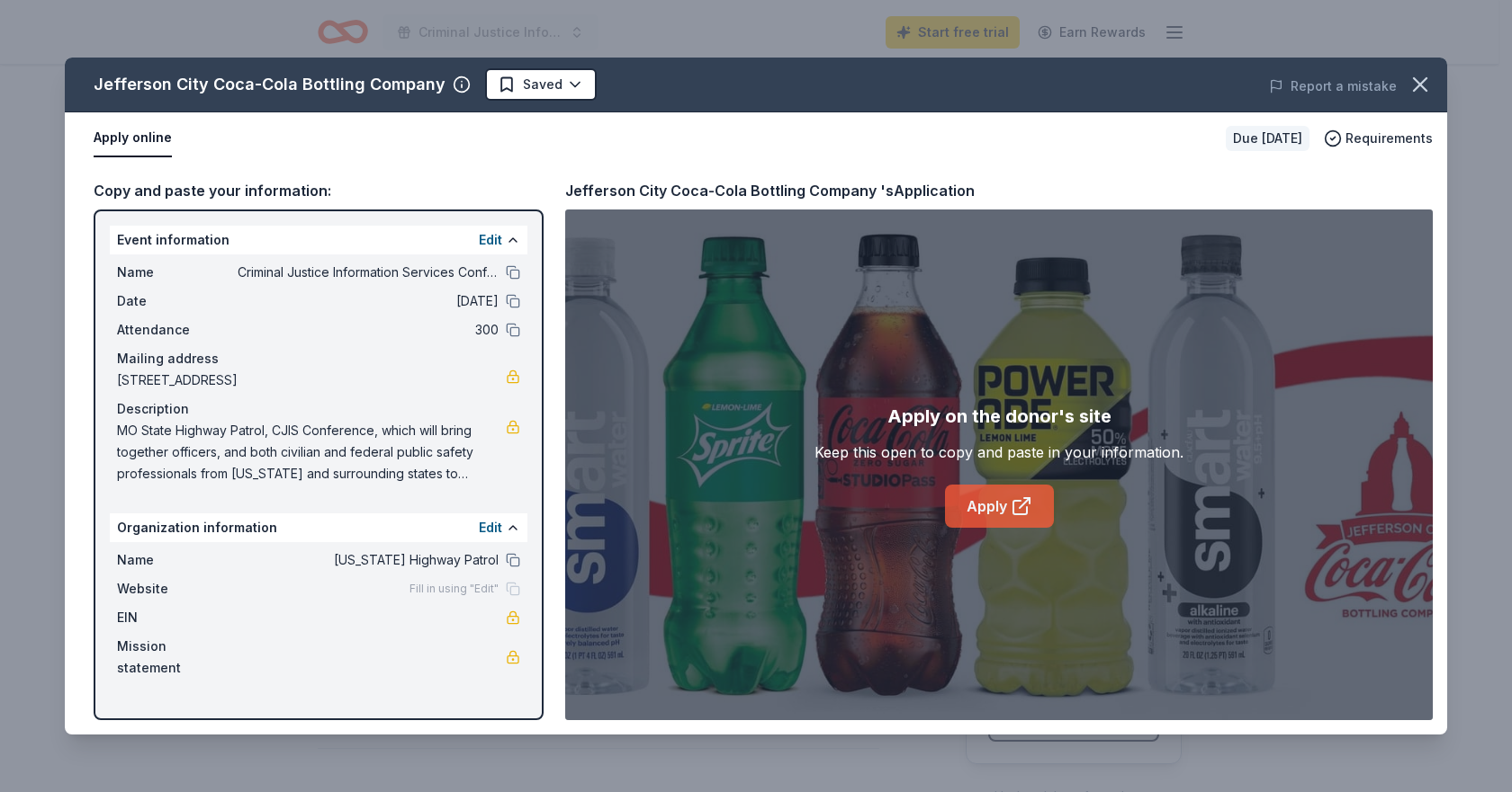
click at [991, 506] on link "Apply" at bounding box center [999, 507] width 109 height 43
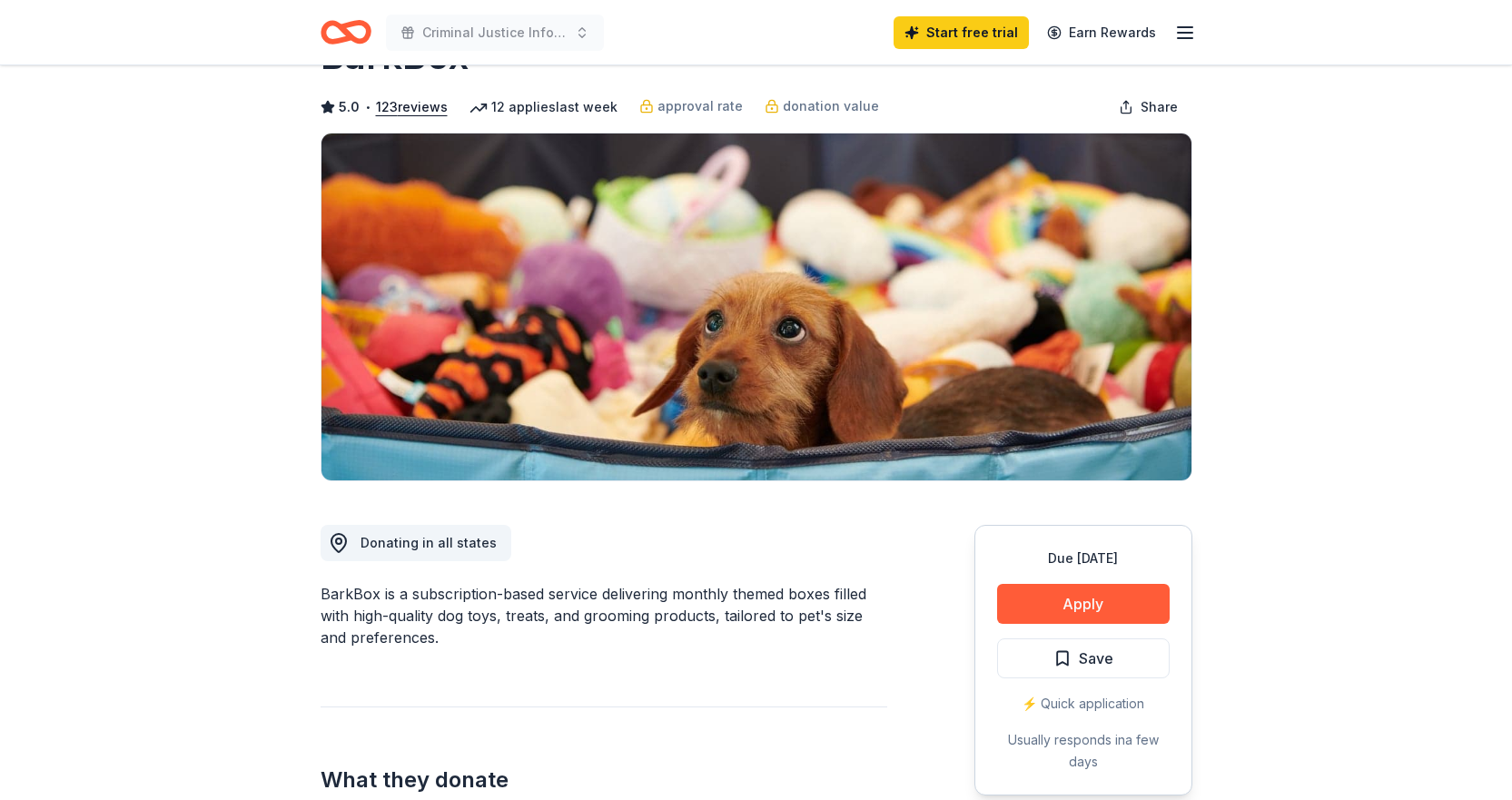
scroll to position [182, 0]
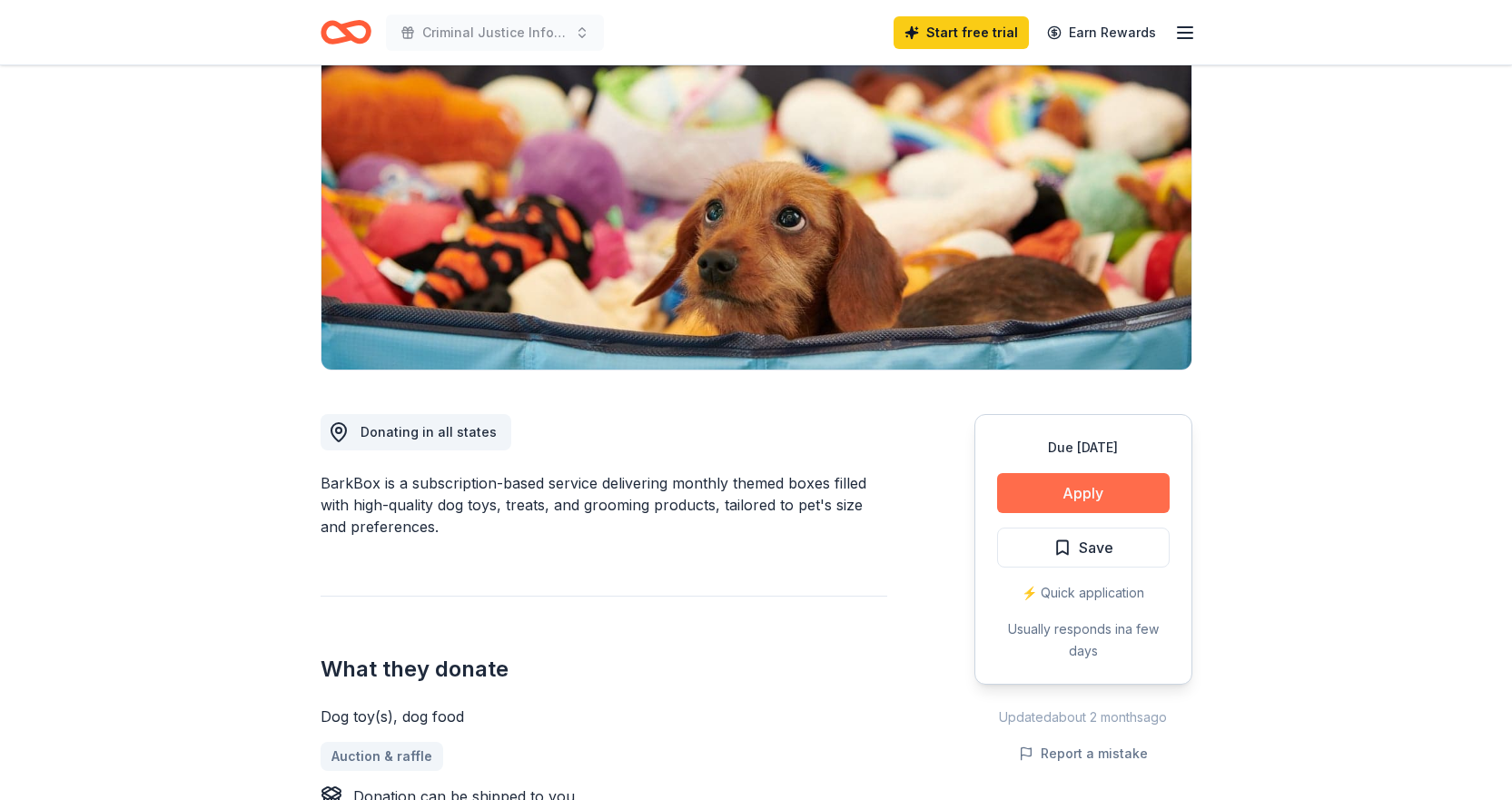
click at [1077, 491] on button "Apply" at bounding box center [1083, 493] width 173 height 40
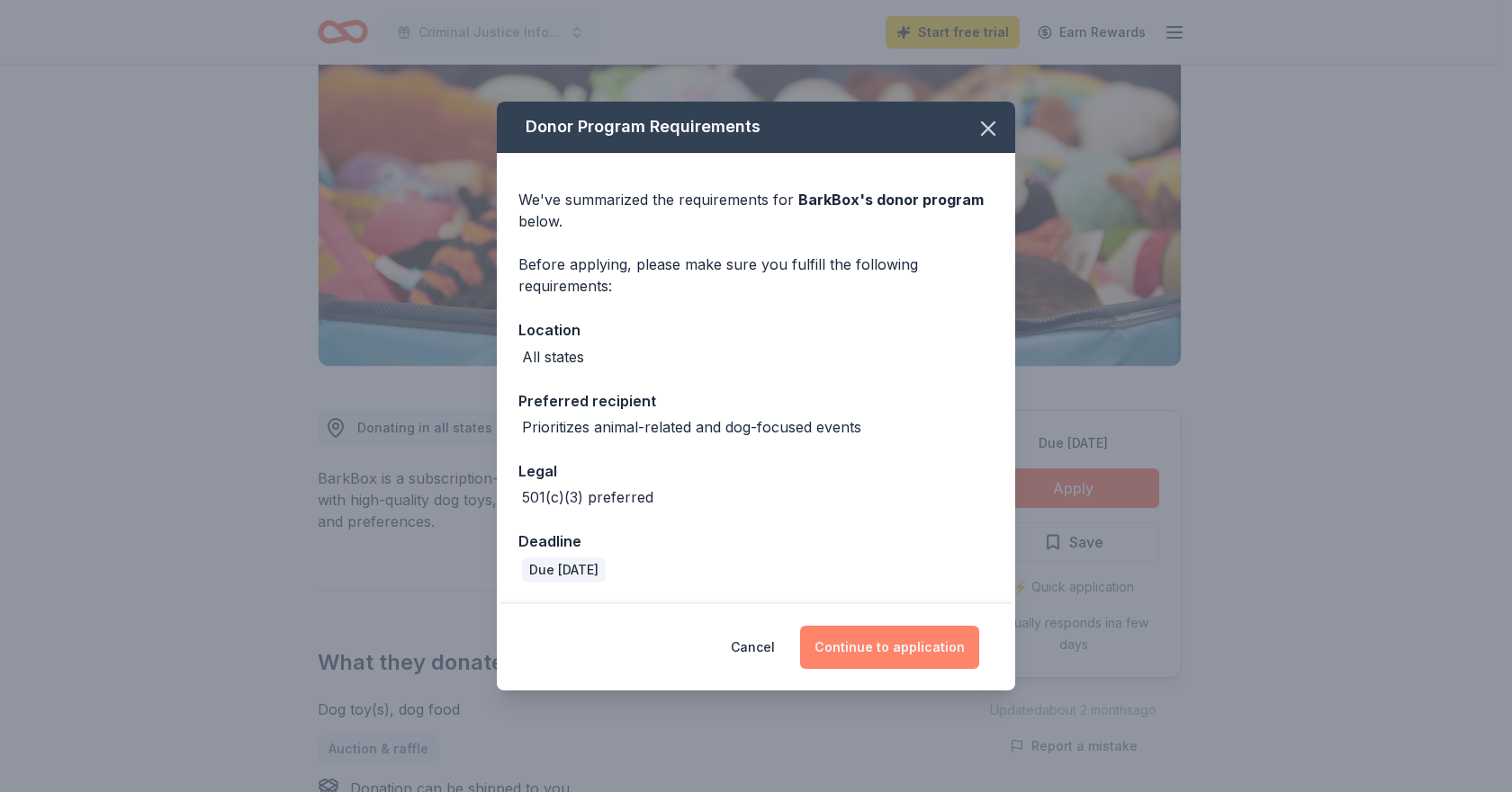
click at [891, 645] on button "Continue to application" at bounding box center [889, 647] width 179 height 43
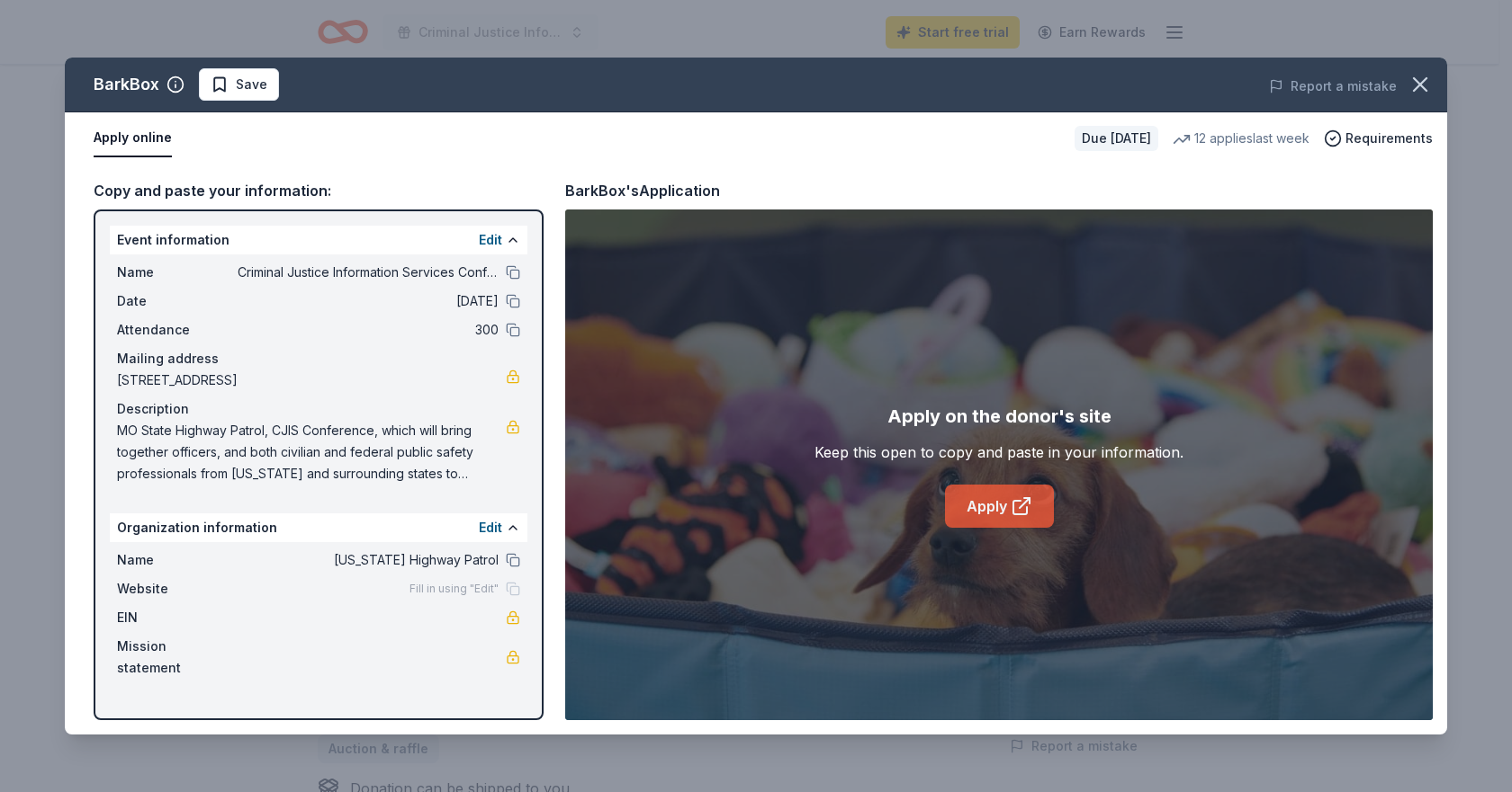
click at [1004, 497] on link "Apply" at bounding box center [999, 507] width 109 height 43
click at [986, 511] on link "Apply" at bounding box center [999, 507] width 109 height 43
click at [1413, 74] on icon "button" at bounding box center [1419, 84] width 25 height 25
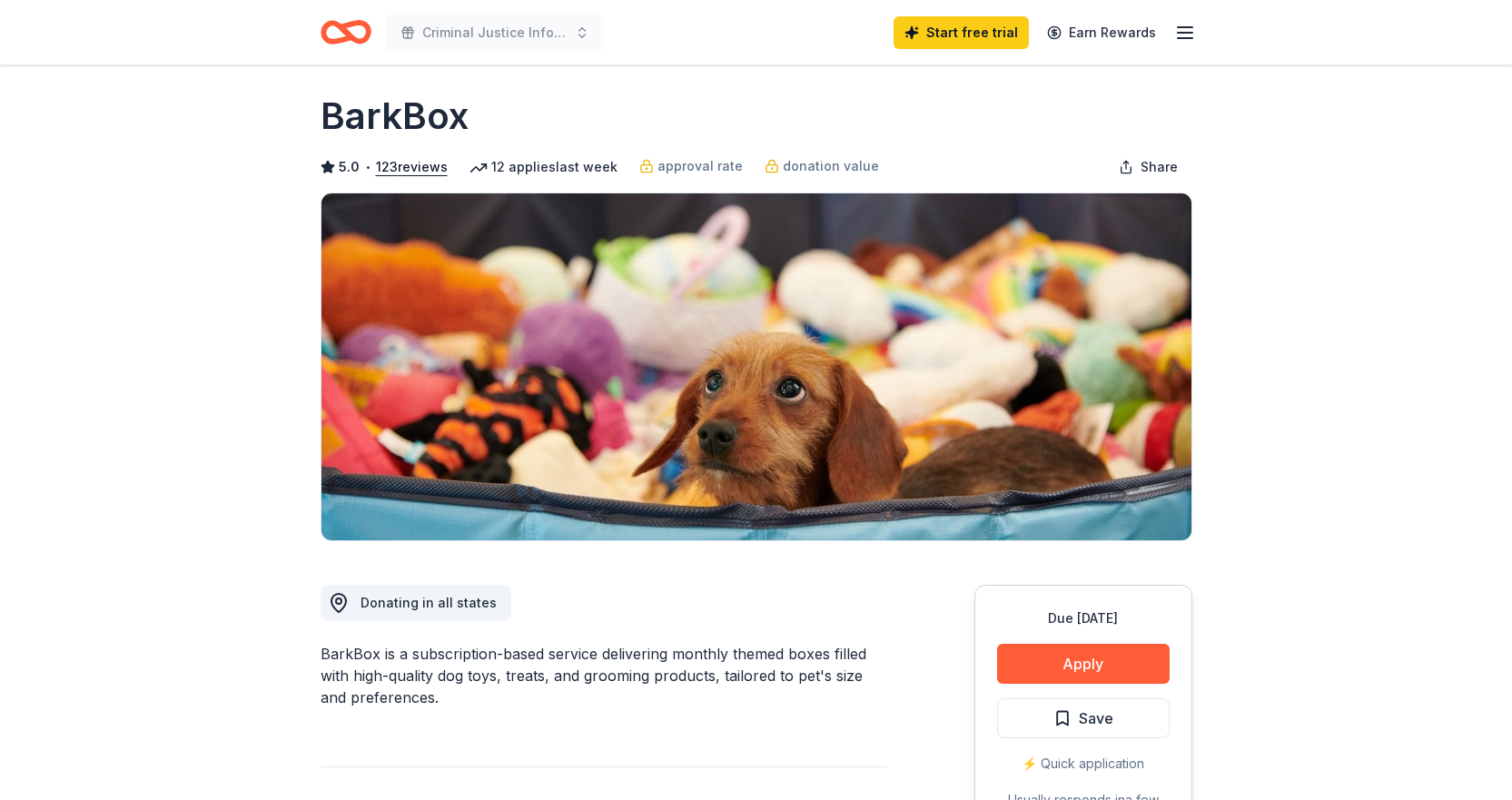
scroll to position [0, 0]
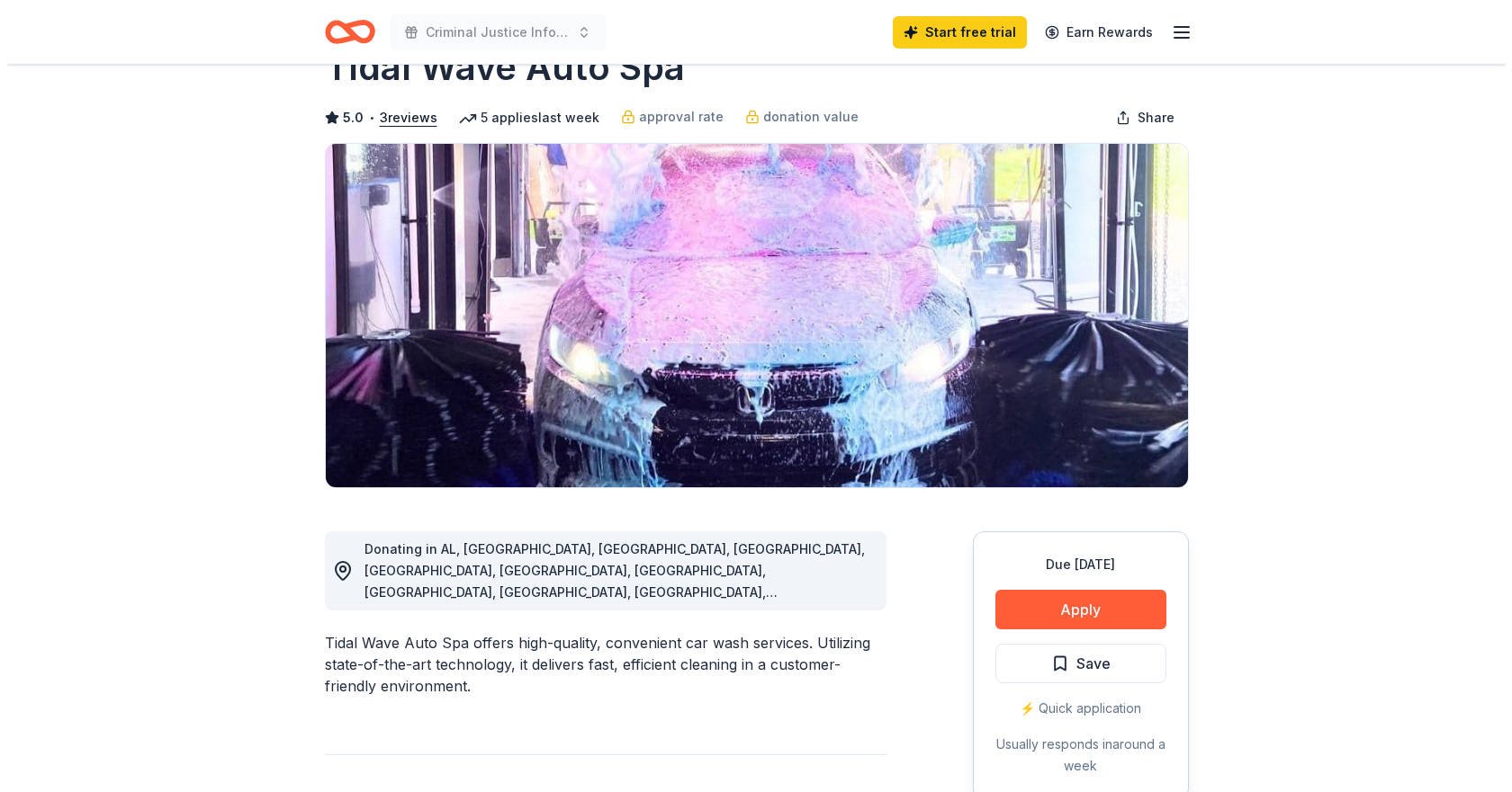
scroll to position [90, 0]
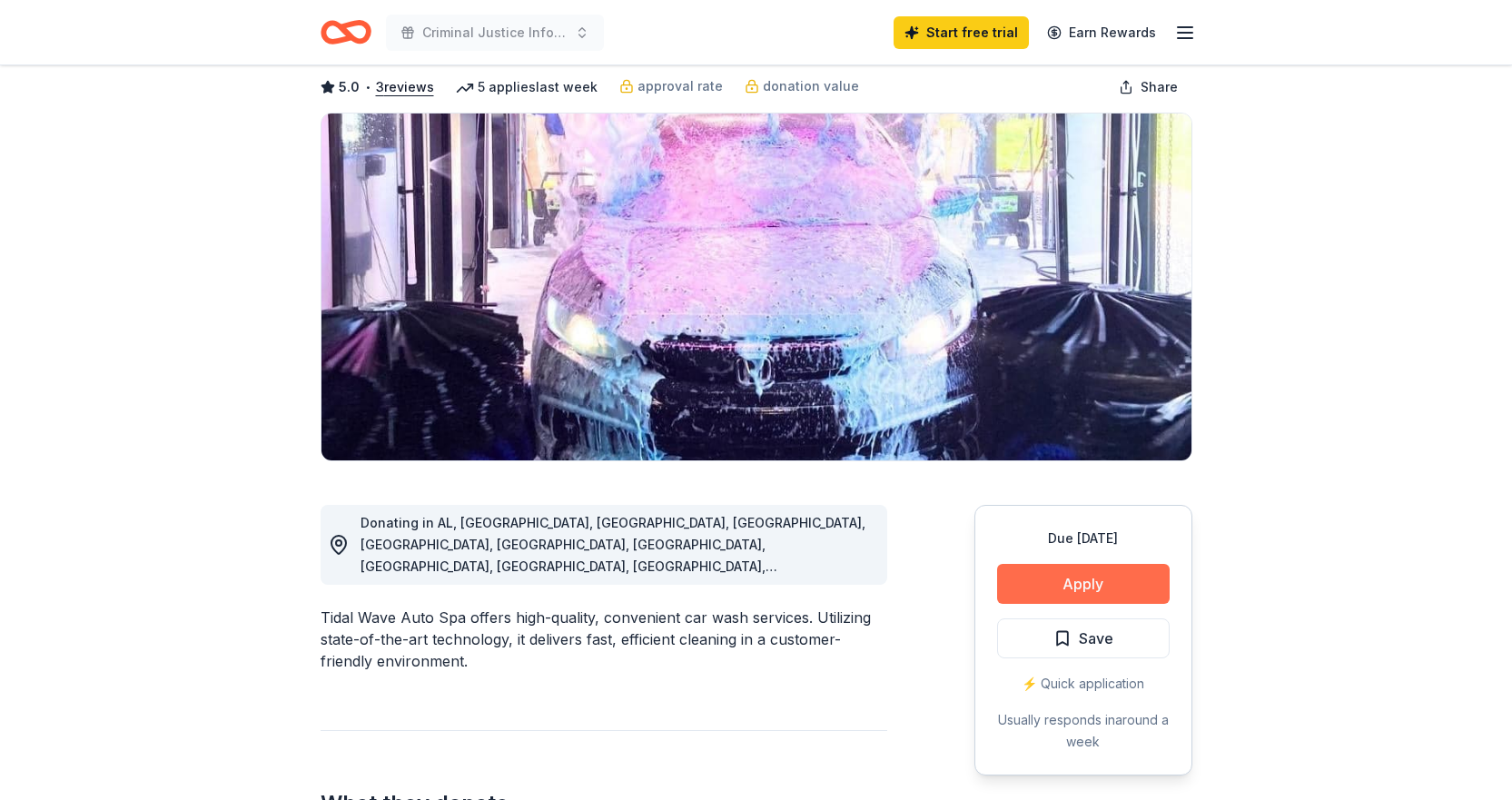
click at [1067, 582] on button "Apply" at bounding box center [1083, 584] width 173 height 40
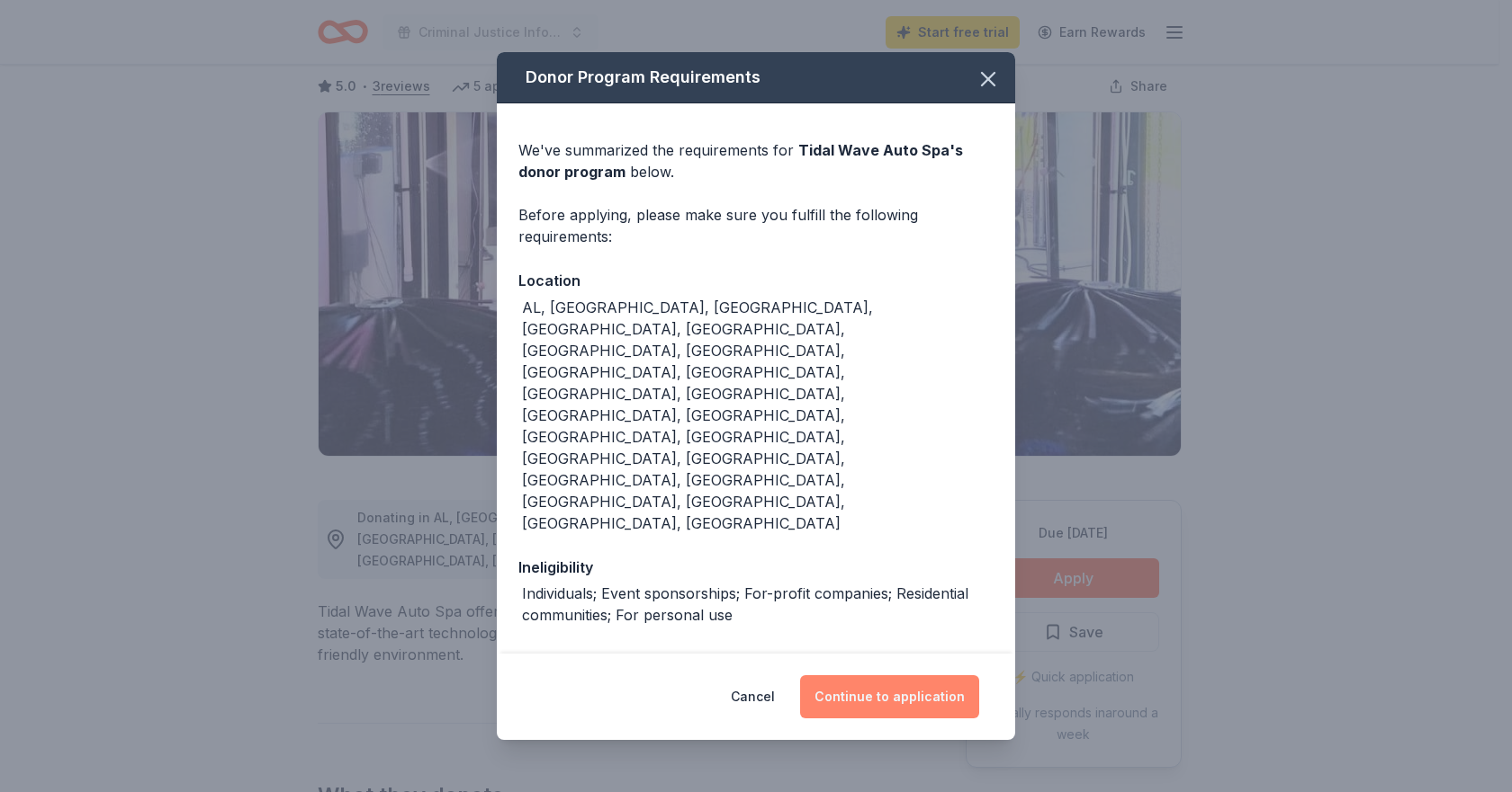
click at [890, 676] on button "Continue to application" at bounding box center [889, 697] width 179 height 43
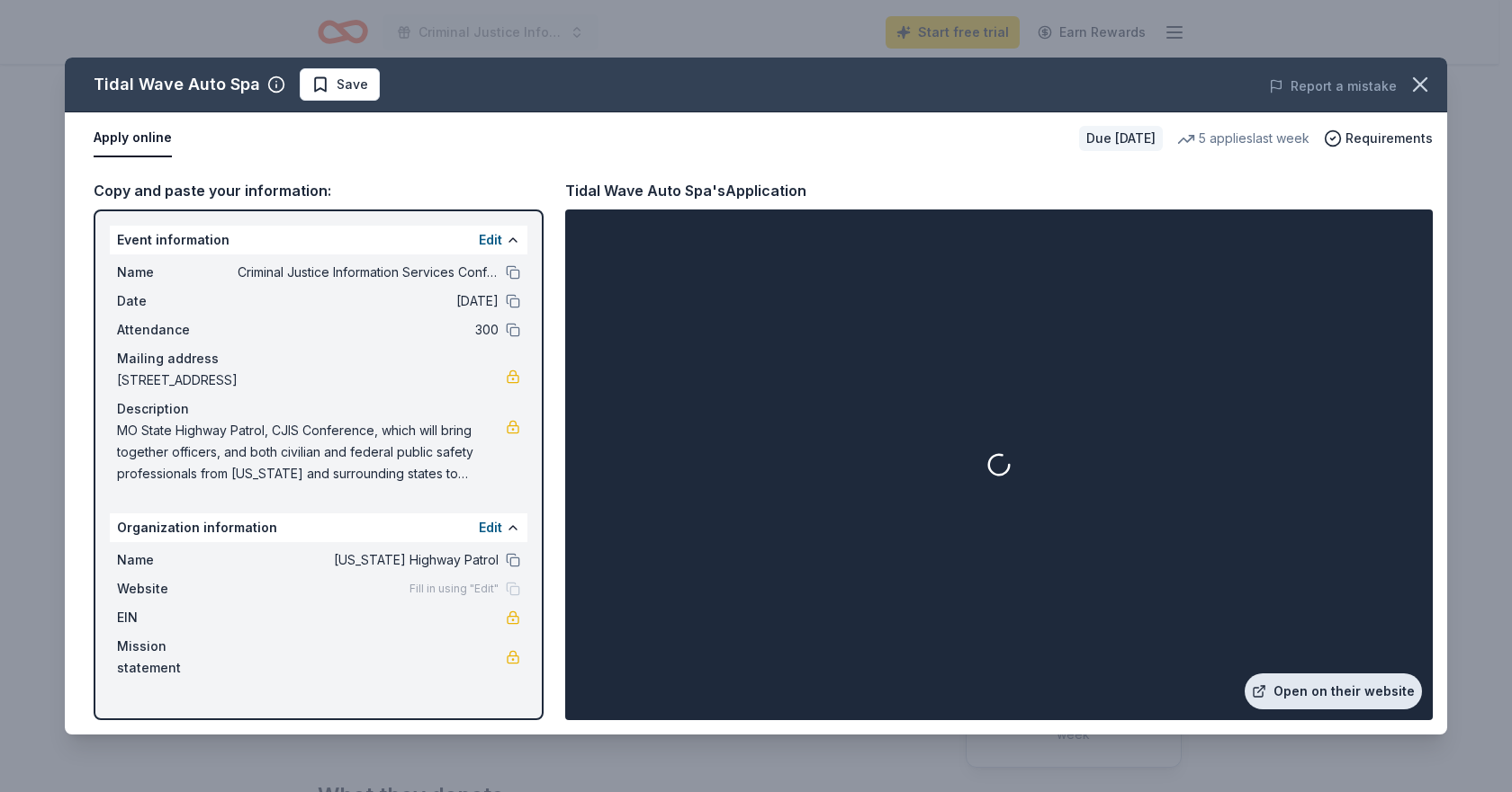
click at [1333, 687] on link "Open on their website" at bounding box center [1333, 692] width 178 height 36
